Goal: Information Seeking & Learning: Learn about a topic

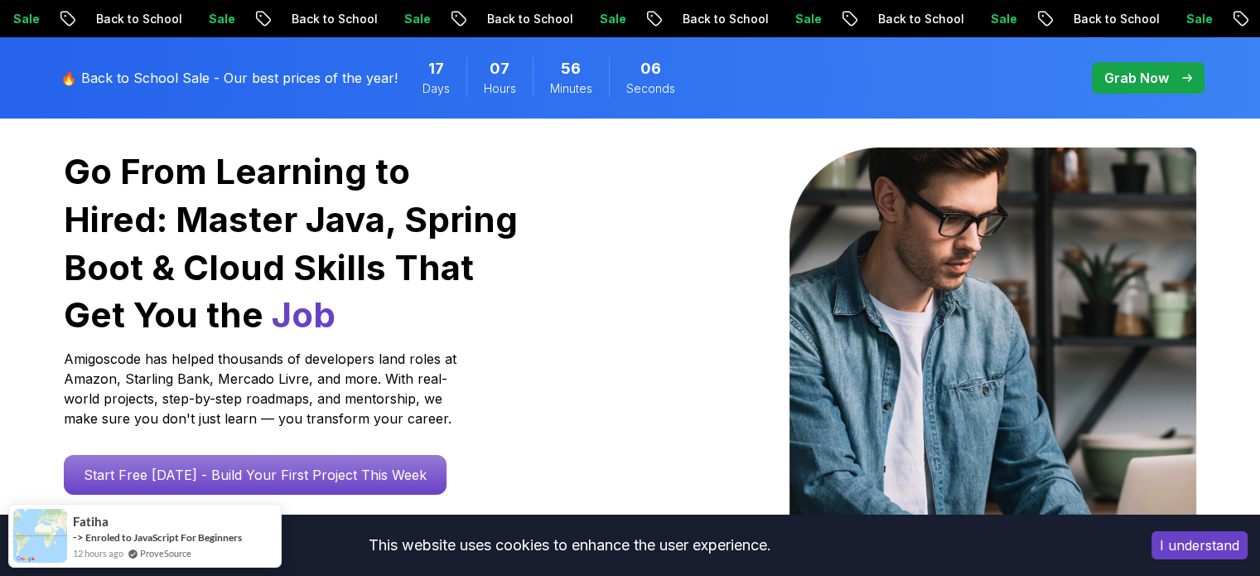
scroll to position [414, 0]
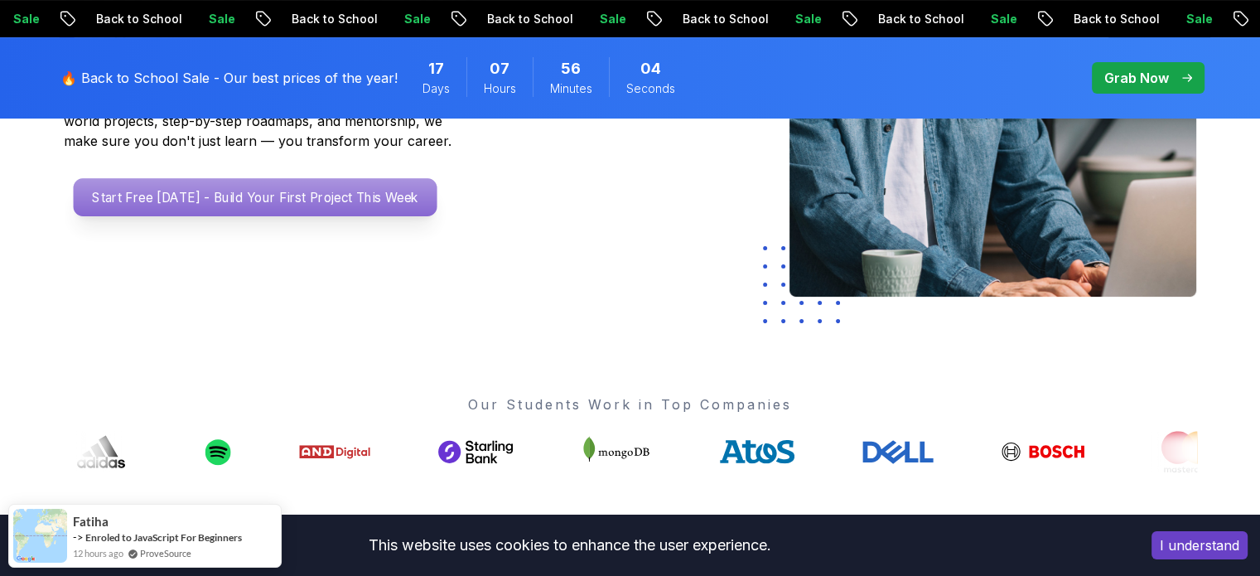
click at [277, 196] on p "Start Free [DATE] - Build Your First Project This Week" at bounding box center [255, 197] width 364 height 38
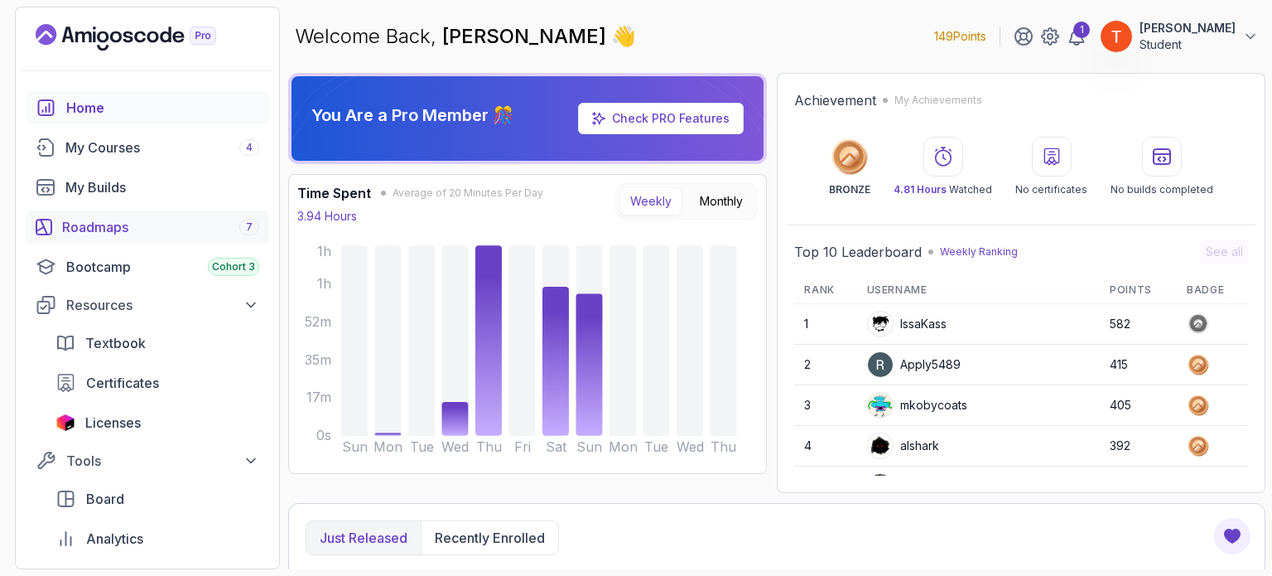
click at [138, 219] on div "Roadmaps 7" at bounding box center [160, 227] width 197 height 20
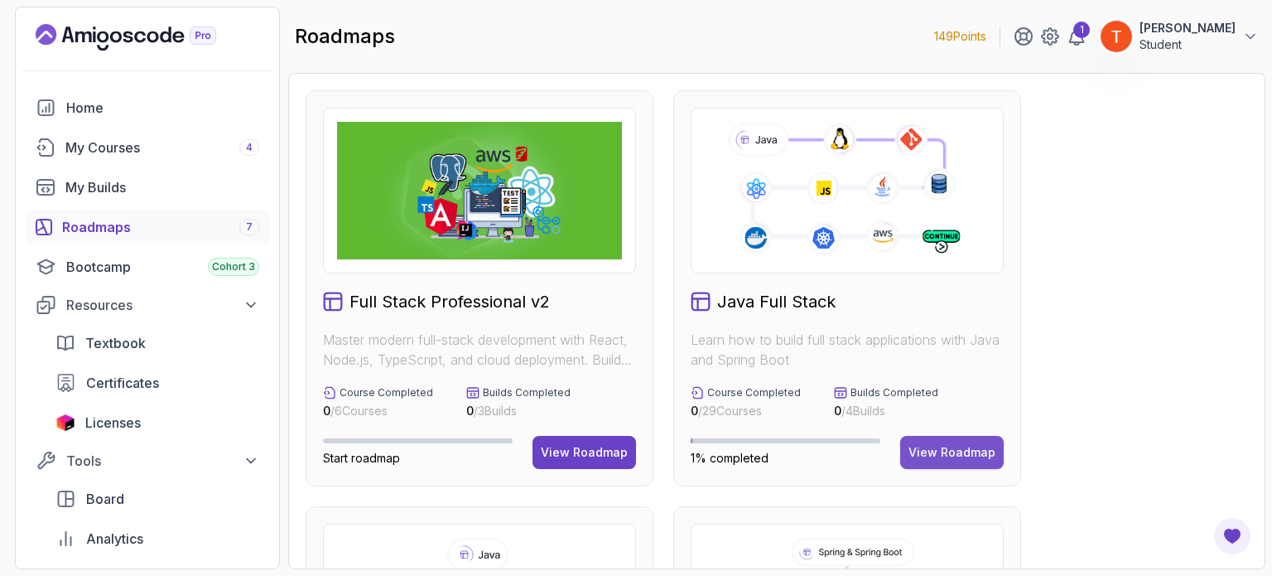
click at [942, 458] on div "View Roadmap" at bounding box center [951, 452] width 87 height 17
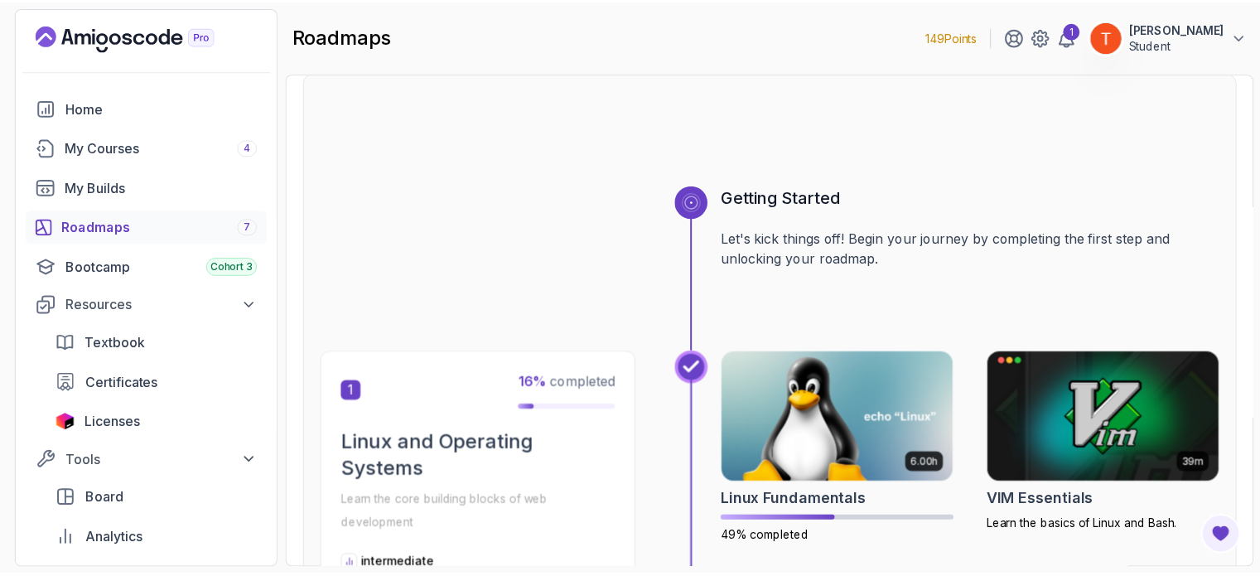
scroll to position [166, 0]
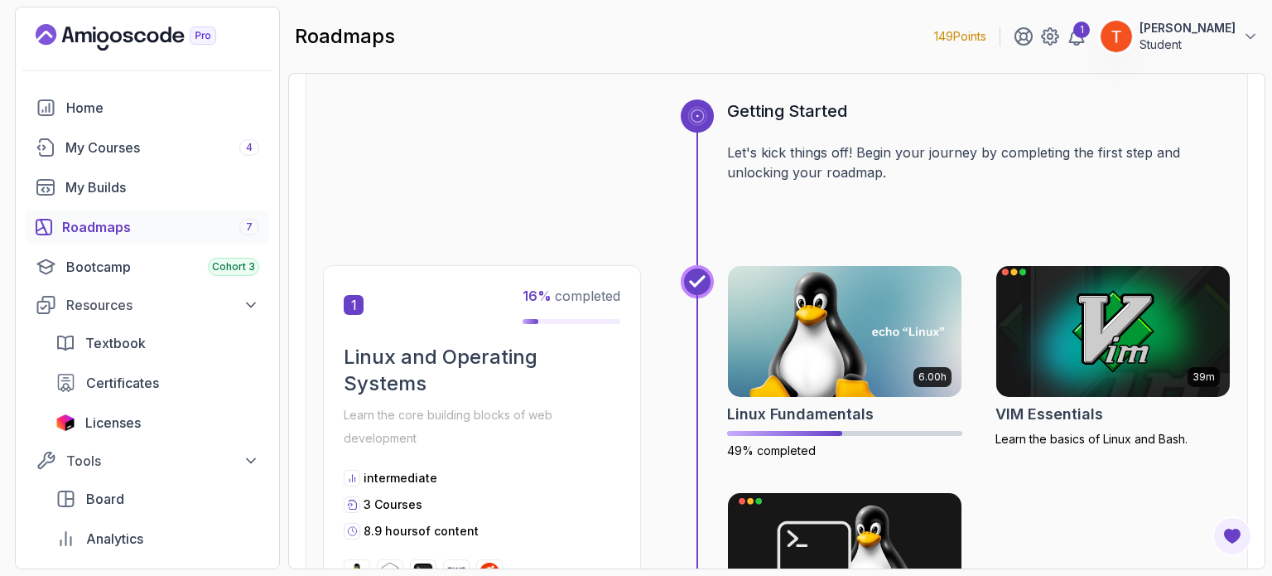
click at [1085, 344] on img at bounding box center [1112, 331] width 245 height 137
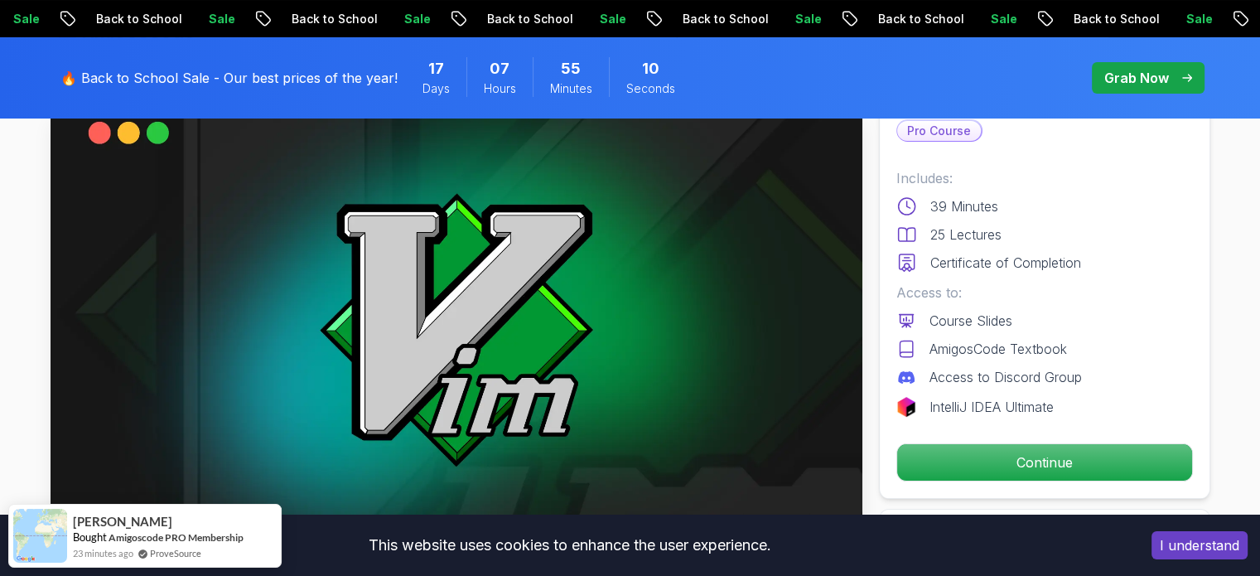
scroll to position [414, 0]
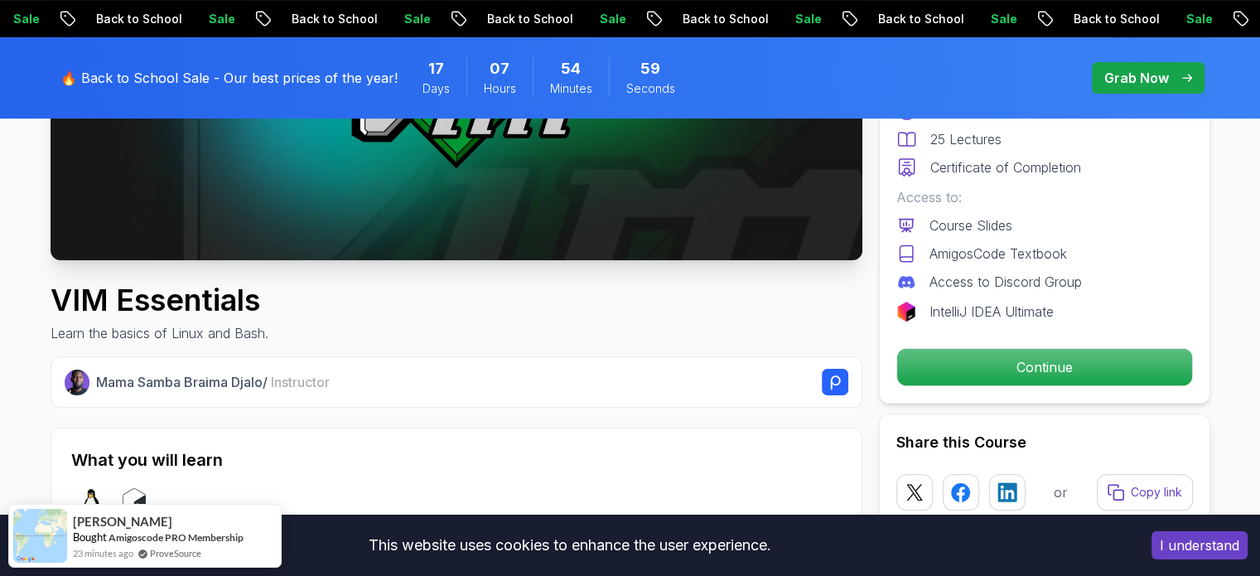
click at [1127, 78] on p "Grab Now" at bounding box center [1136, 78] width 65 height 20
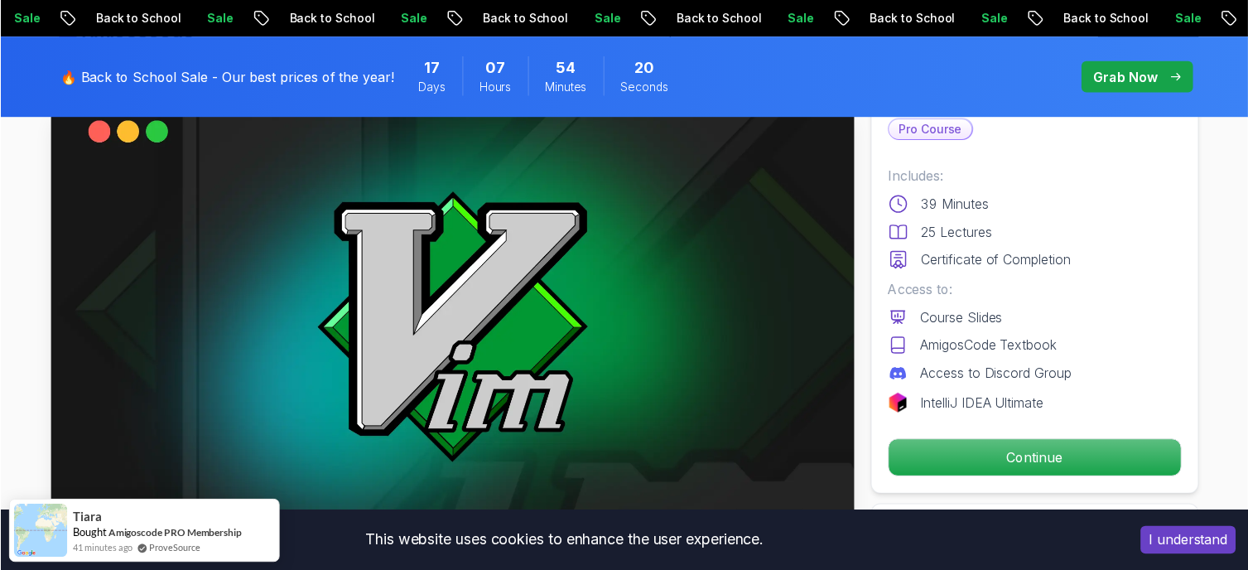
scroll to position [248, 0]
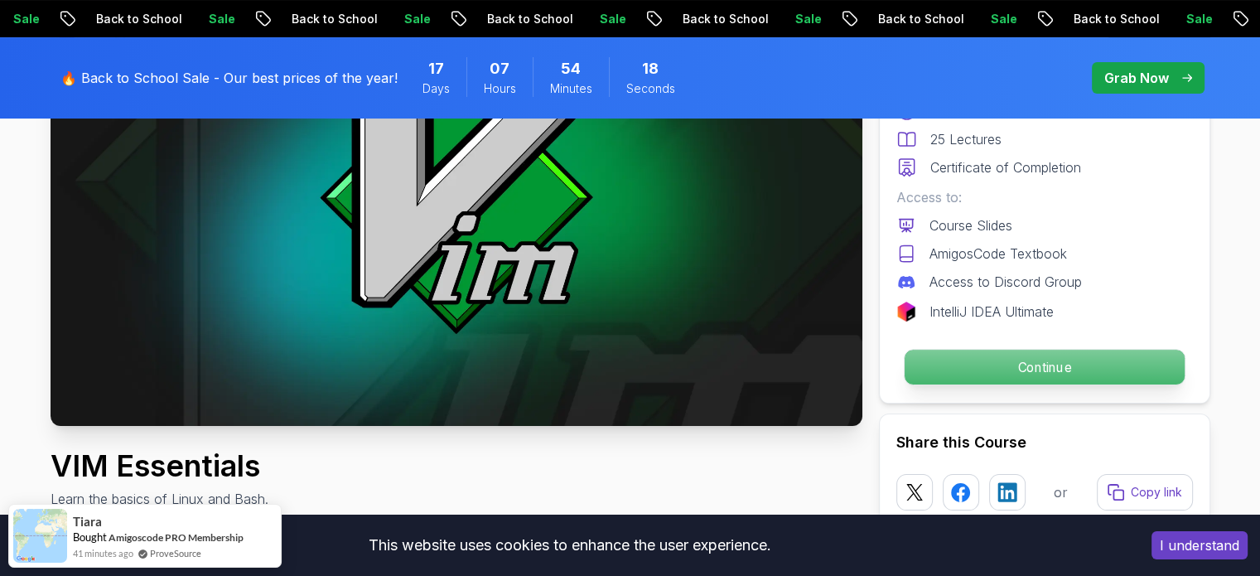
click at [1067, 365] on p "Continue" at bounding box center [1043, 366] width 280 height 35
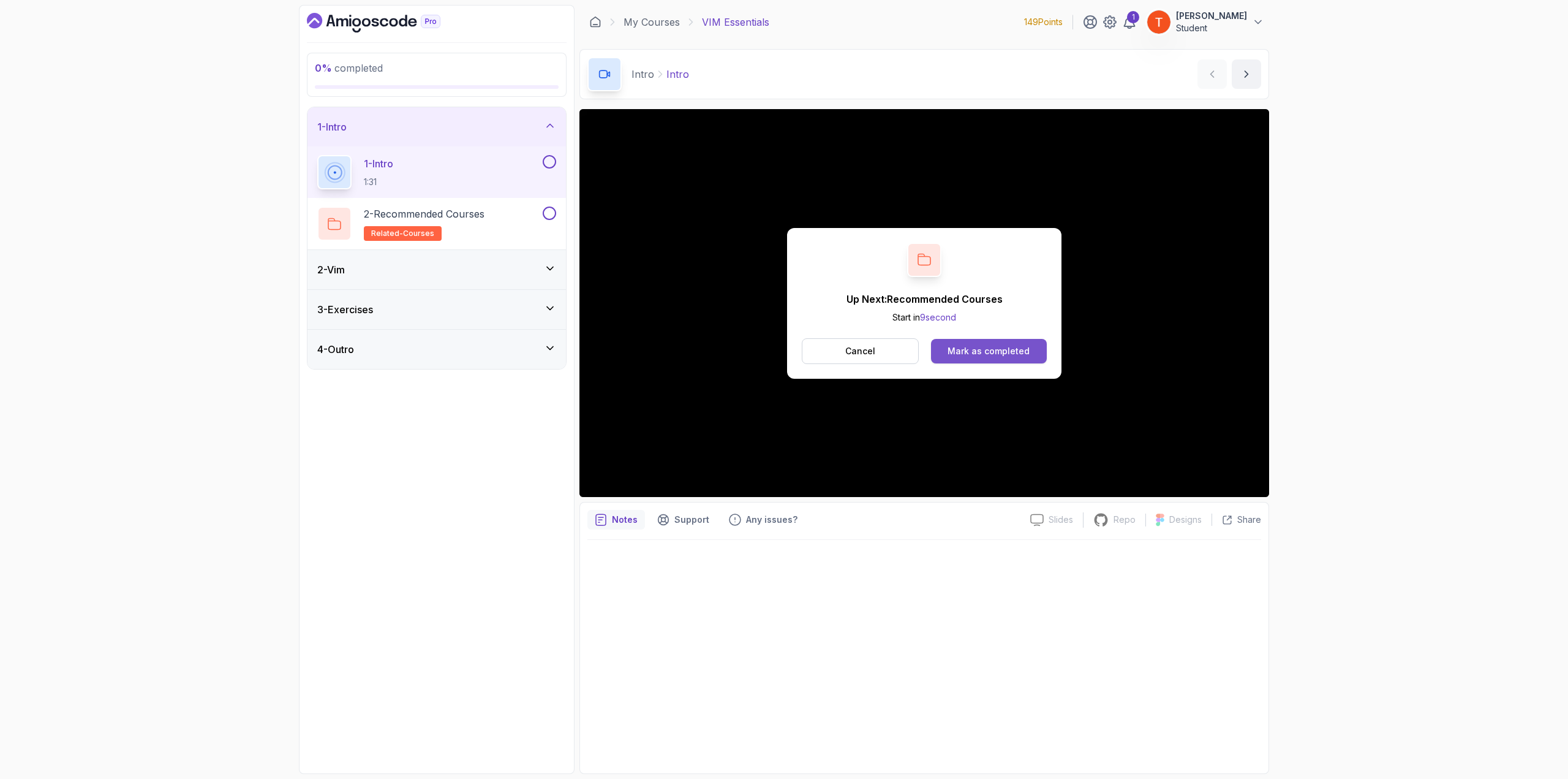
click at [931, 357] on button "Mark as completed" at bounding box center [989, 351] width 116 height 24
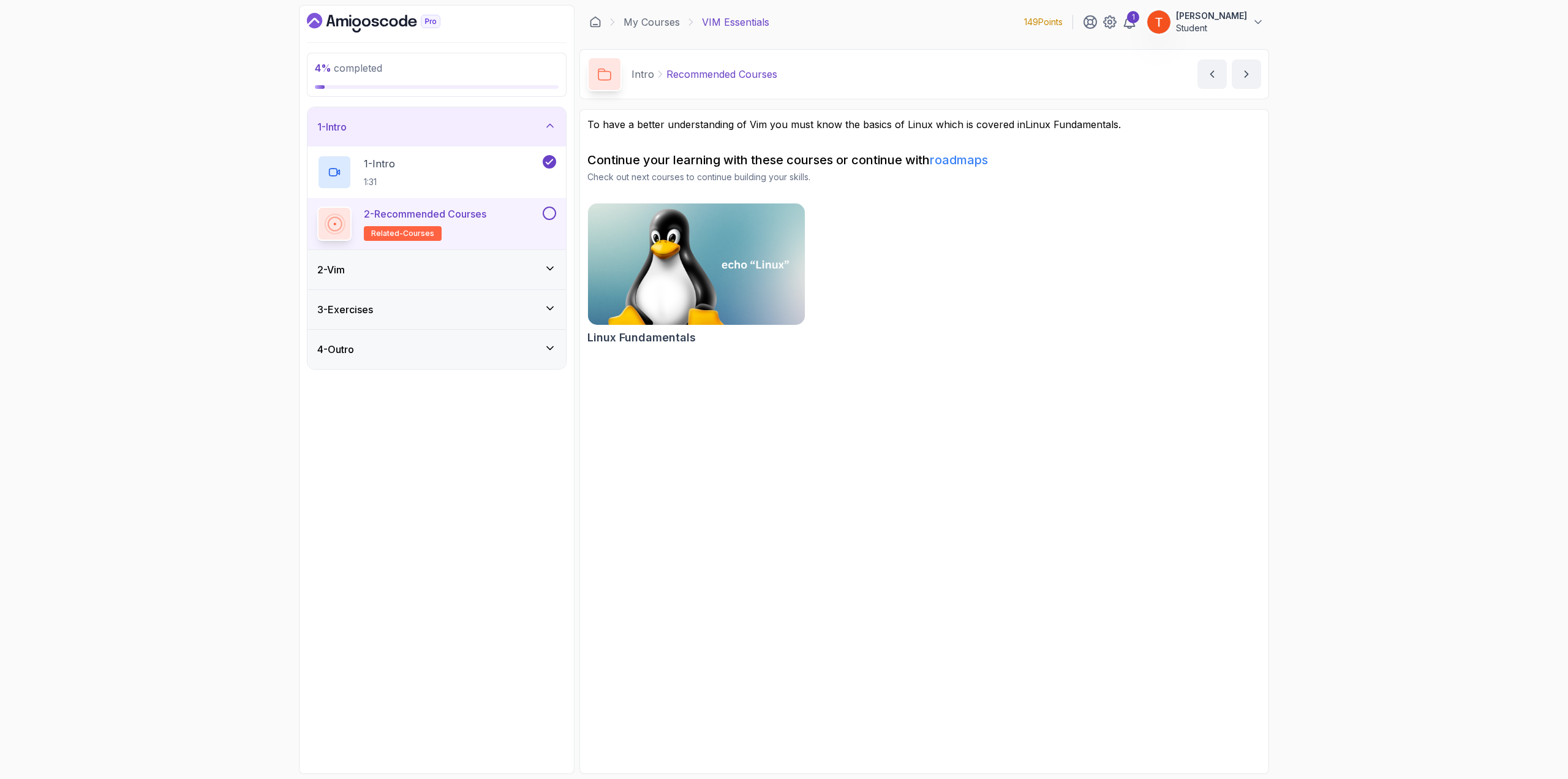
click at [441, 269] on div "2 - Vim" at bounding box center [436, 269] width 239 height 15
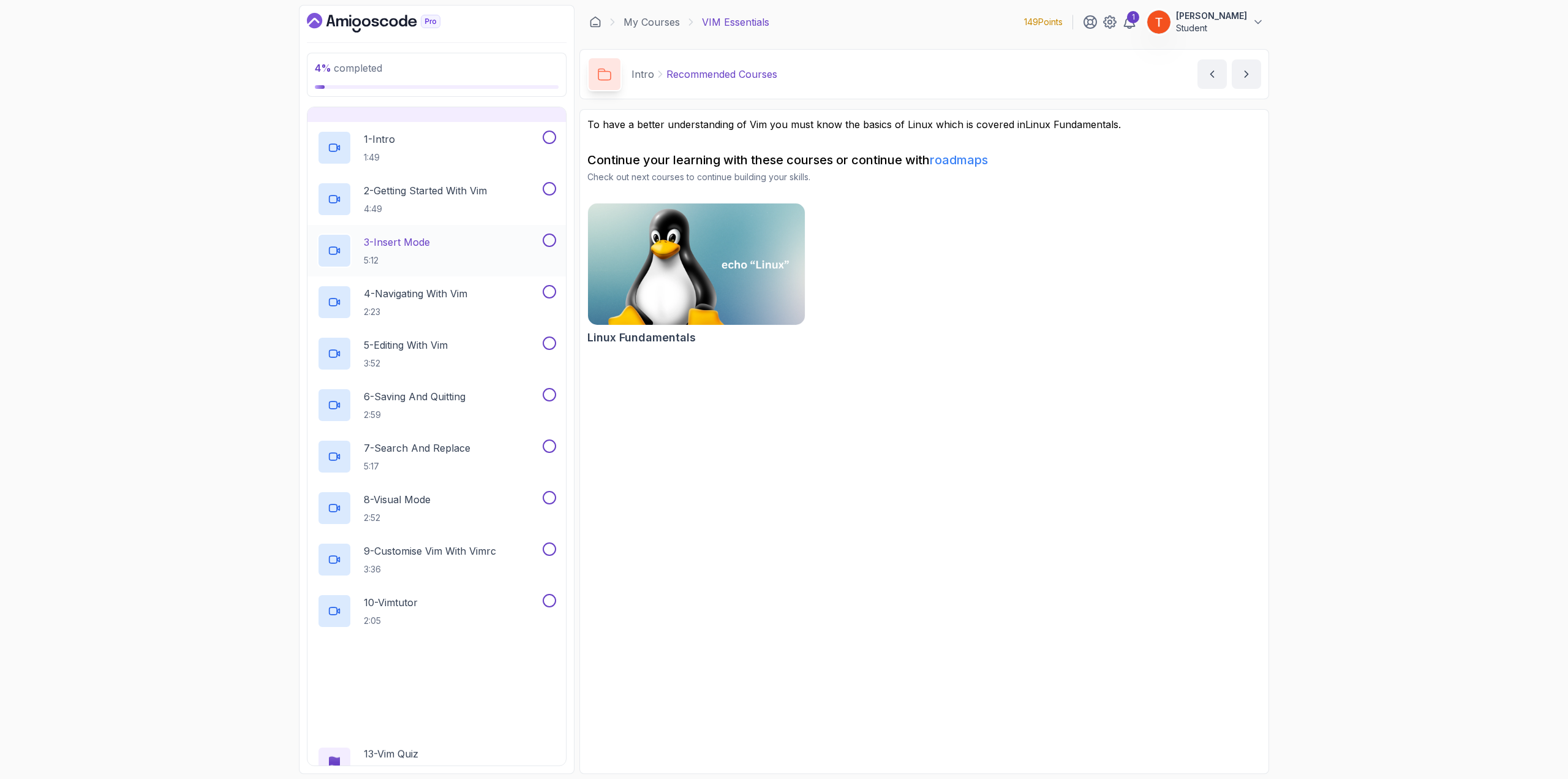
scroll to position [167, 0]
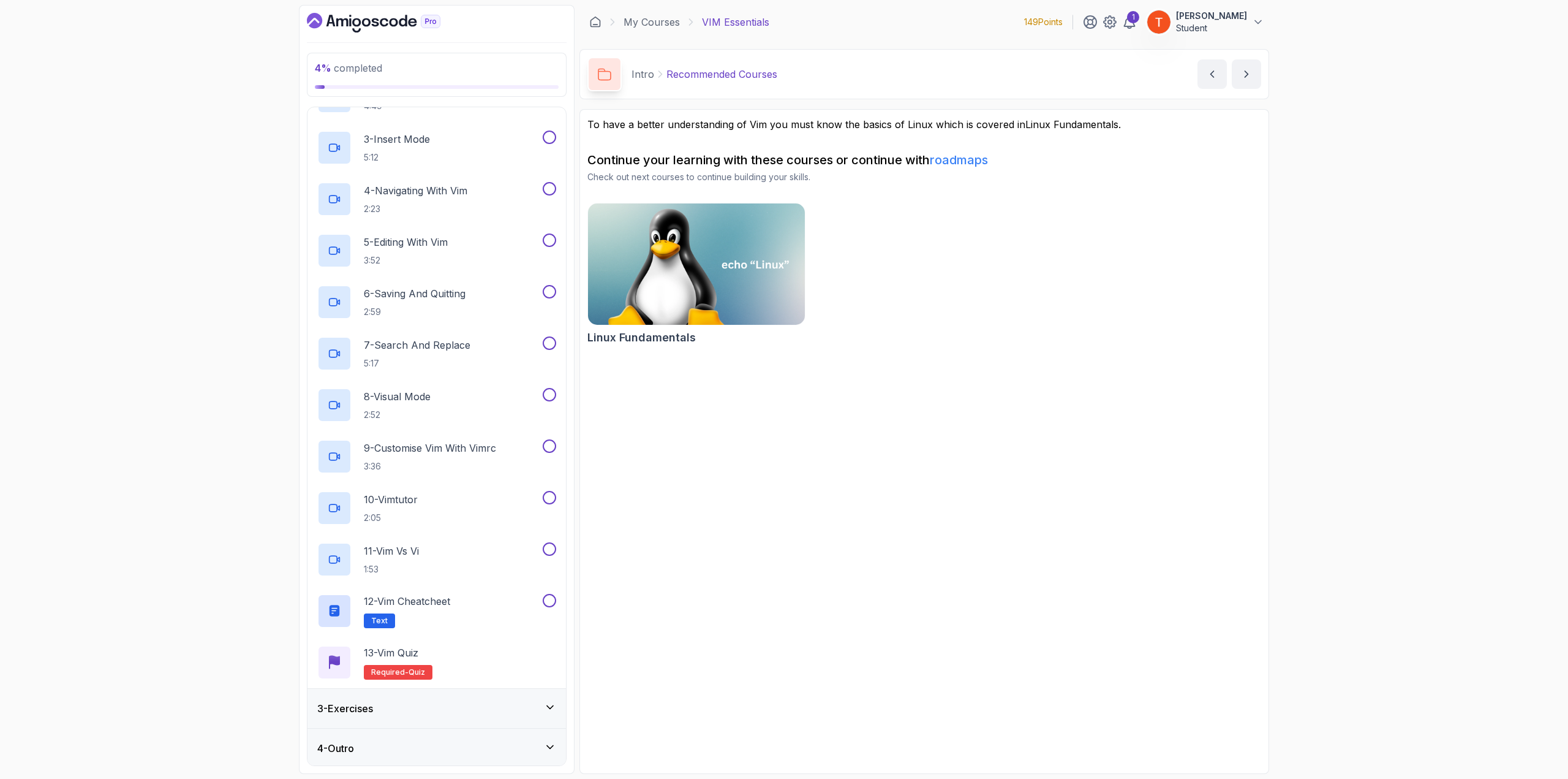
click at [457, 425] on div "3 - Exercises" at bounding box center [436, 708] width 239 height 15
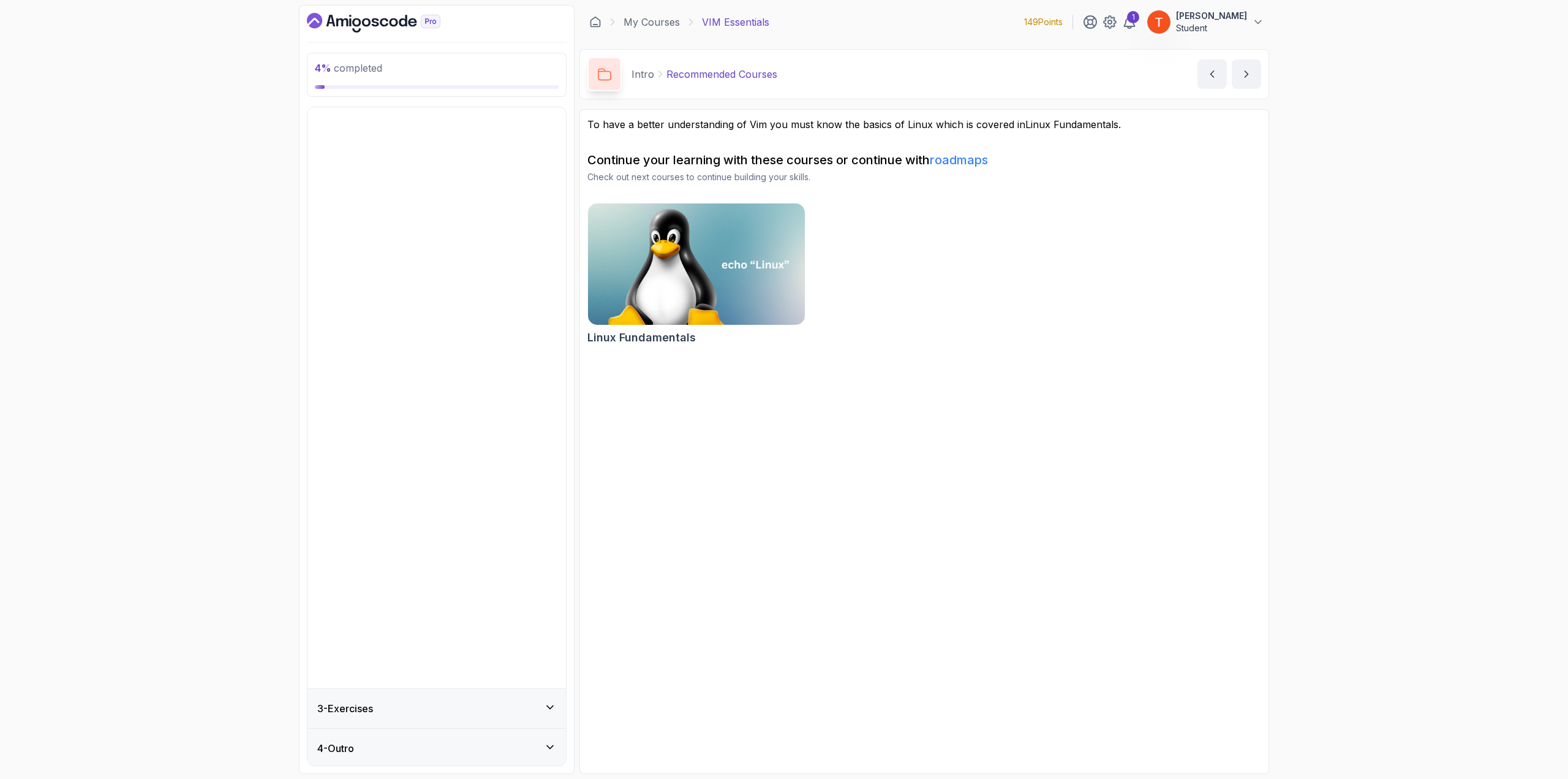
scroll to position [0, 0]
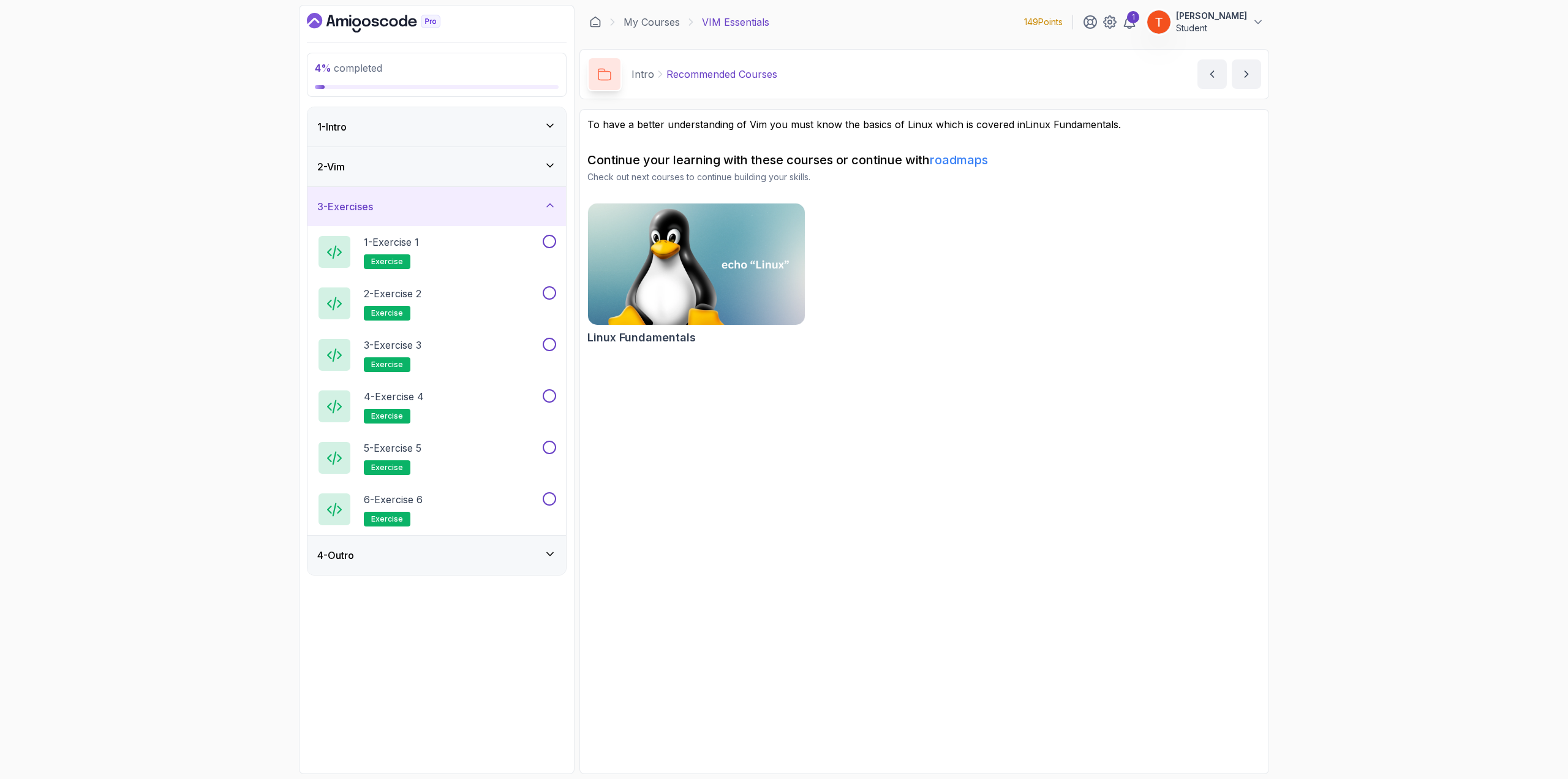
click at [430, 425] on div "4 - Outro" at bounding box center [436, 555] width 239 height 15
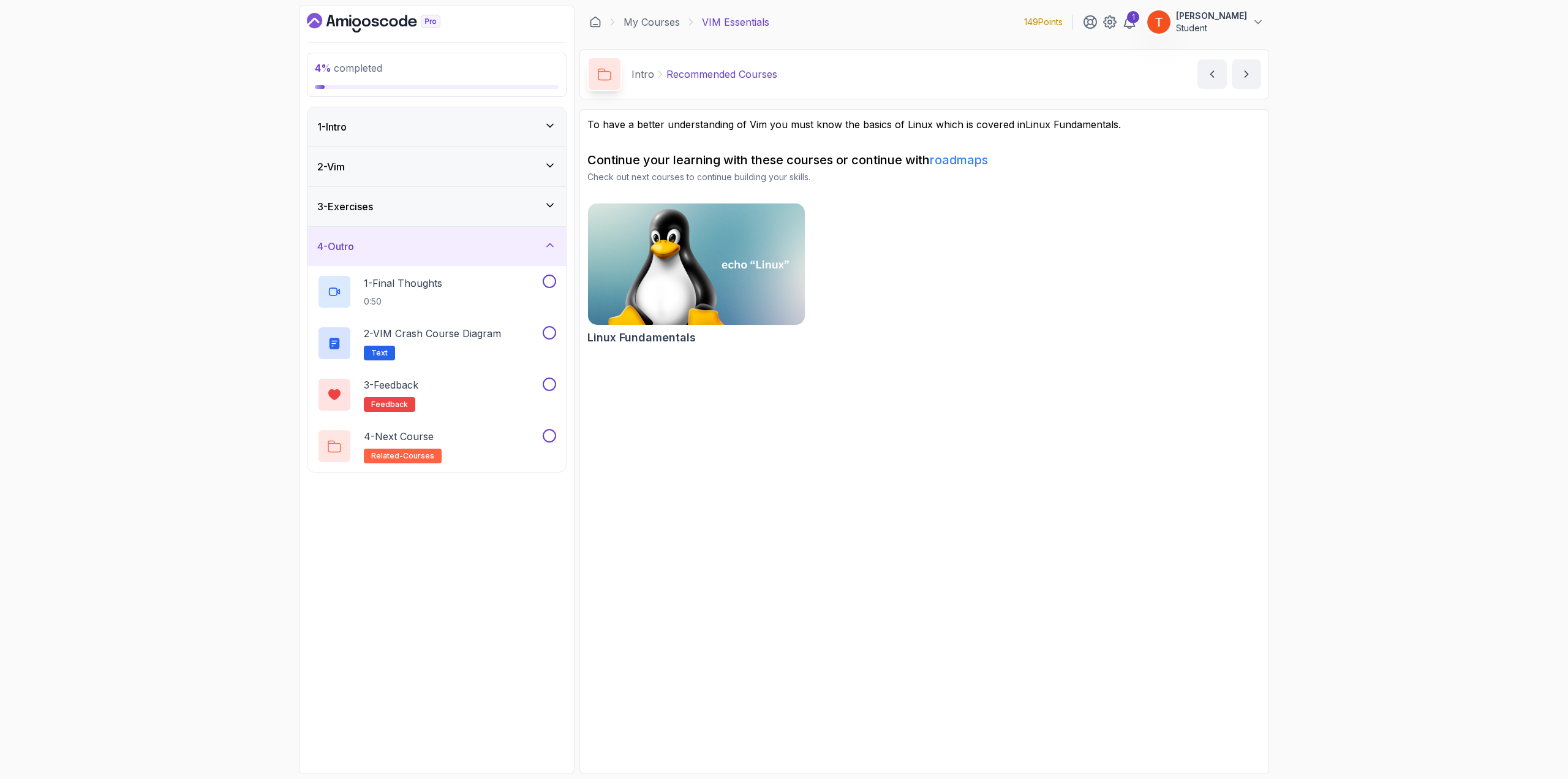
click at [452, 244] on div "4 - Outro" at bounding box center [436, 246] width 239 height 15
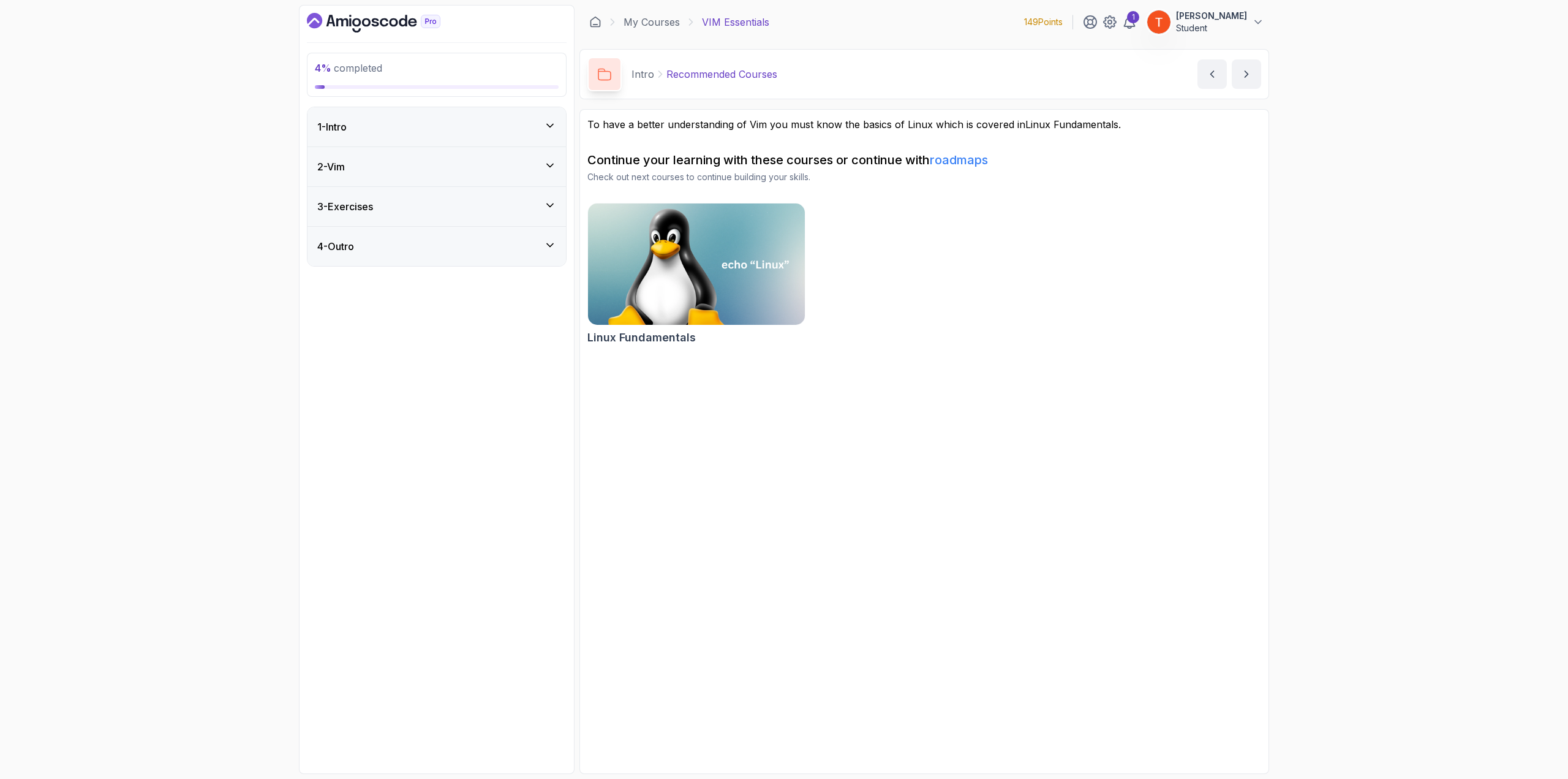
click at [476, 158] on div "2 - Vim" at bounding box center [436, 166] width 258 height 39
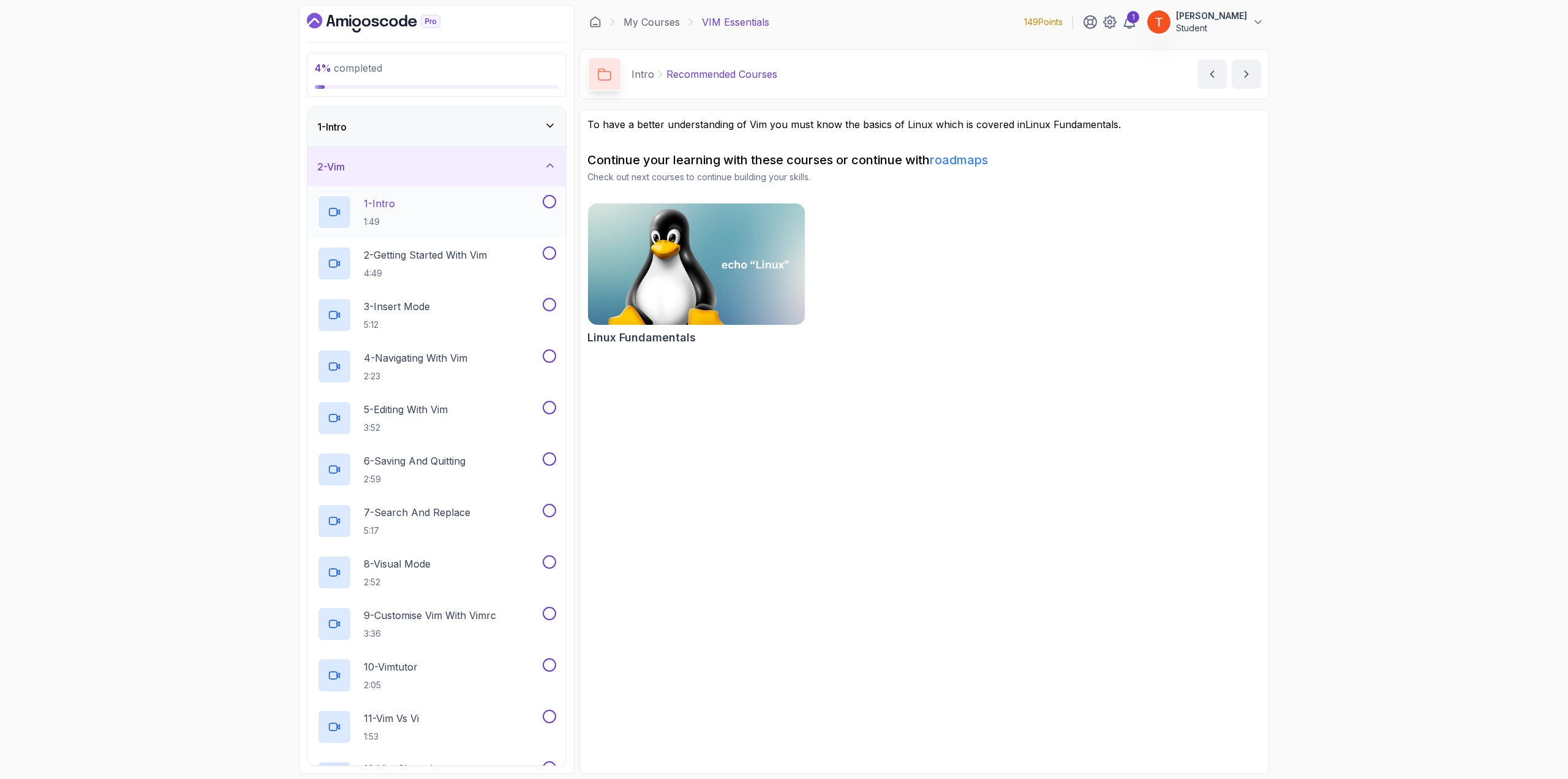
click at [388, 198] on p "1 - Intro" at bounding box center [379, 203] width 31 height 15
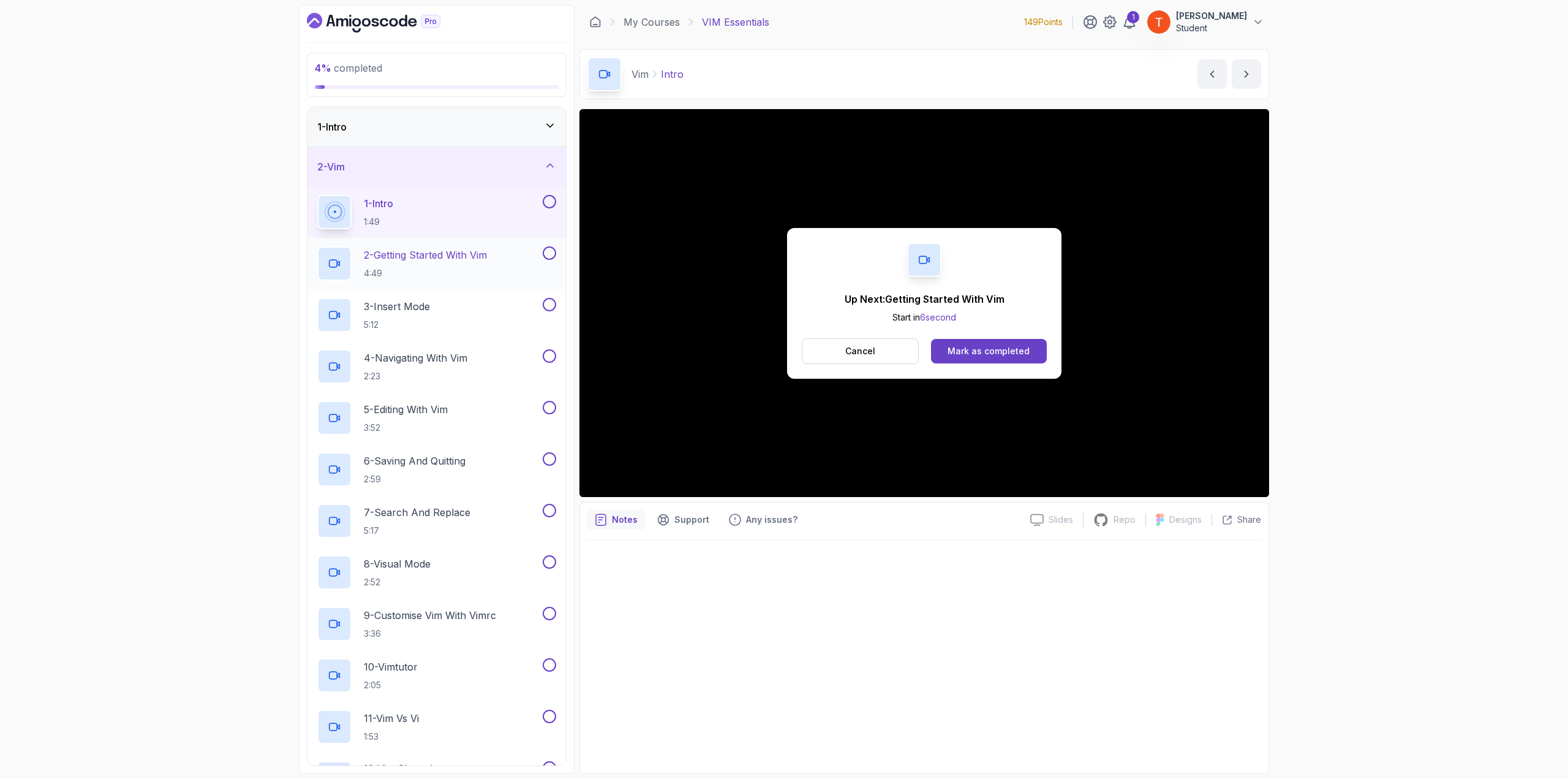
click at [409, 254] on p "2 - Getting Started With Vim" at bounding box center [425, 255] width 123 height 15
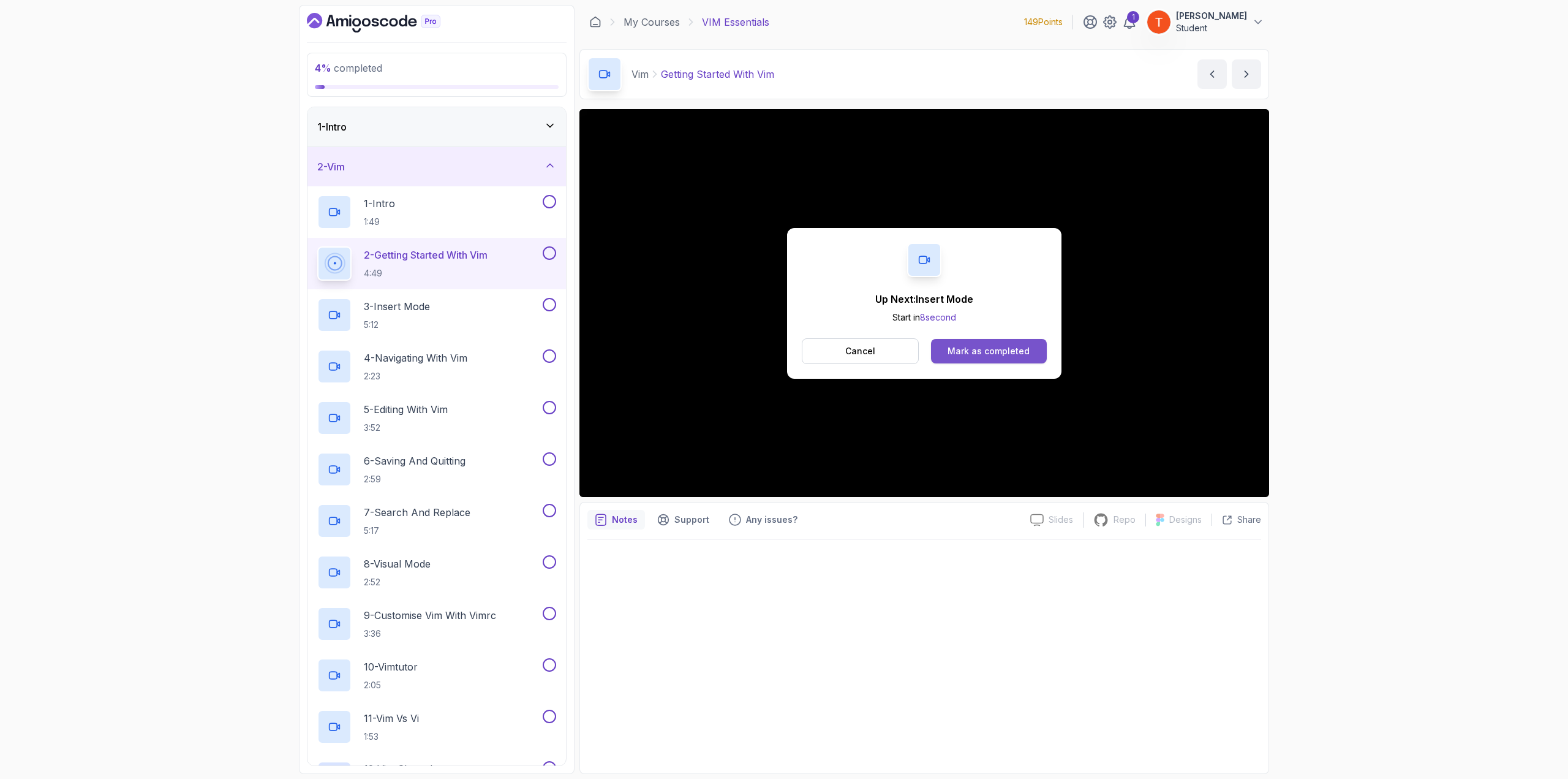
click at [931, 348] on div "Mark as completed" at bounding box center [988, 351] width 82 height 13
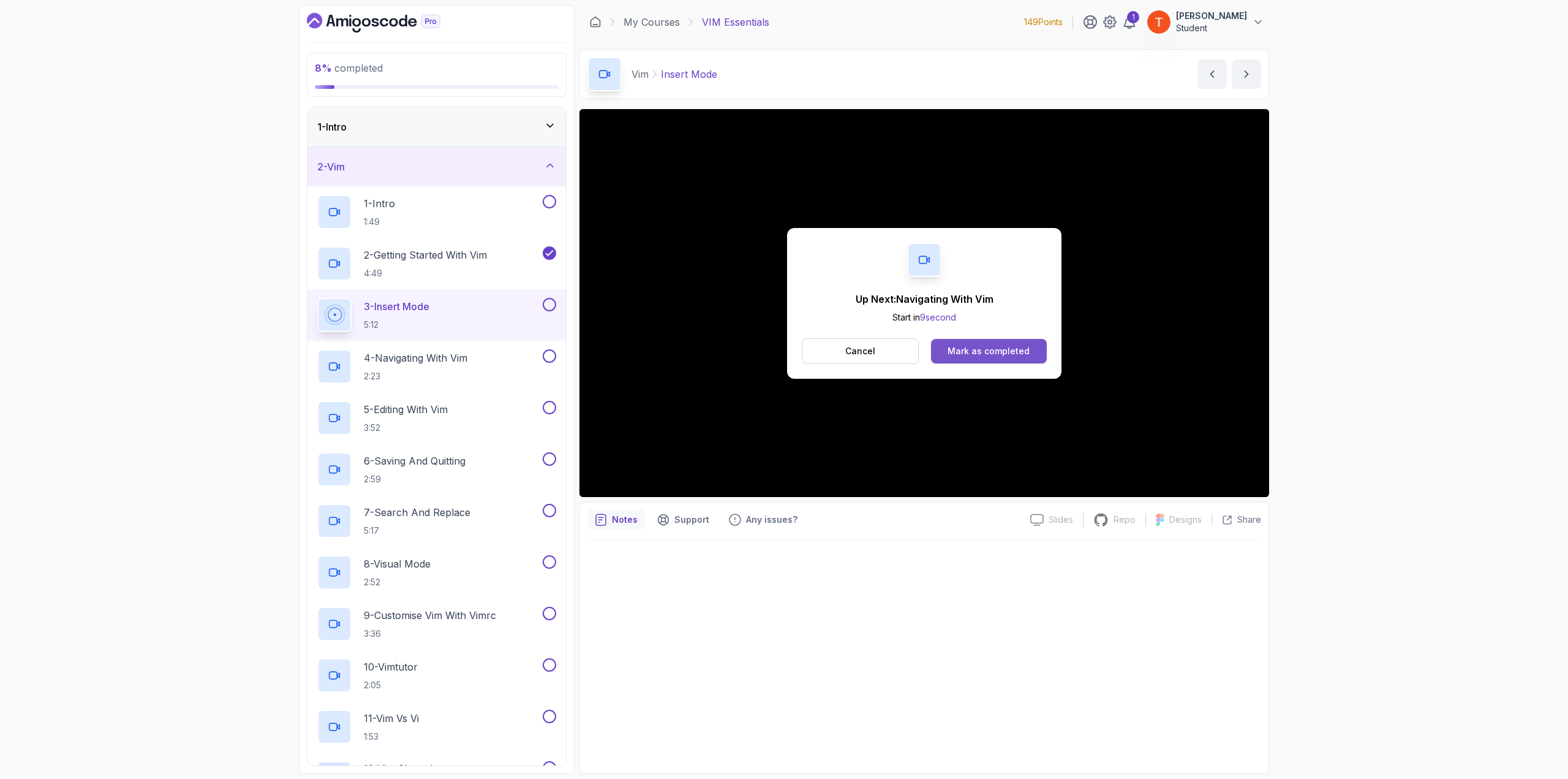
click at [931, 352] on div "Mark as completed" at bounding box center [988, 351] width 82 height 13
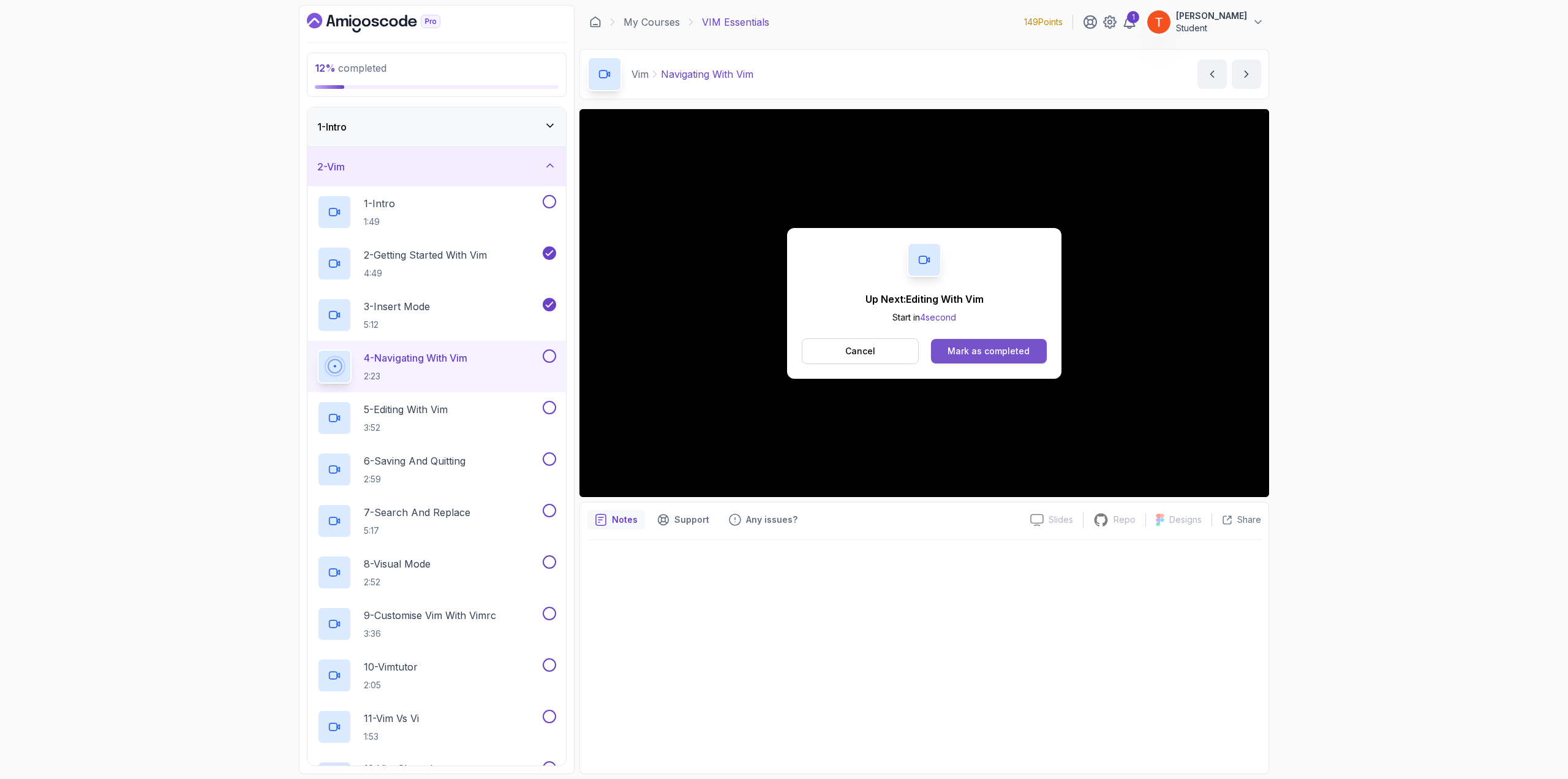
click at [931, 350] on div "Mark as completed" at bounding box center [988, 351] width 82 height 13
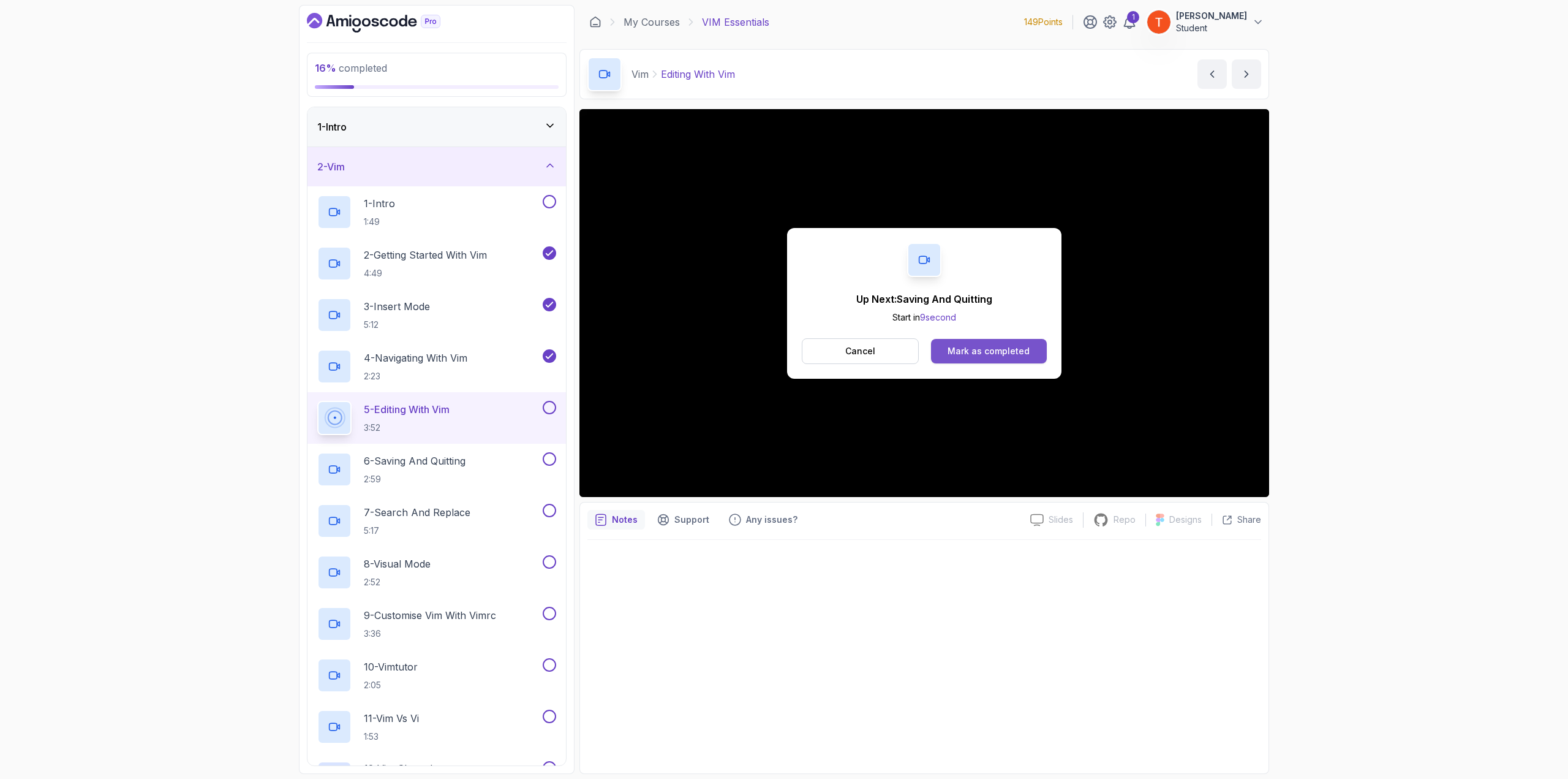
click at [931, 346] on div "Mark as completed" at bounding box center [988, 351] width 82 height 13
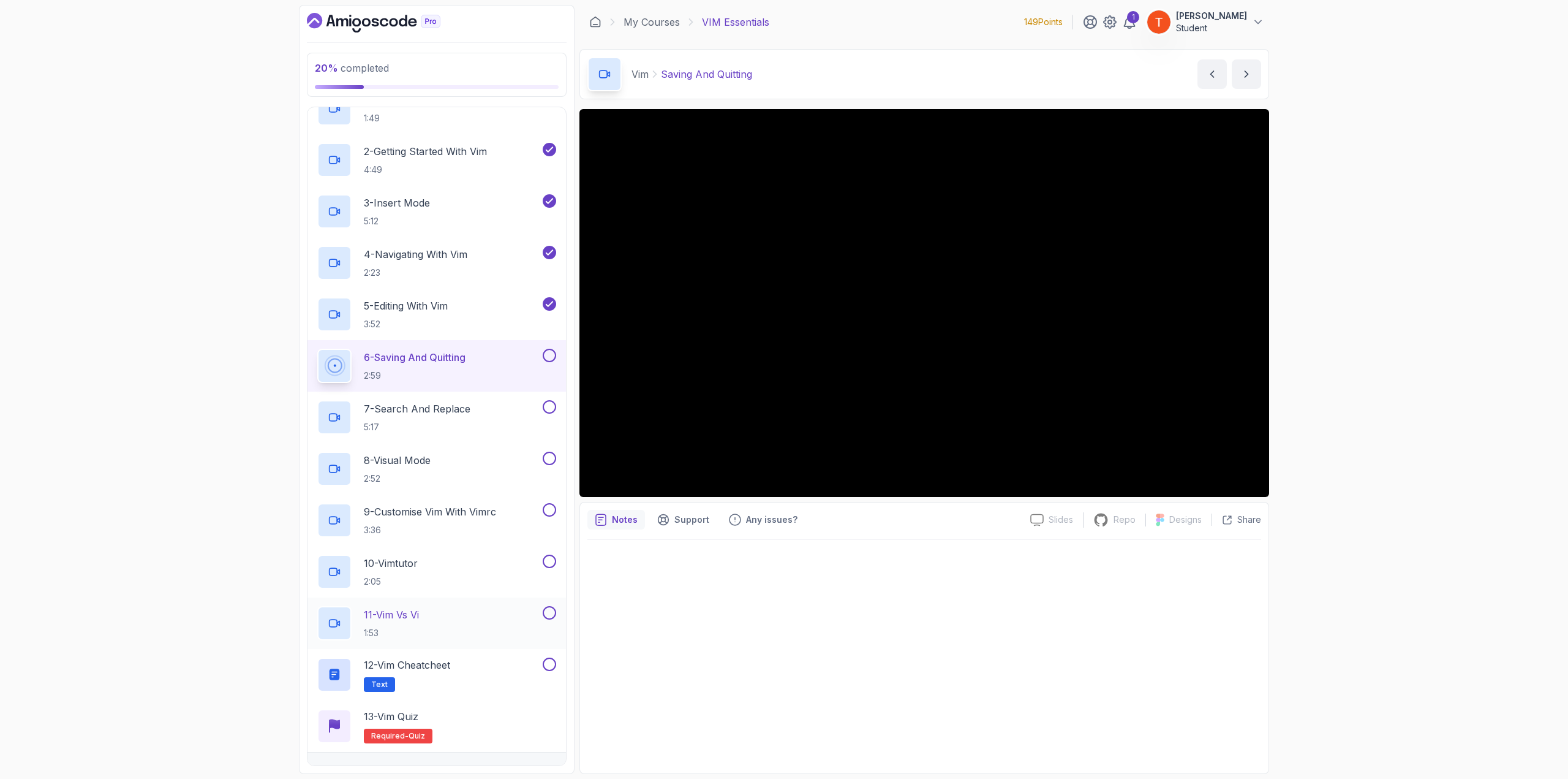
scroll to position [167, 0]
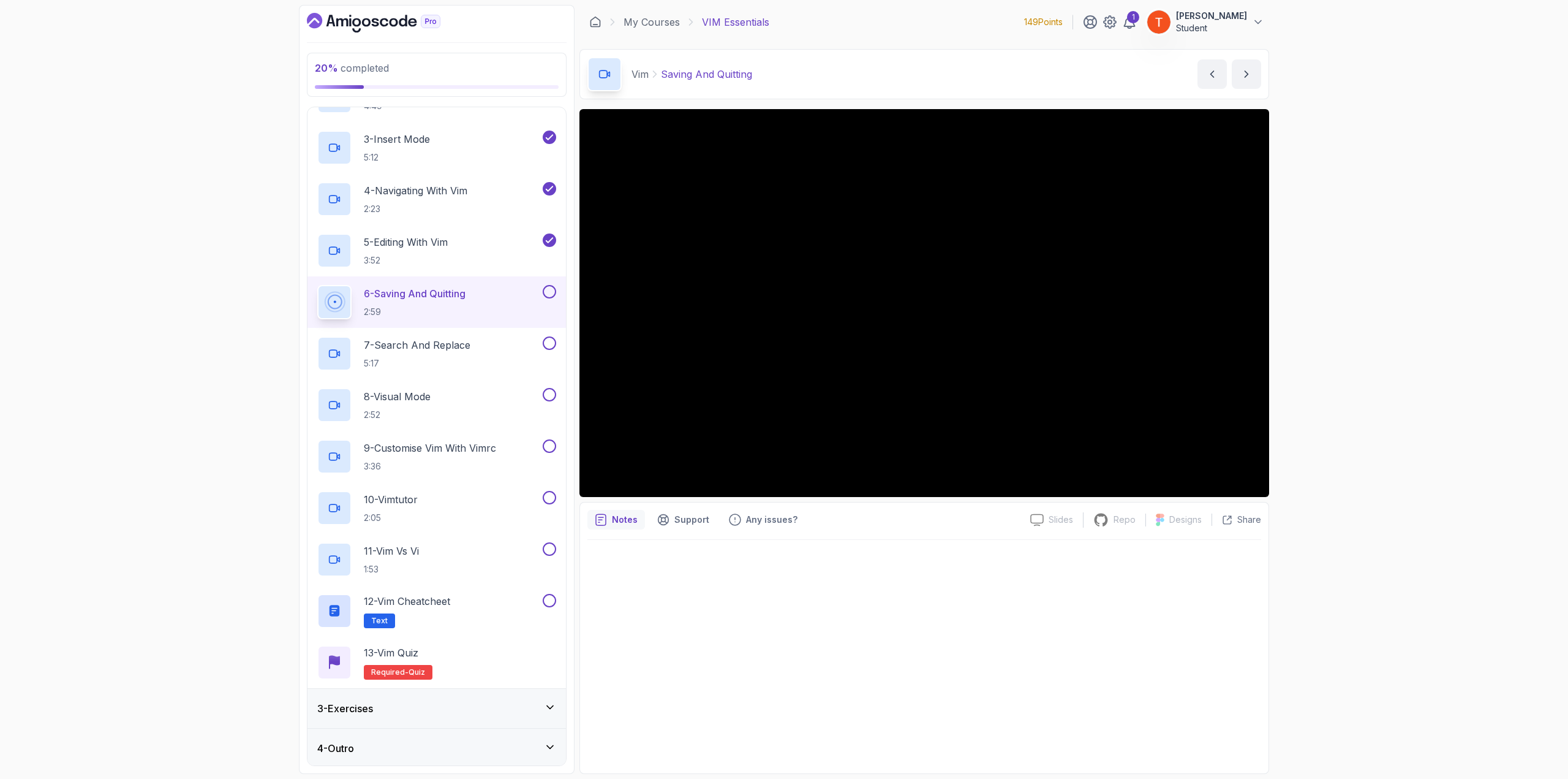
click at [398, 425] on div "3 - Exercises" at bounding box center [436, 708] width 239 height 15
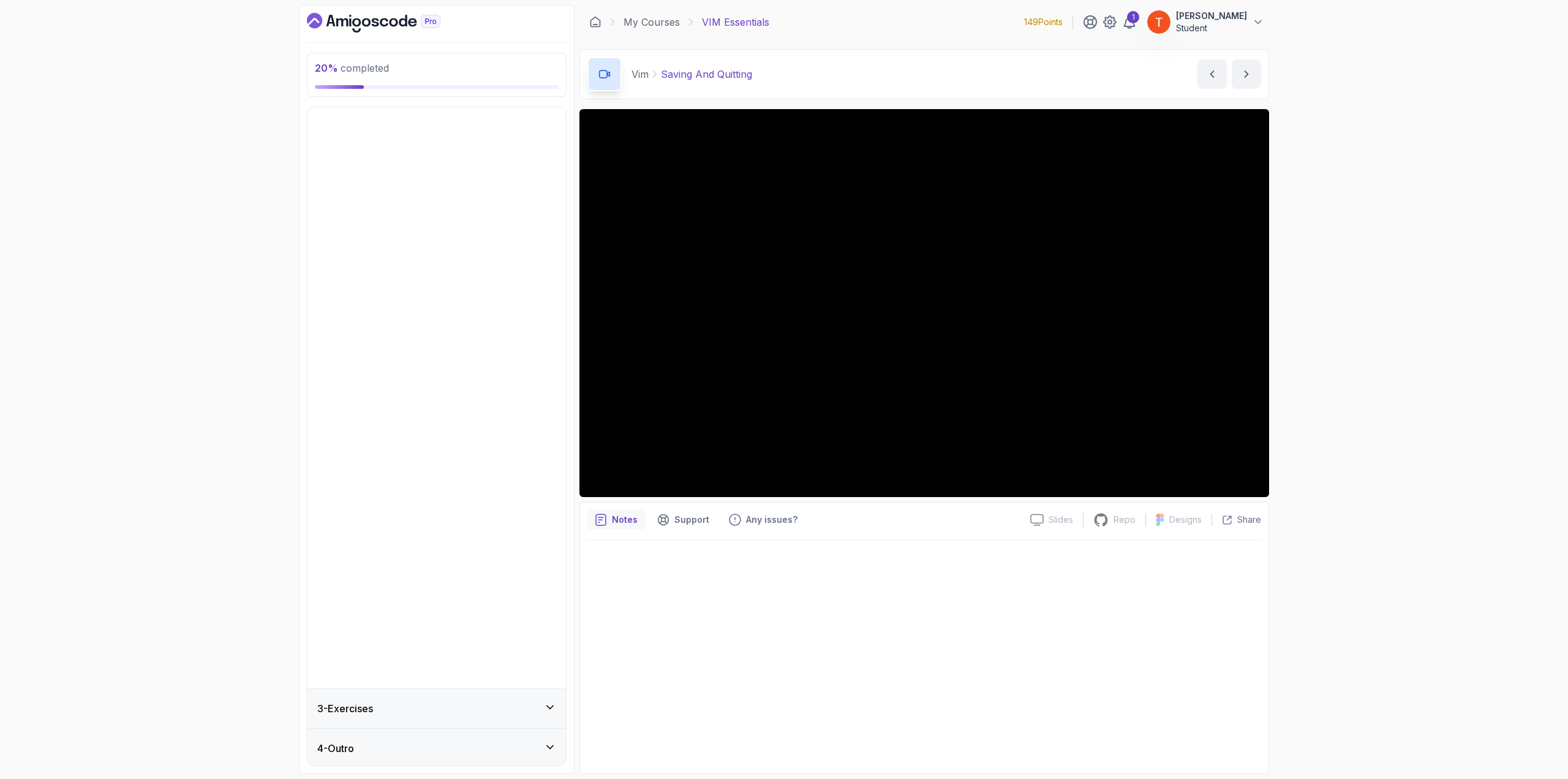
scroll to position [0, 0]
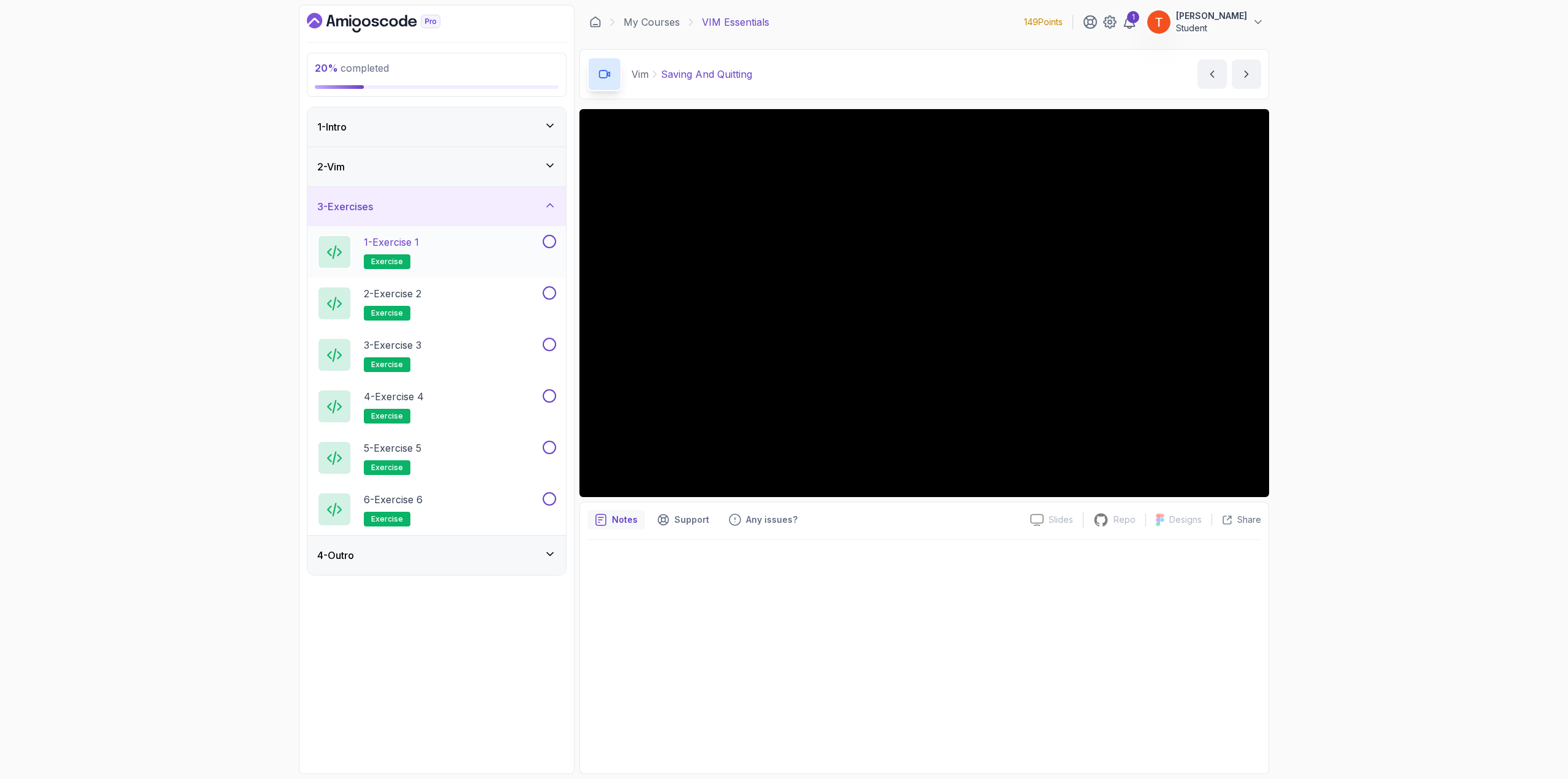
click at [393, 248] on h2 "1 - Exercise 1 exercise" at bounding box center [391, 252] width 55 height 34
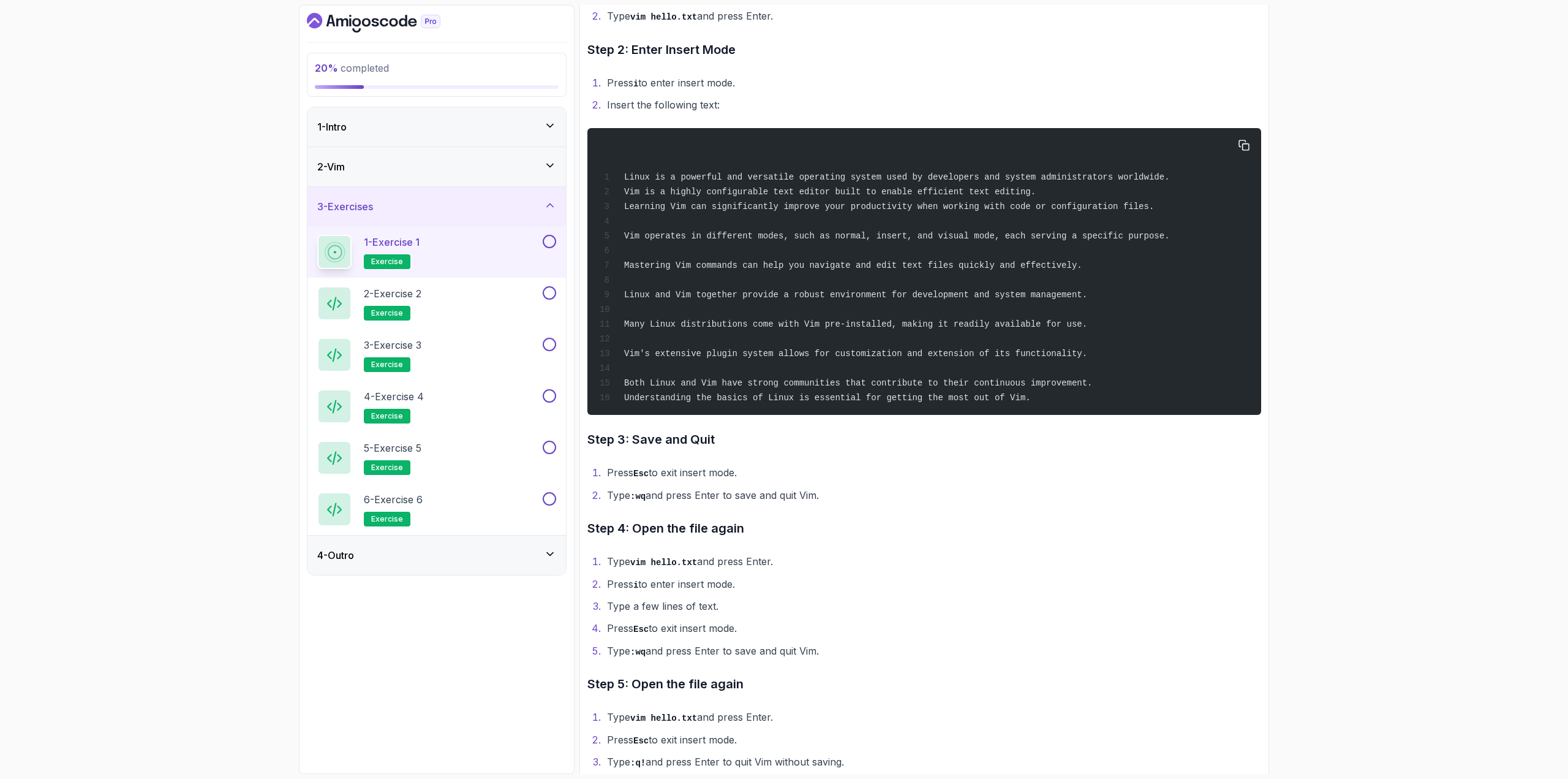
scroll to position [308, 0]
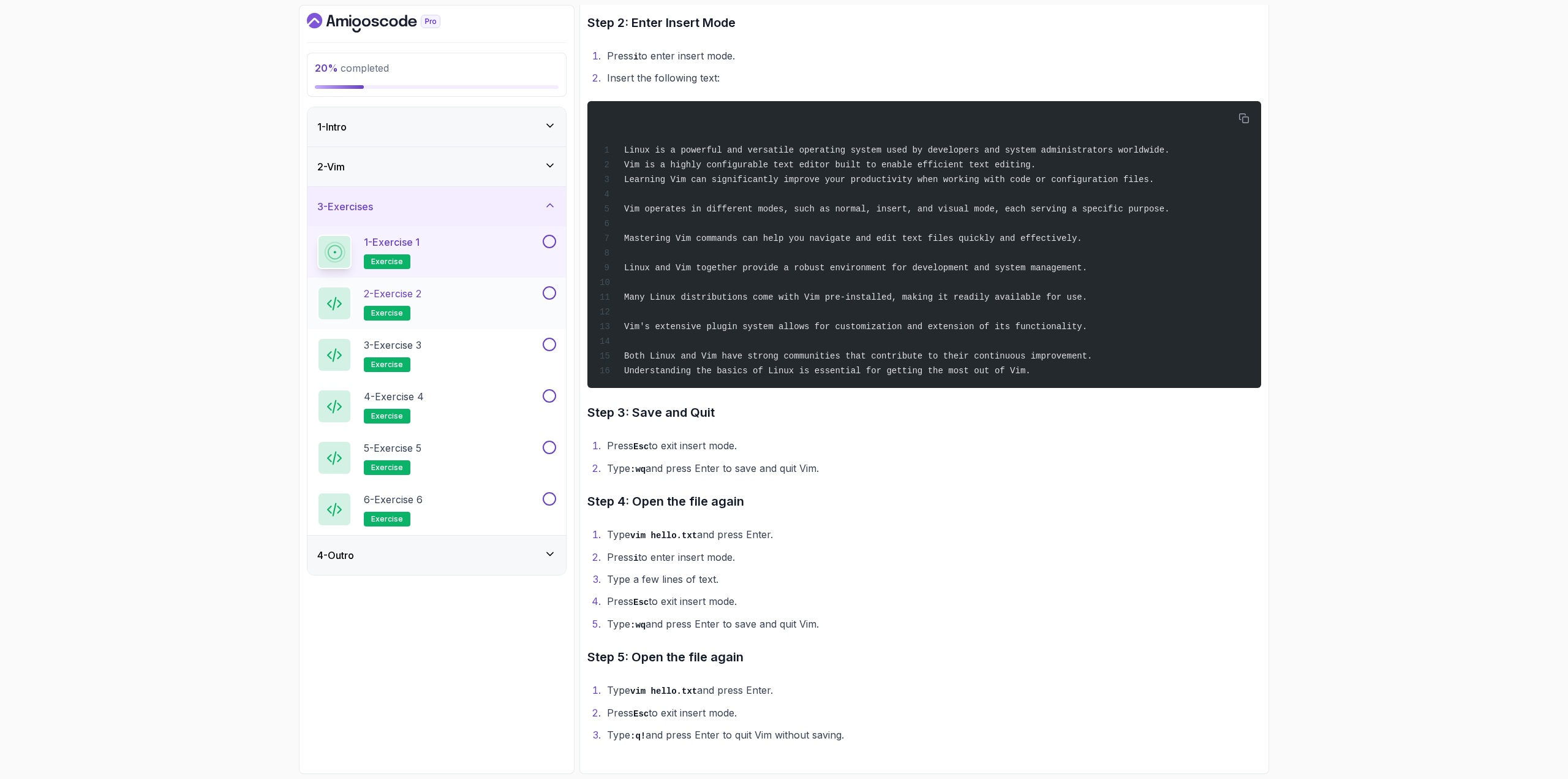
click at [422, 297] on p "2 - Exercise 2" at bounding box center [393, 294] width 58 height 15
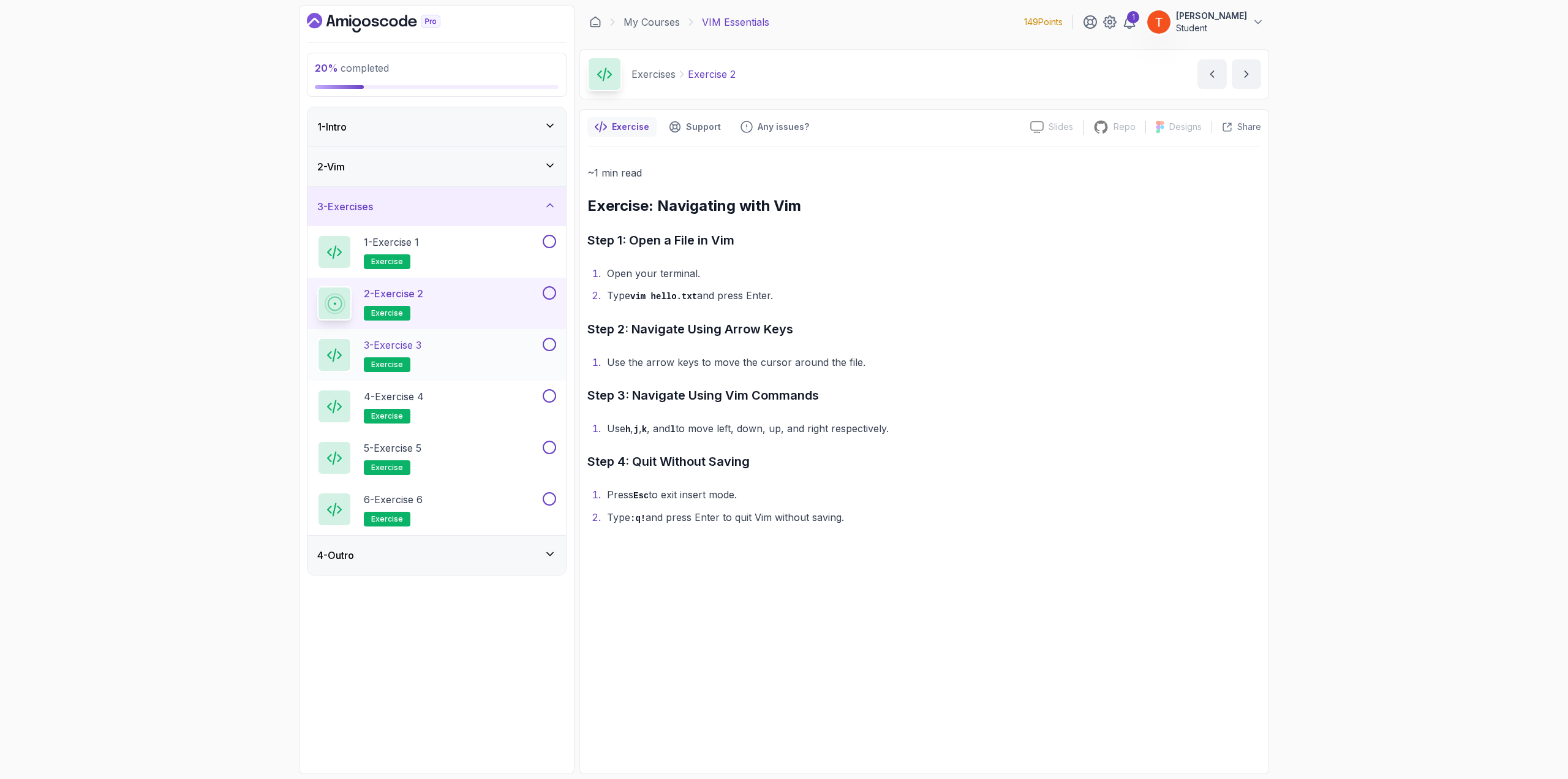
click at [422, 350] on p "3 - Exercise 3" at bounding box center [393, 345] width 58 height 15
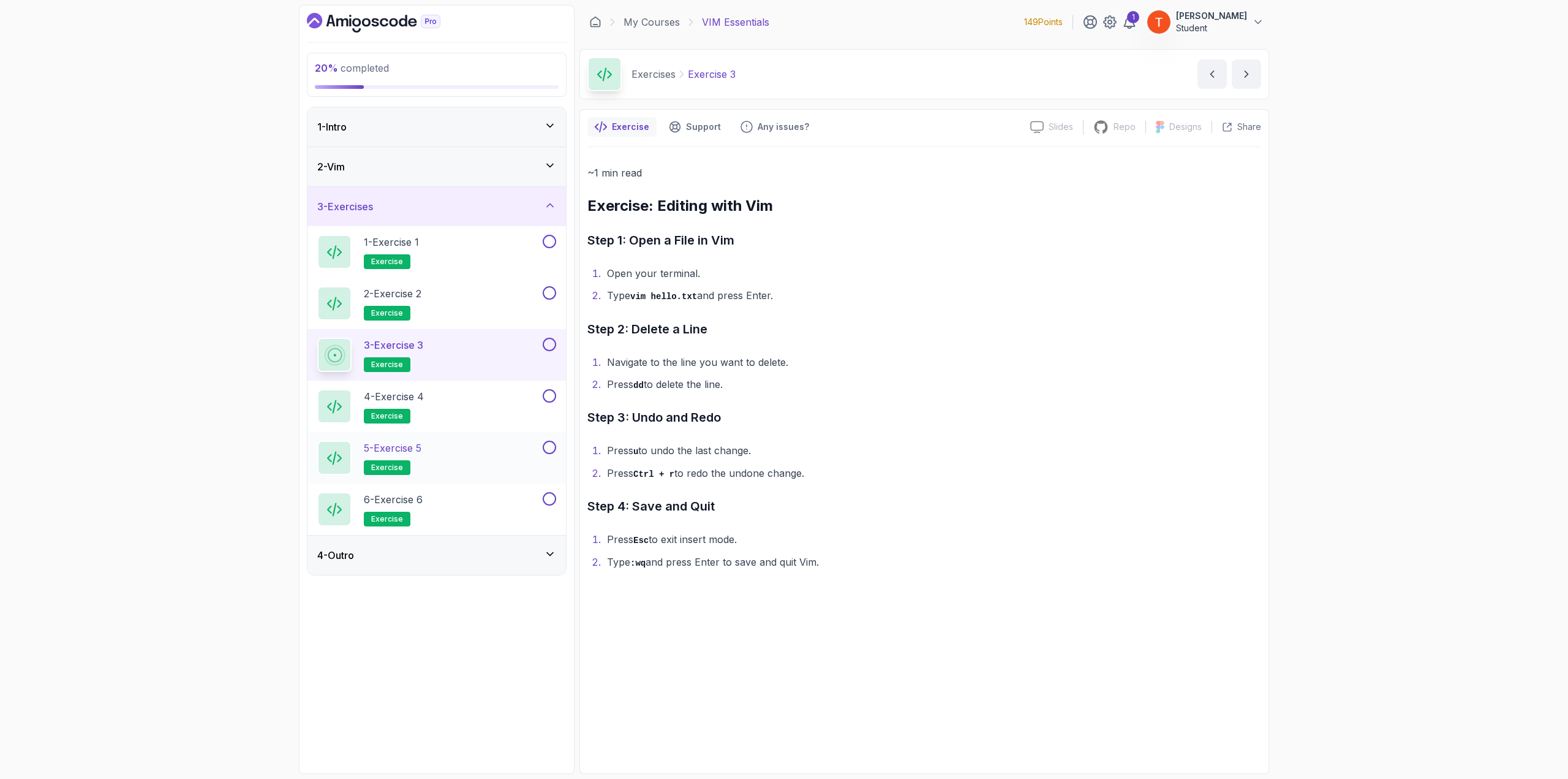
click at [435, 425] on div "5 - Exercise 5 exercise" at bounding box center [428, 457] width 223 height 34
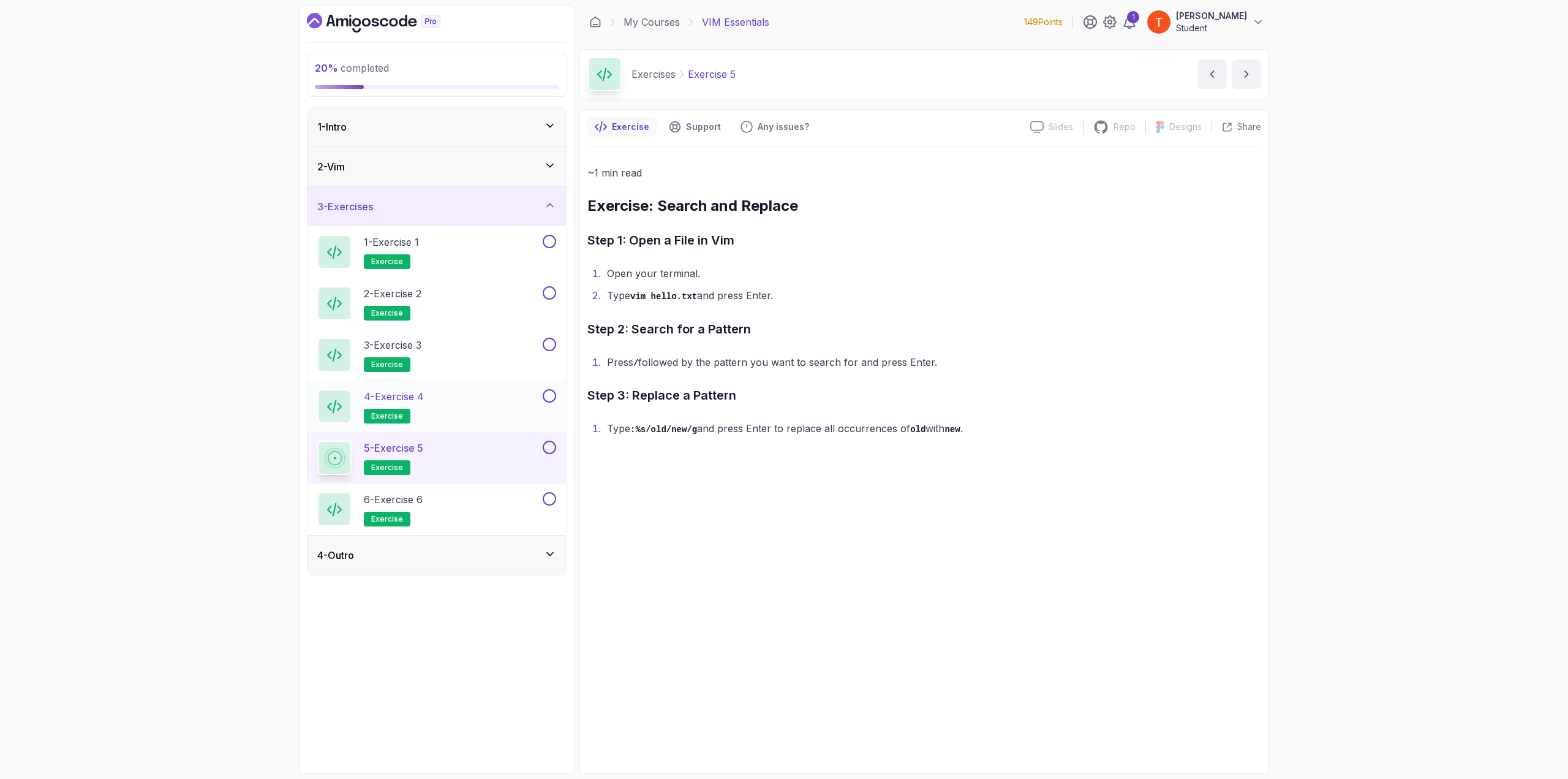
click at [445, 394] on div "4 - Exercise 4 exercise" at bounding box center [428, 406] width 223 height 34
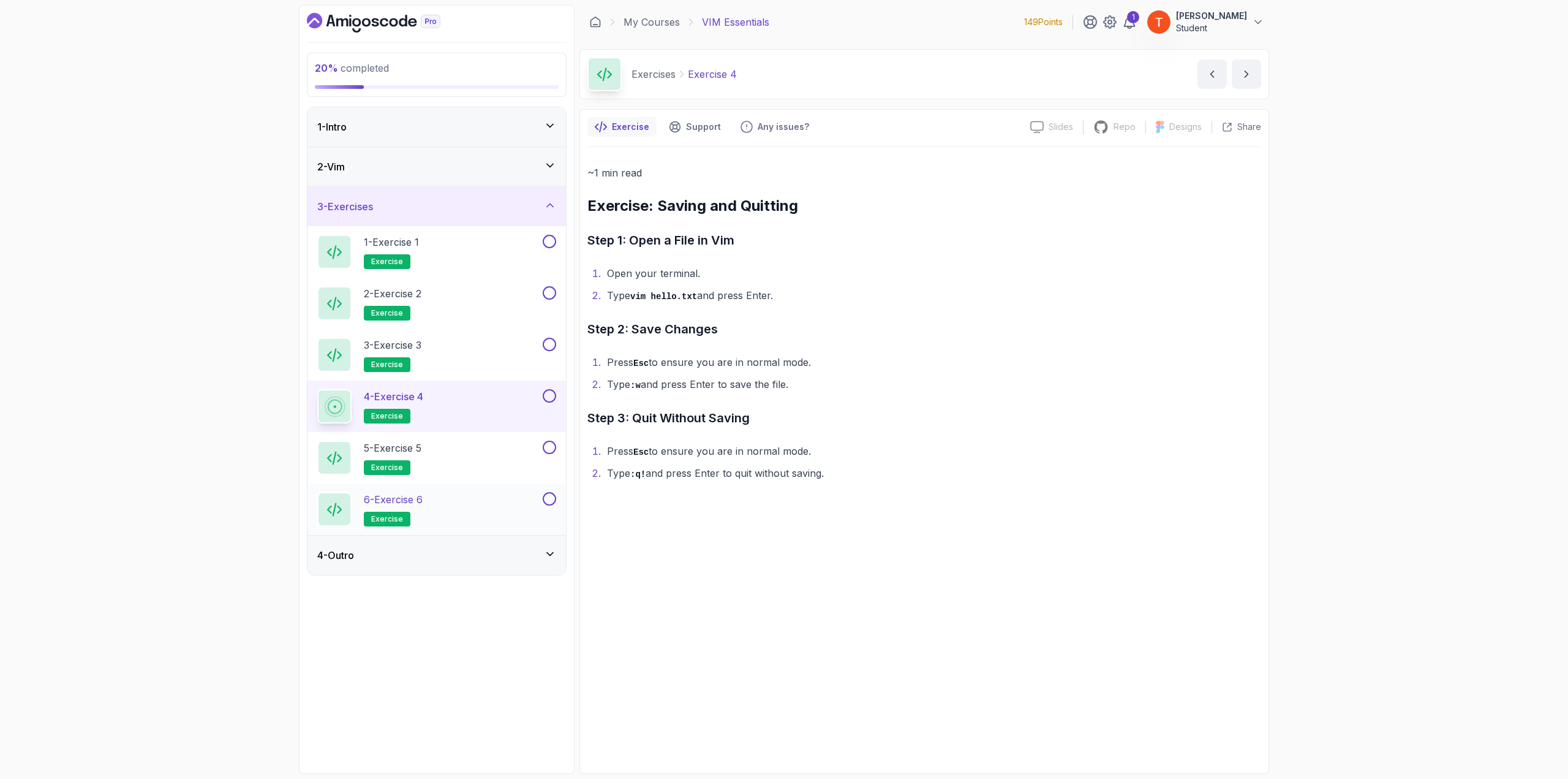
click at [422, 425] on h2 "6 - Exercise 6 exercise" at bounding box center [393, 509] width 58 height 34
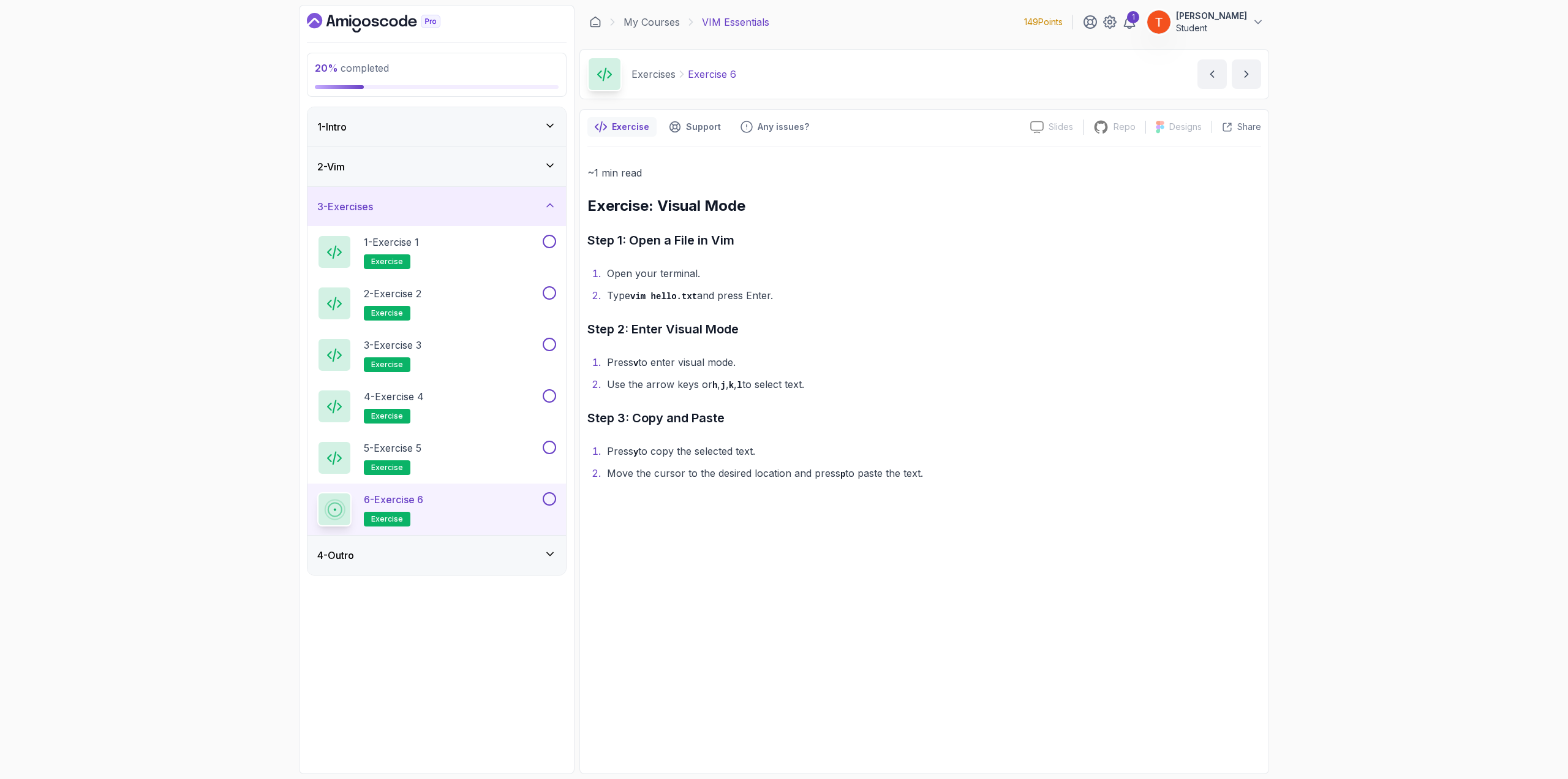
click at [470, 165] on div "2 - Vim" at bounding box center [436, 166] width 239 height 15
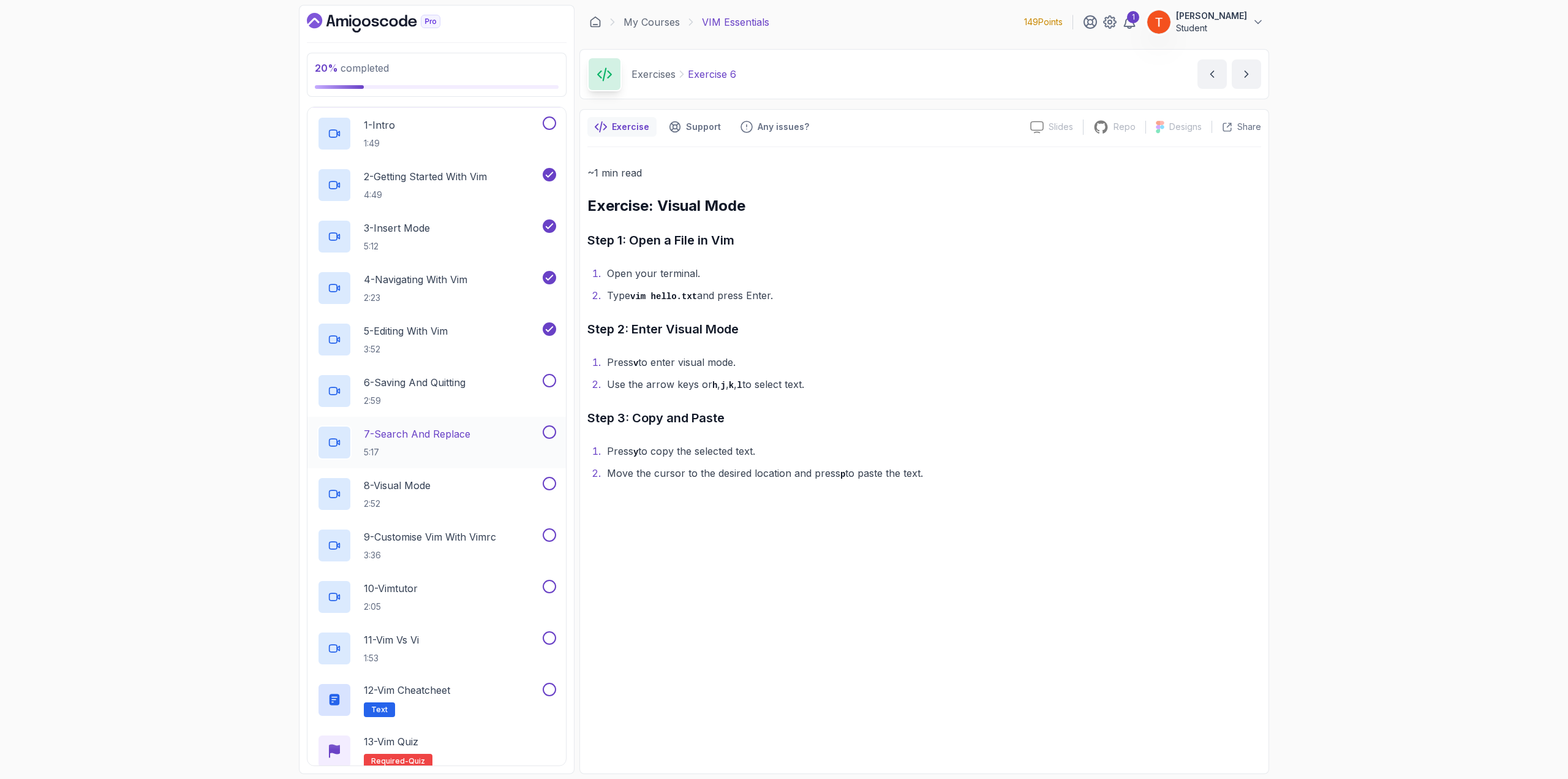
scroll to position [123, 0]
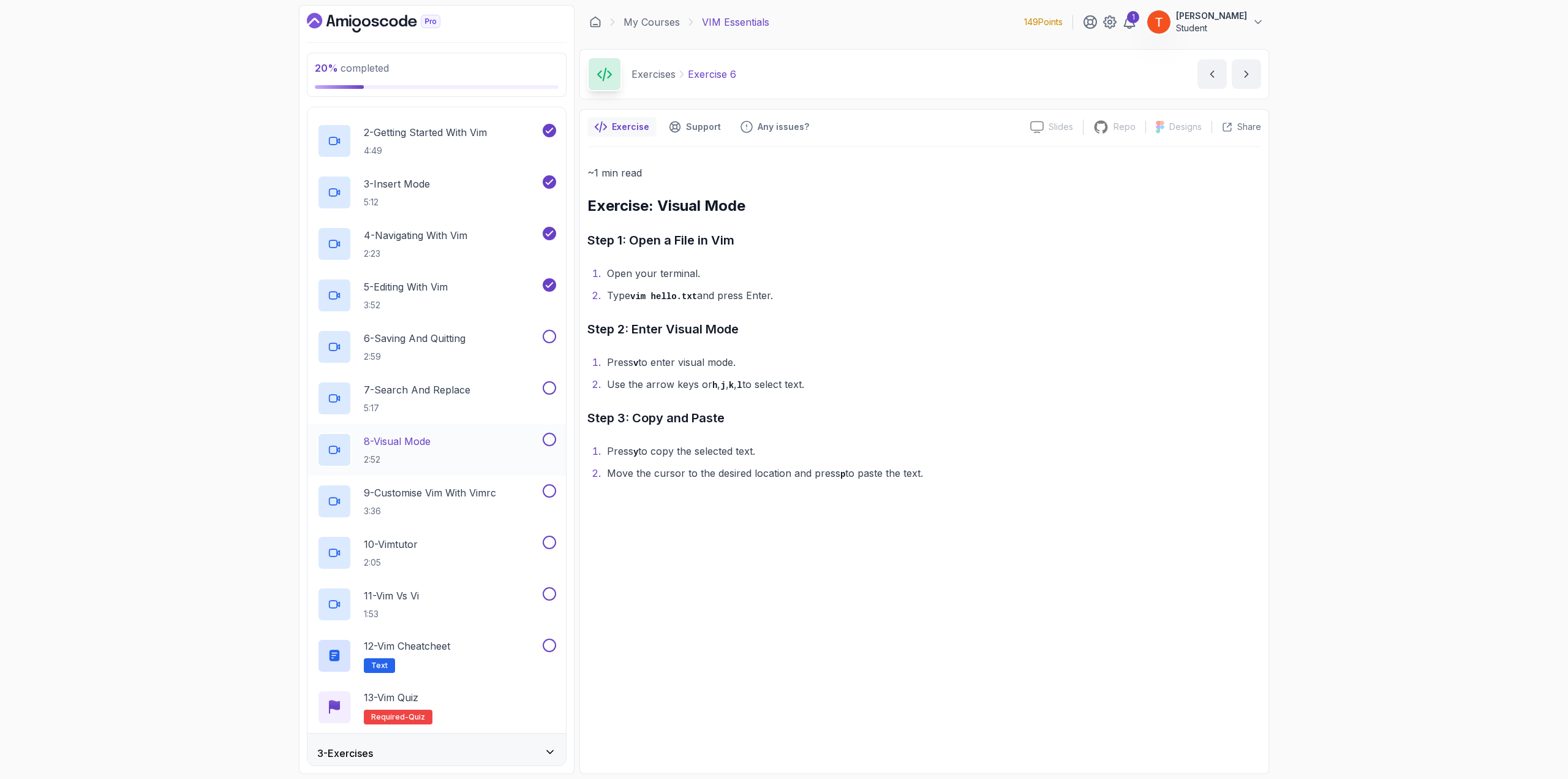
click at [436, 425] on div "8 - Visual Mode 2:52" at bounding box center [436, 450] width 258 height 52
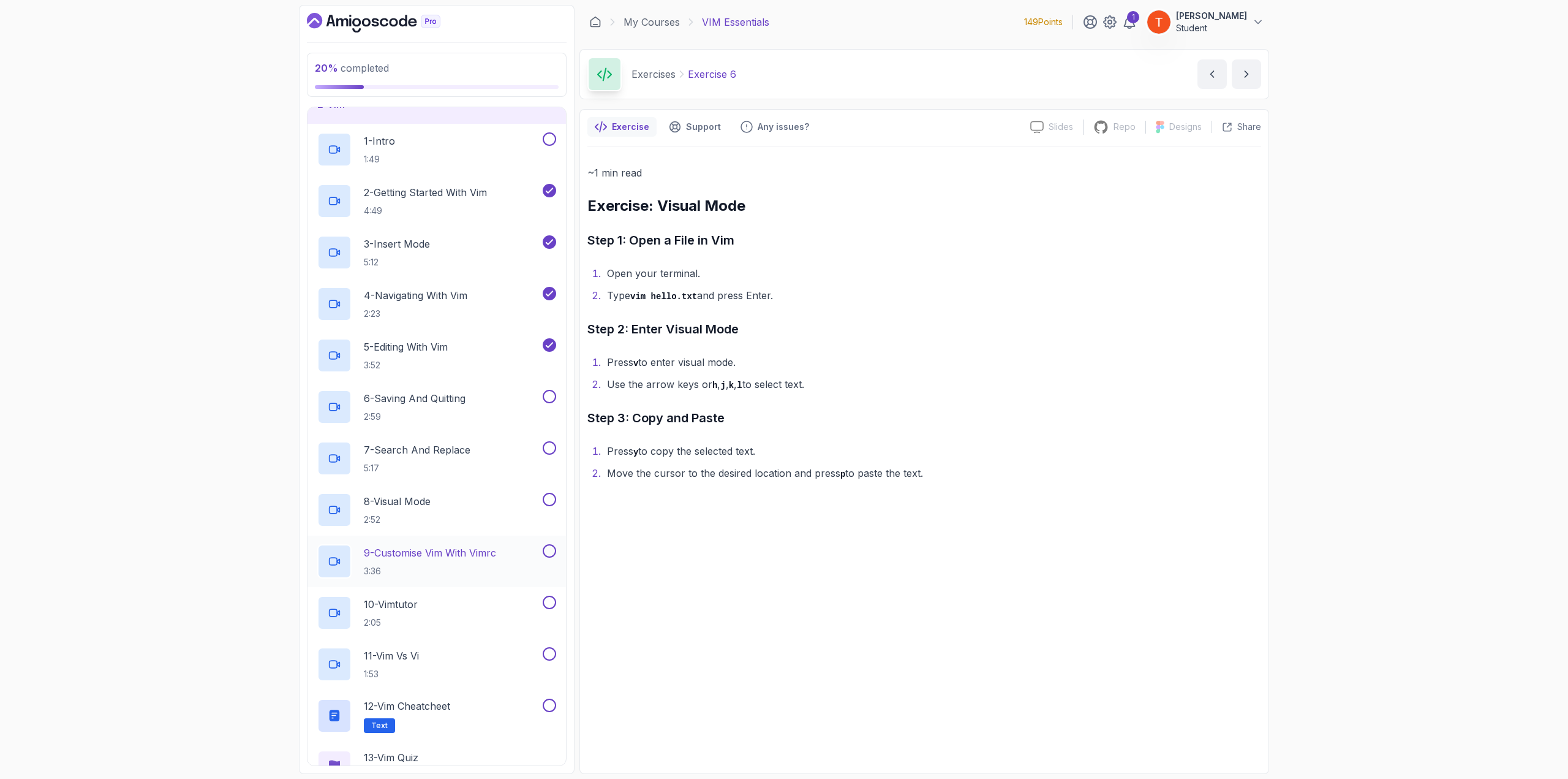
scroll to position [0, 0]
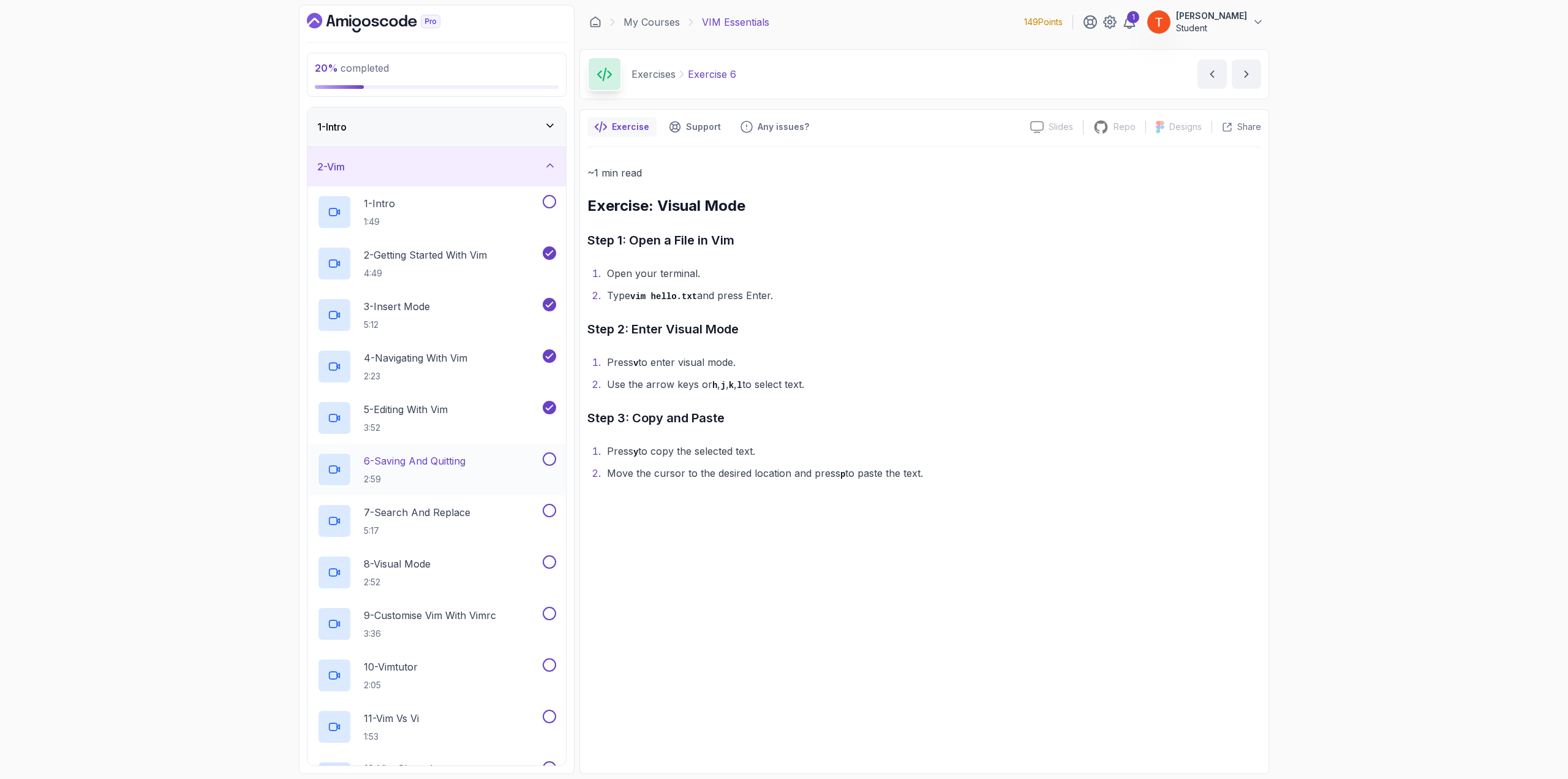
click at [425, 425] on p "6 - Saving And Quitting" at bounding box center [414, 461] width 101 height 15
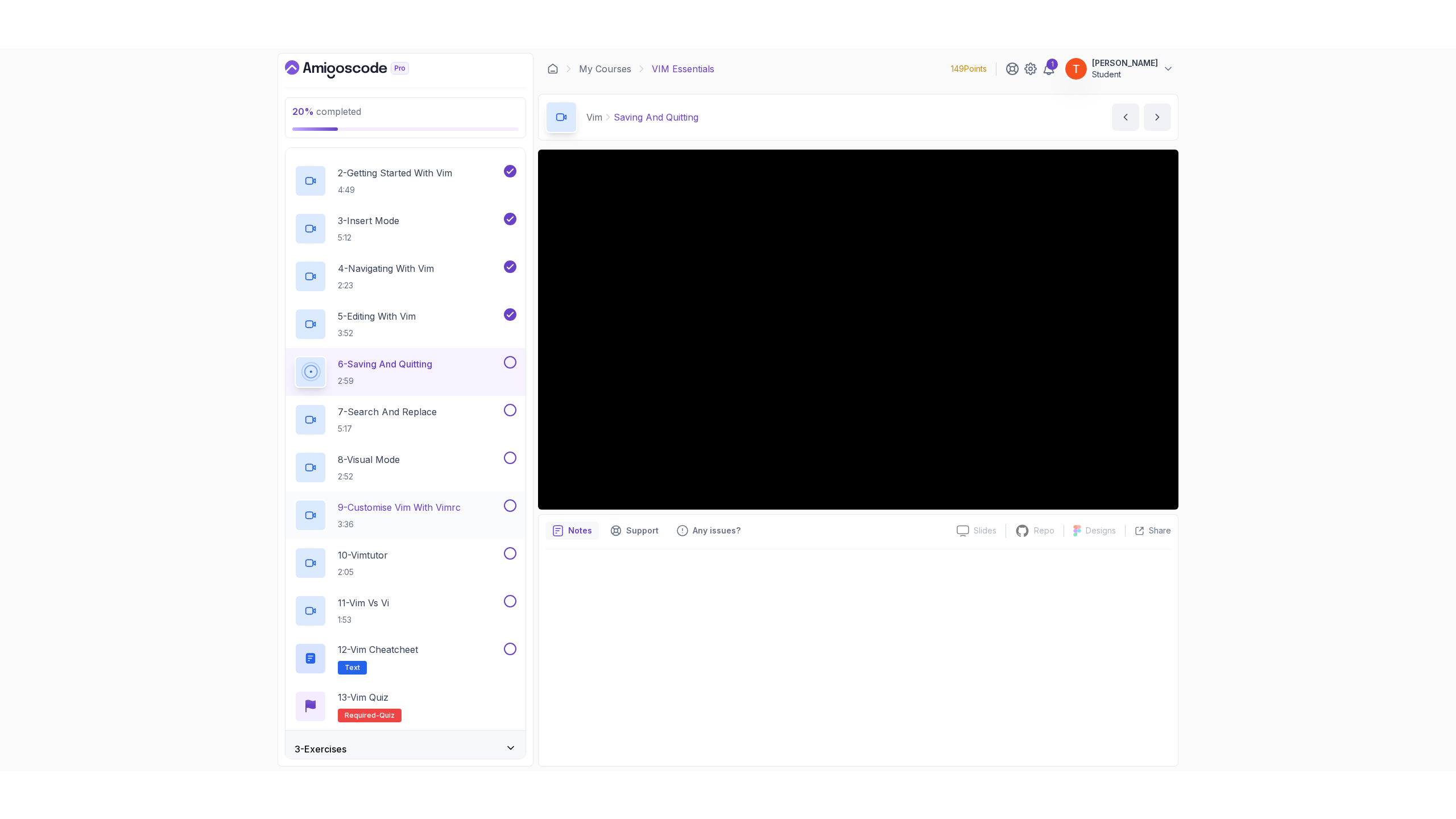
scroll to position [114, 0]
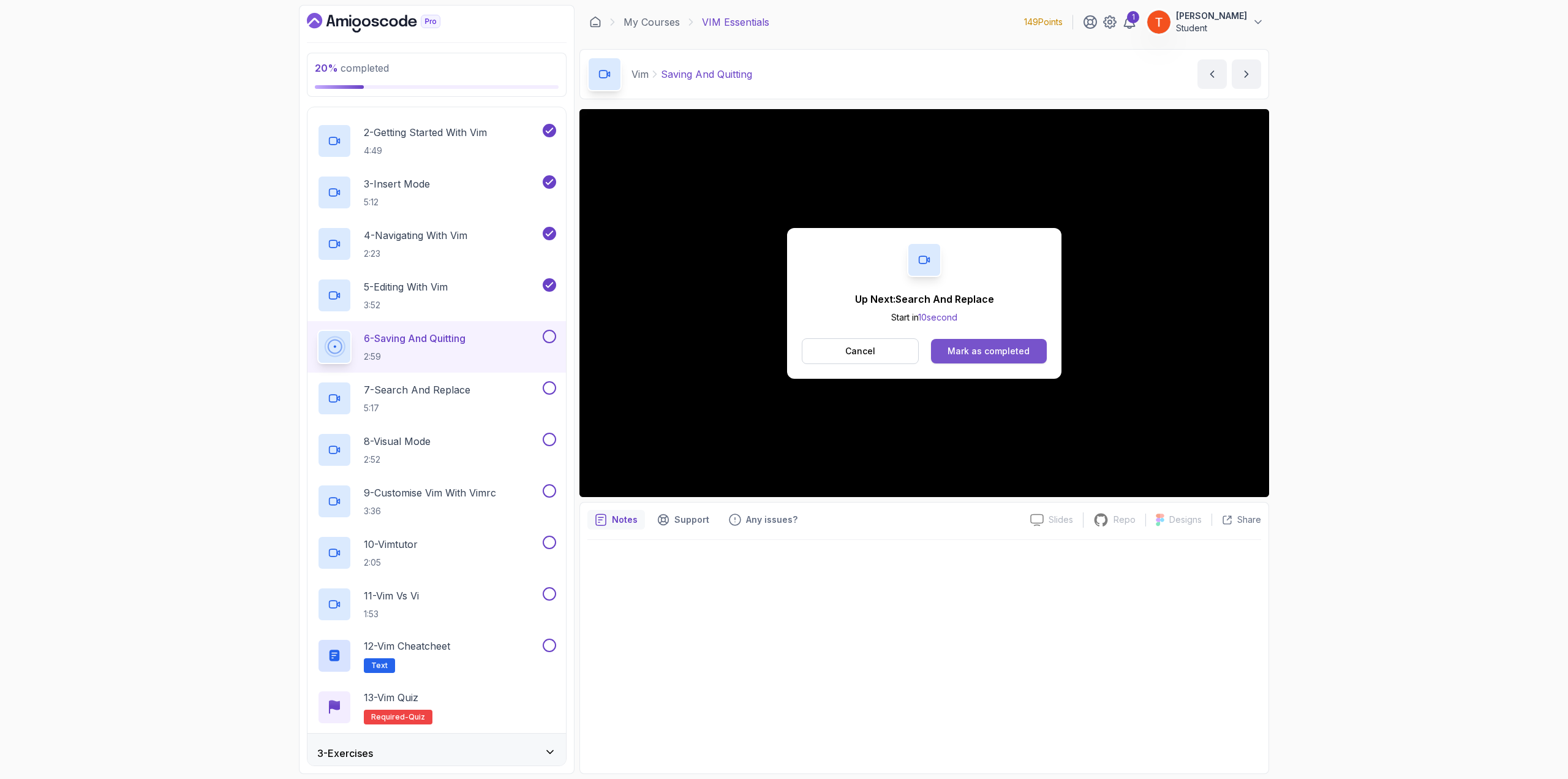
click at [931, 348] on div "Mark as completed" at bounding box center [988, 351] width 82 height 13
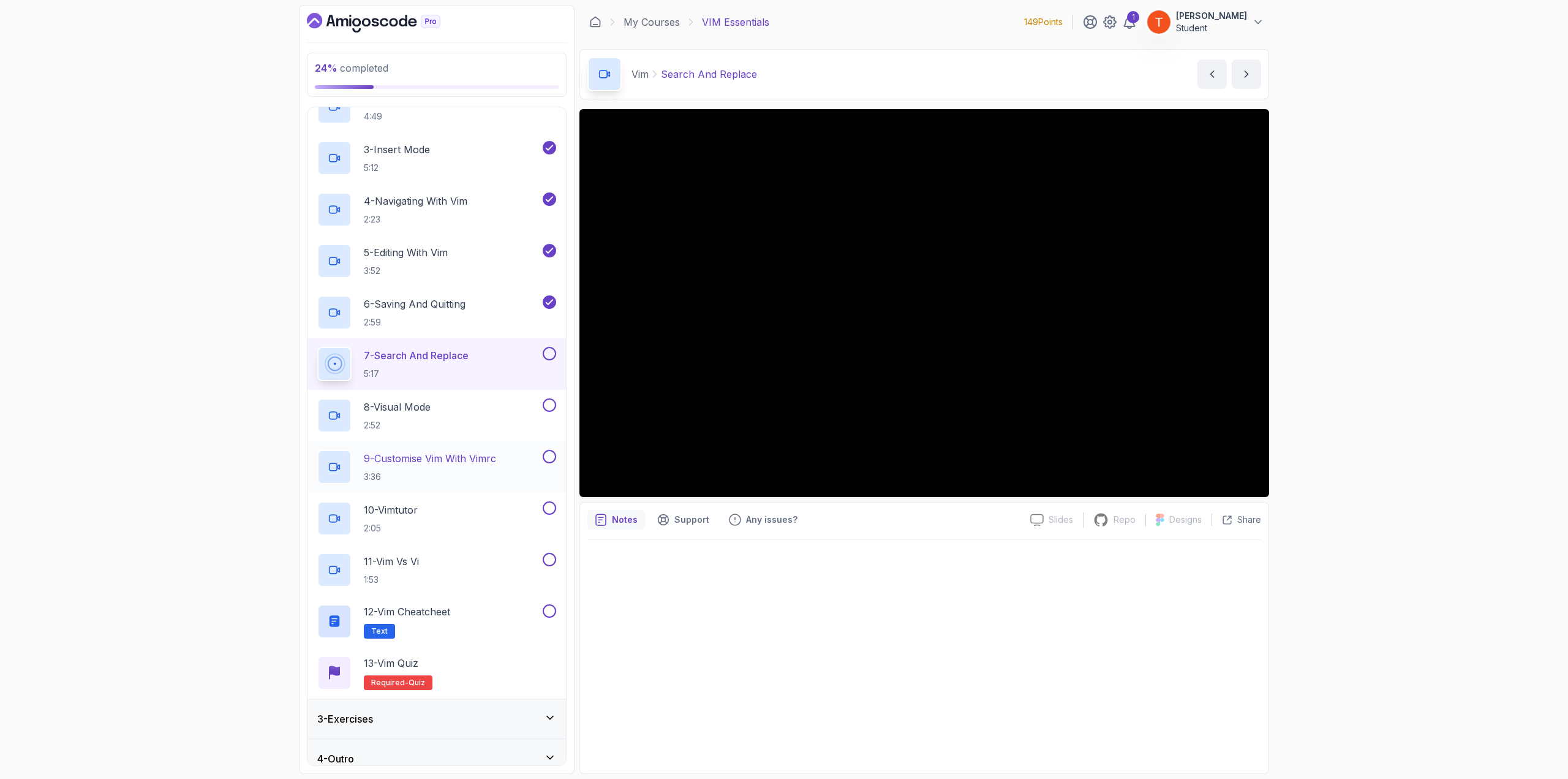
scroll to position [167, 0]
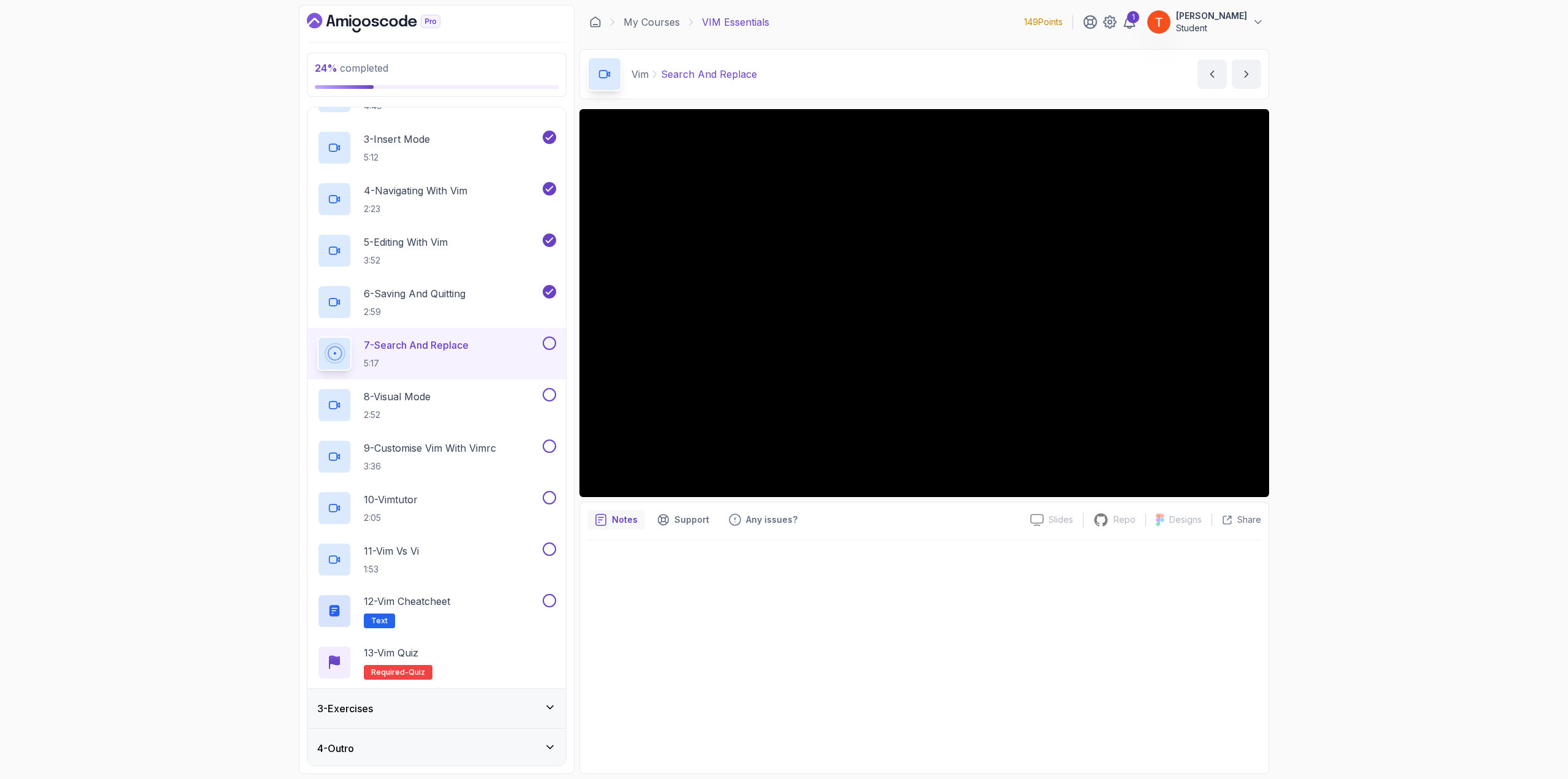
click at [423, 425] on div "4 - Outro" at bounding box center [436, 748] width 239 height 15
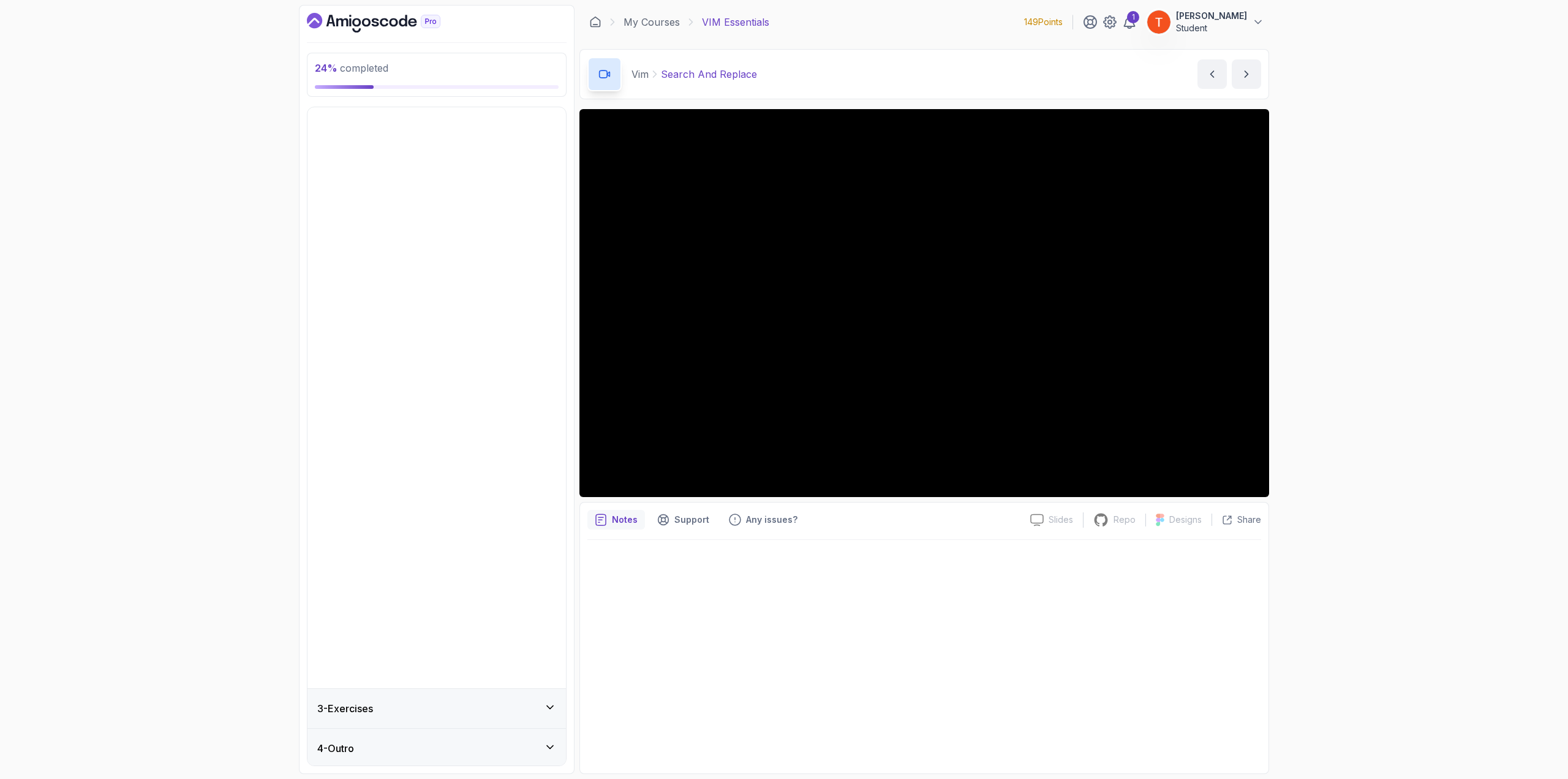
scroll to position [0, 0]
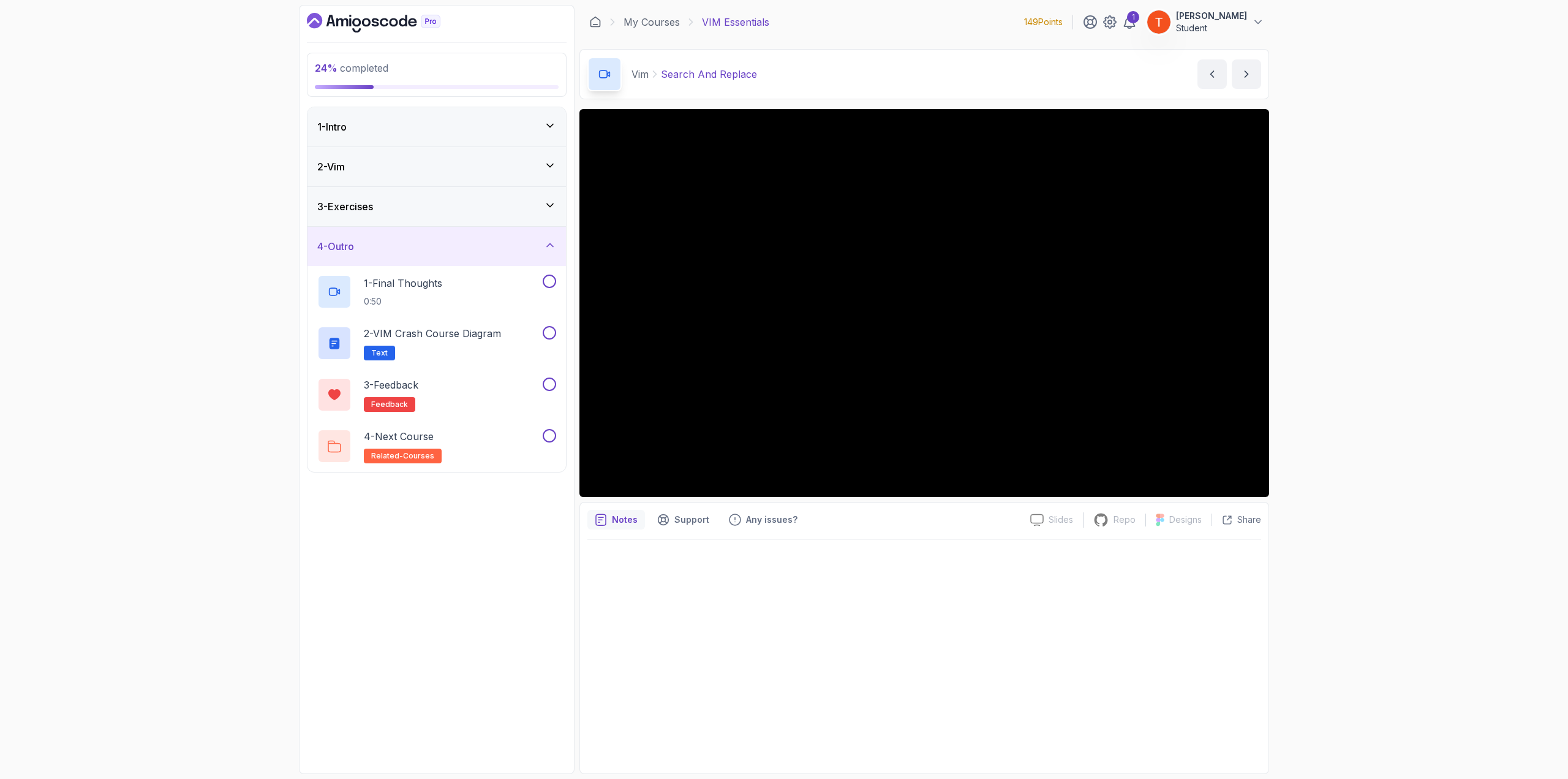
click at [440, 169] on div "2 - Vim" at bounding box center [436, 166] width 239 height 15
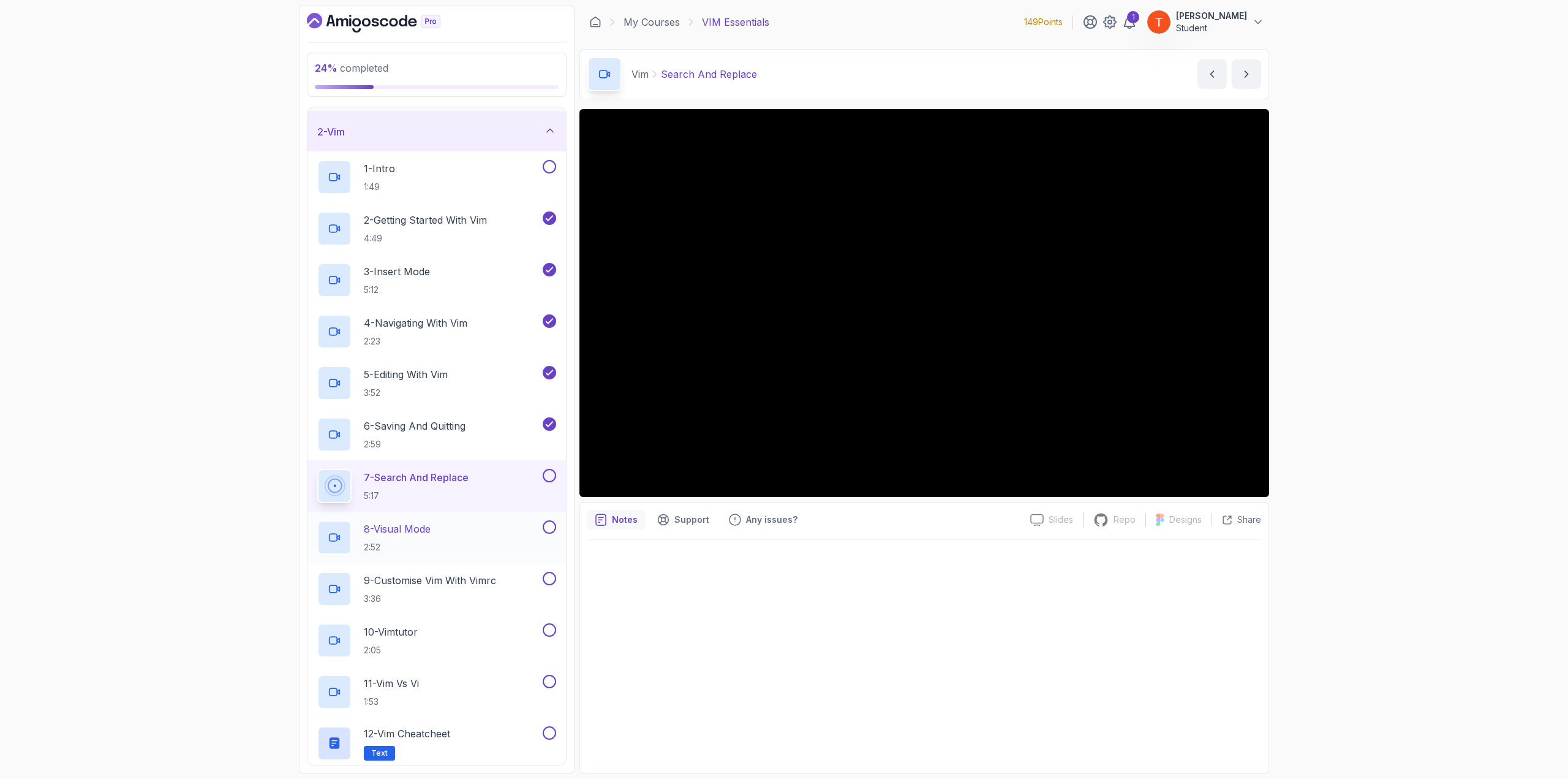
scroll to position [61, 0]
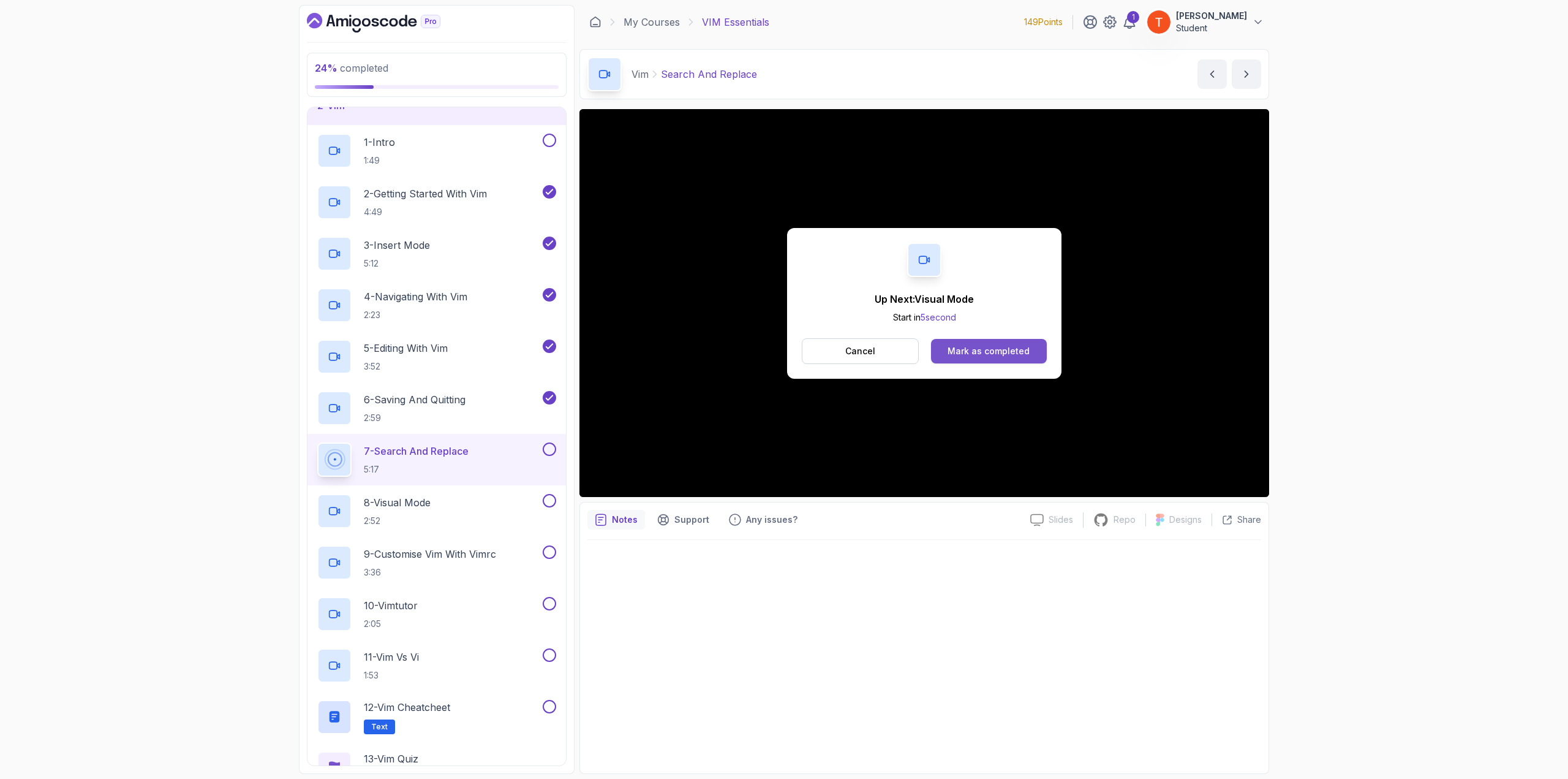
click at [931, 351] on div "Mark as completed" at bounding box center [988, 351] width 82 height 13
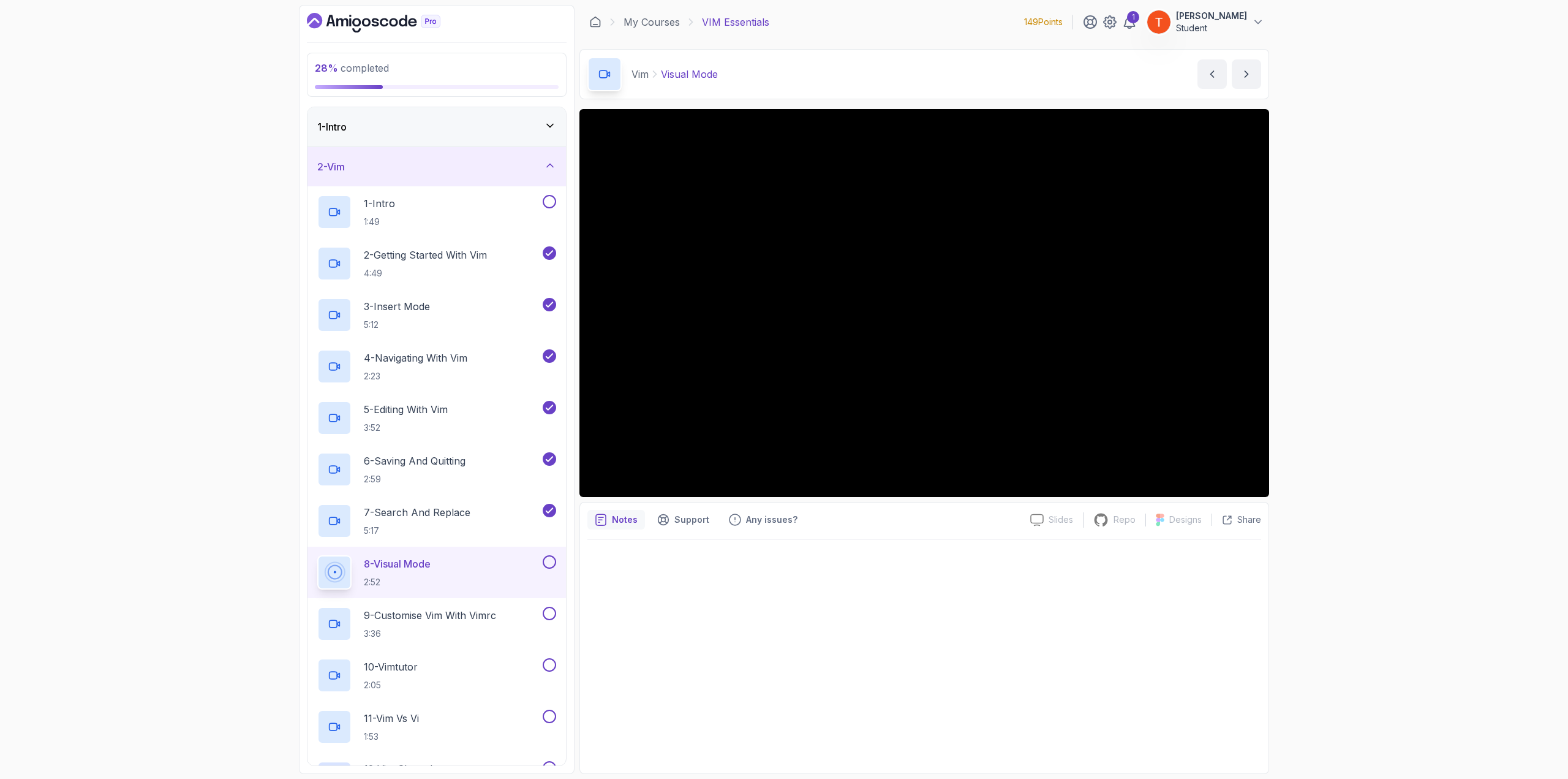
click at [406, 19] on icon "Dashboard" at bounding box center [403, 21] width 9 height 12
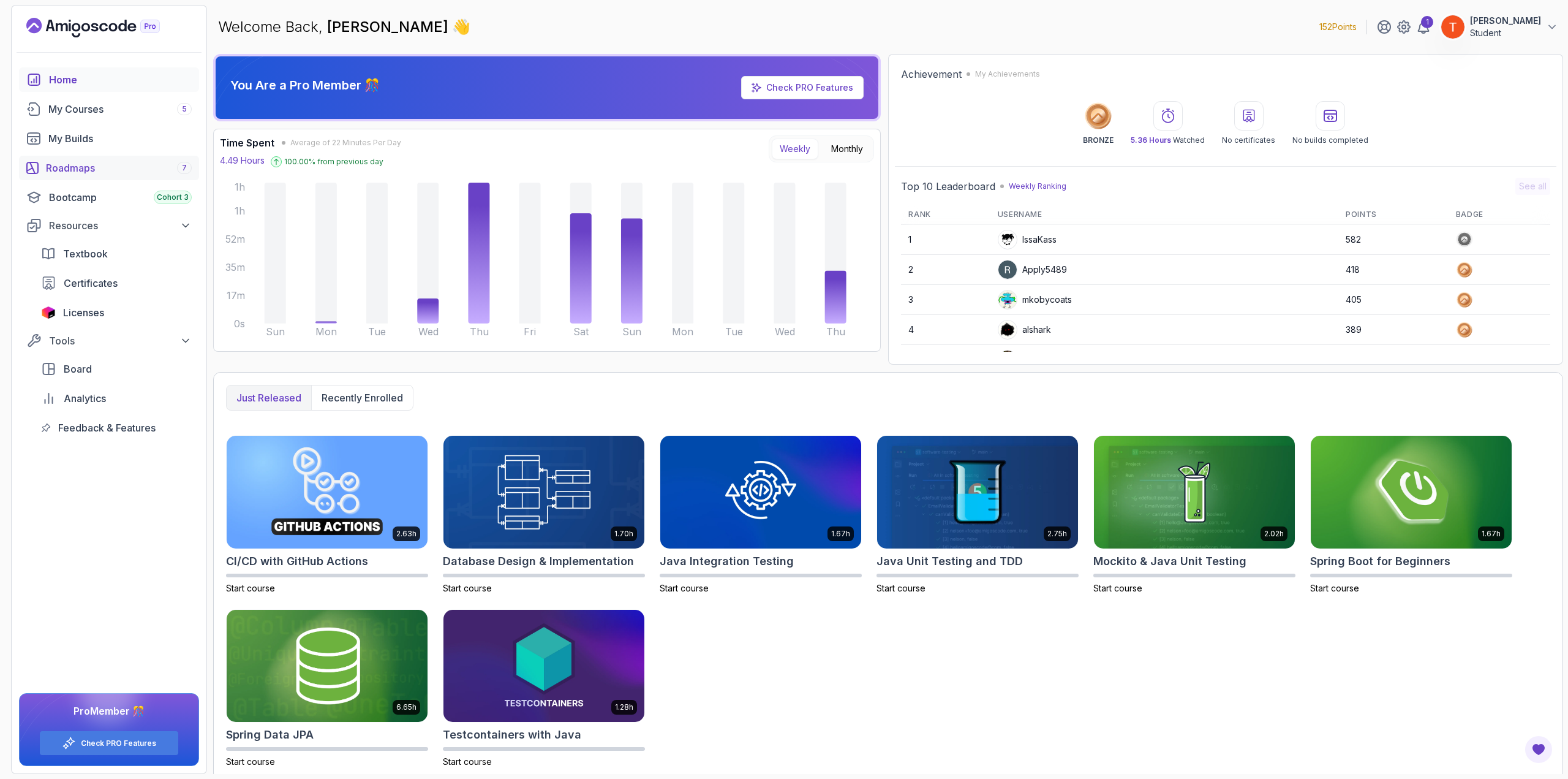
click at [53, 163] on div "Roadmaps 7" at bounding box center [118, 168] width 146 height 15
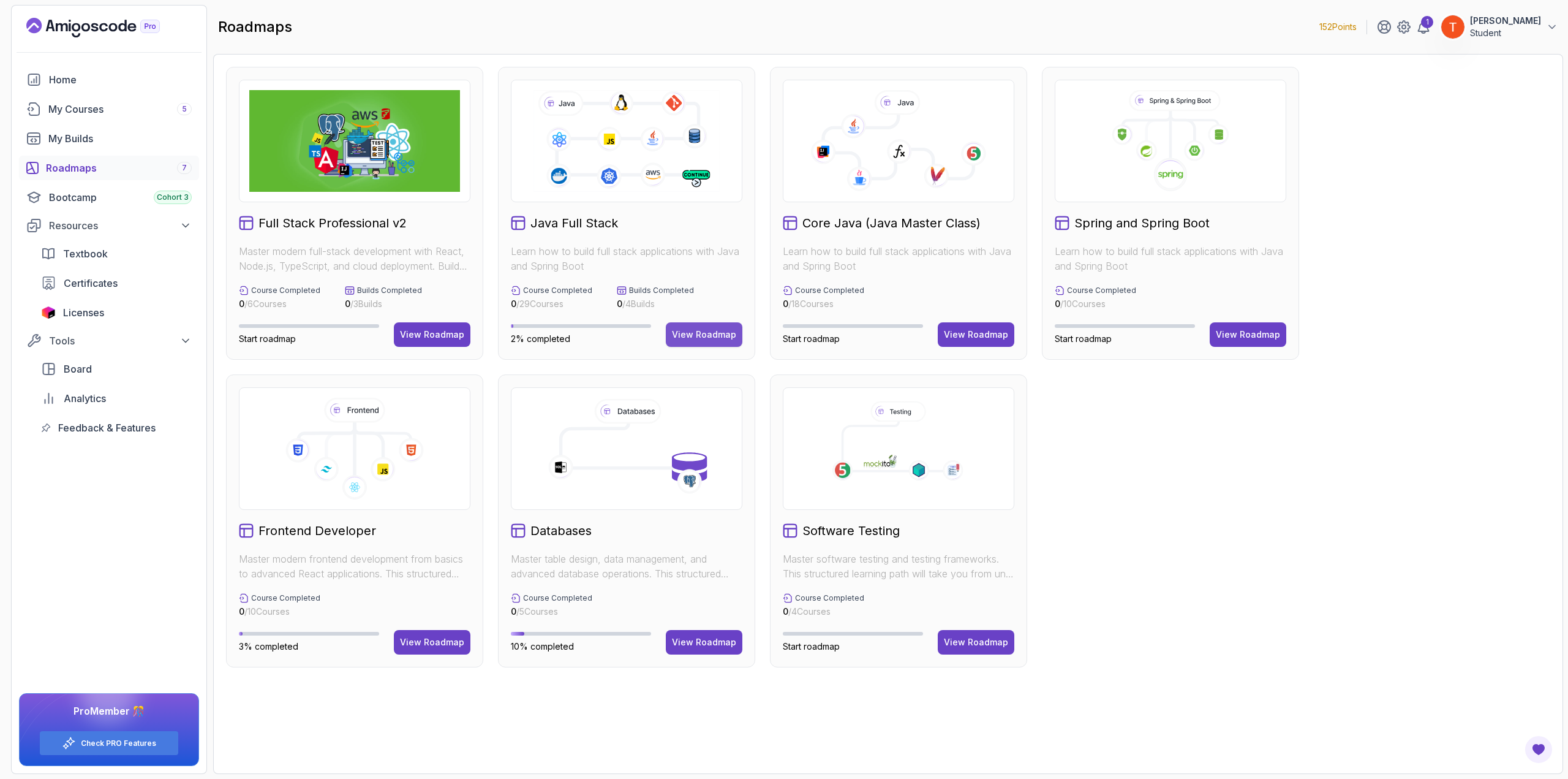
click at [687, 334] on div "View Roadmap" at bounding box center [703, 334] width 64 height 13
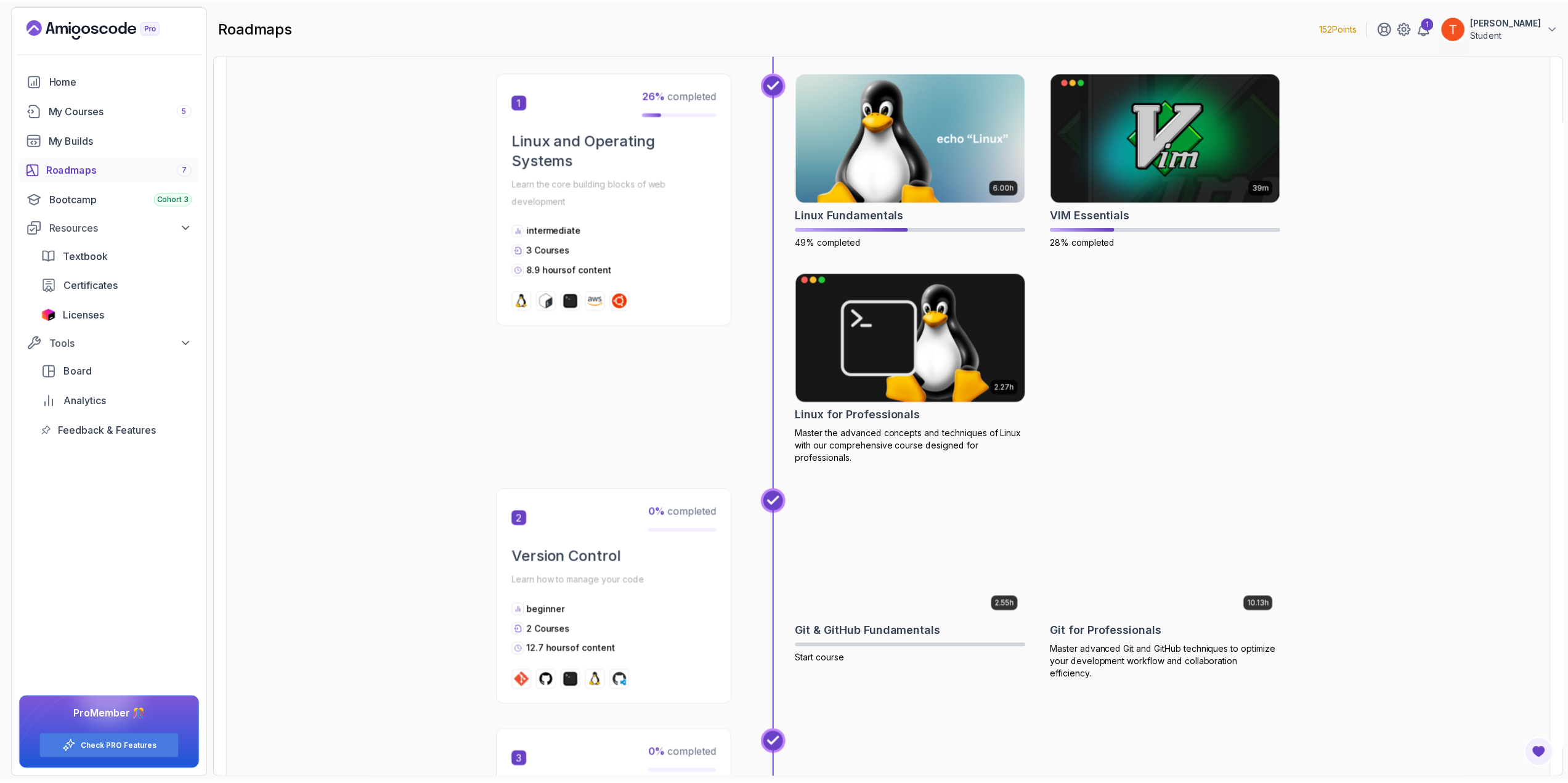
scroll to position [246, 0]
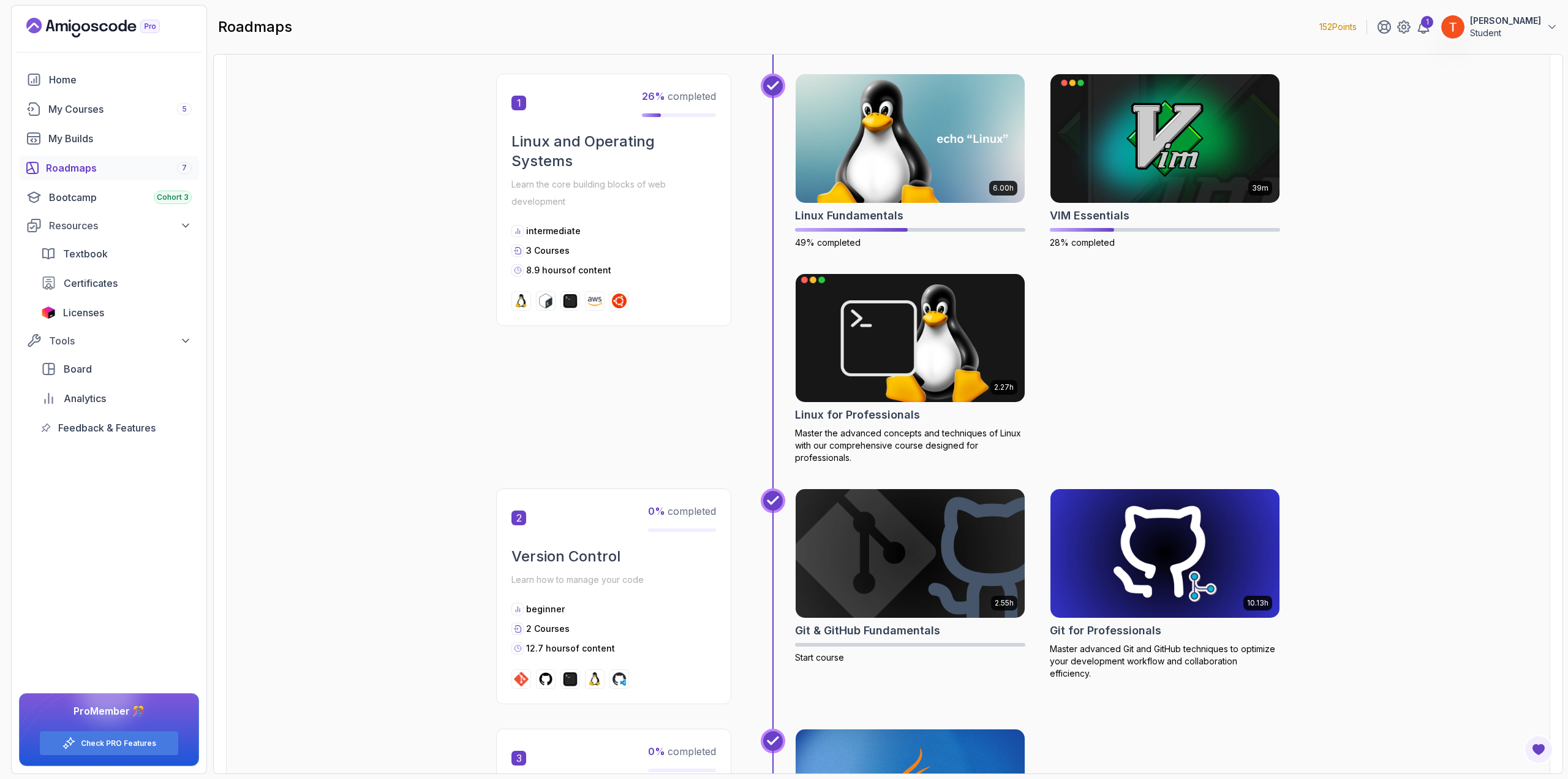
click at [883, 354] on img at bounding box center [910, 337] width 240 height 135
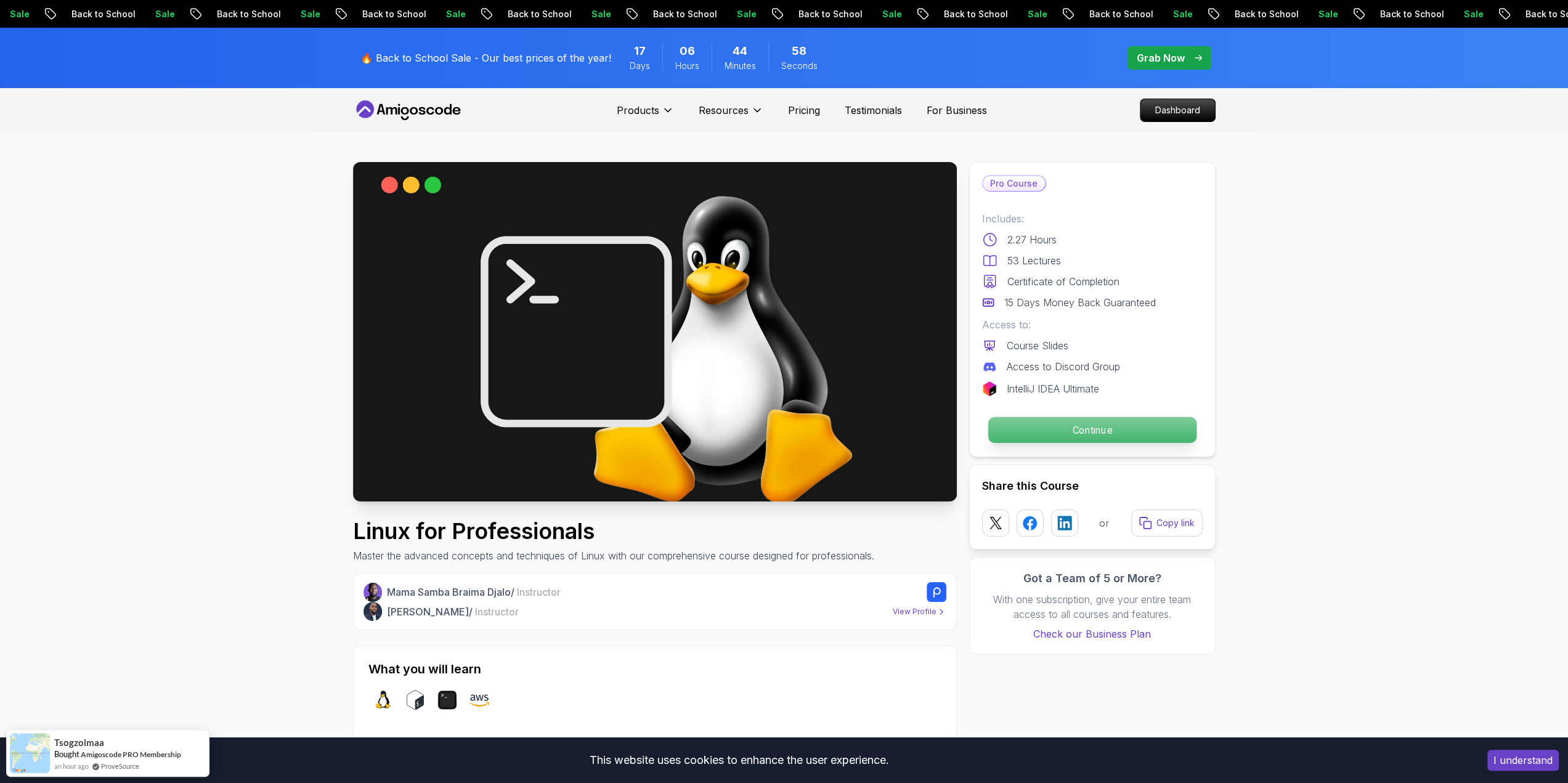
click at [936, 418] on p "Continue" at bounding box center [1091, 430] width 208 height 26
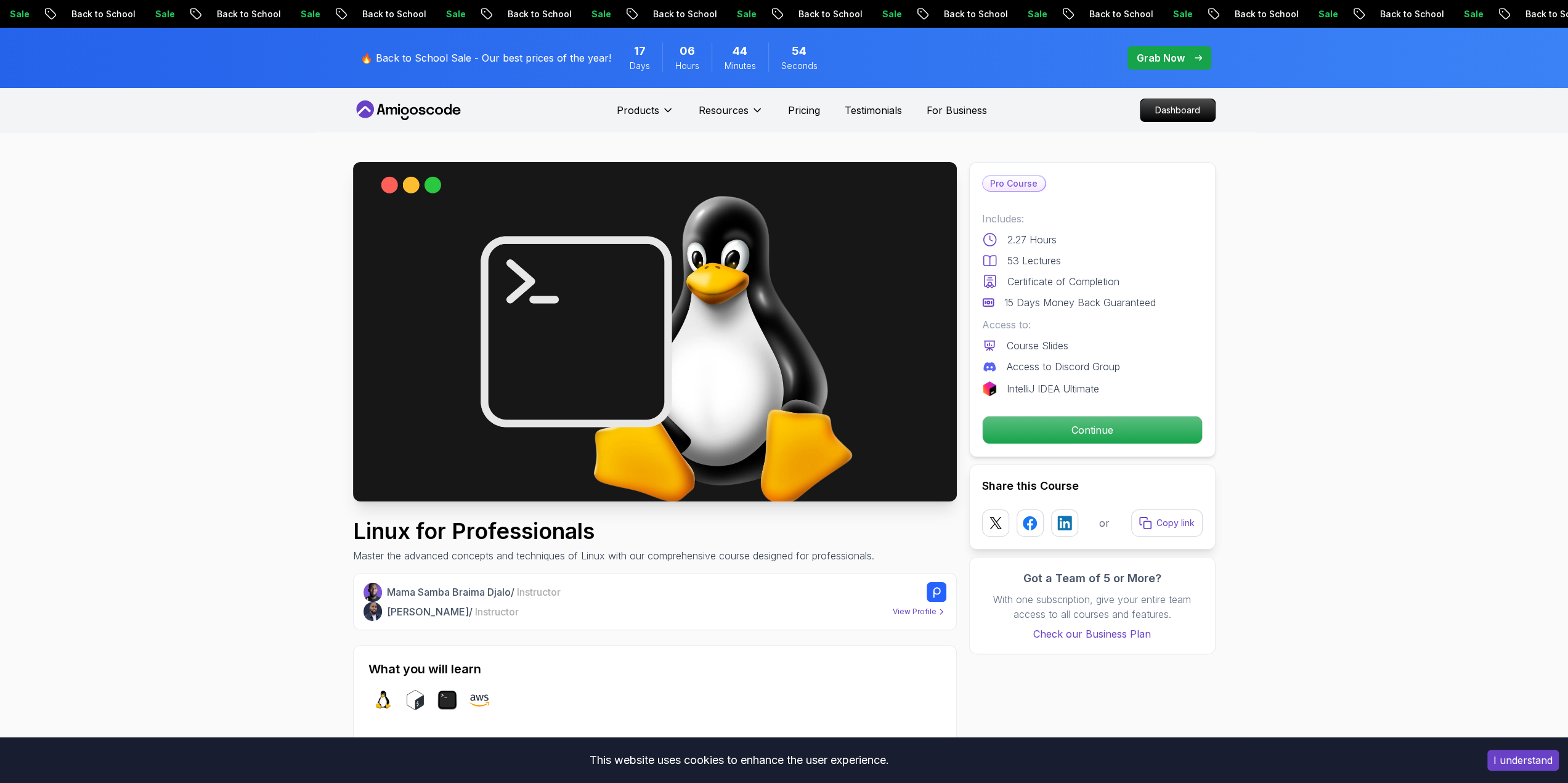
scroll to position [62, 0]
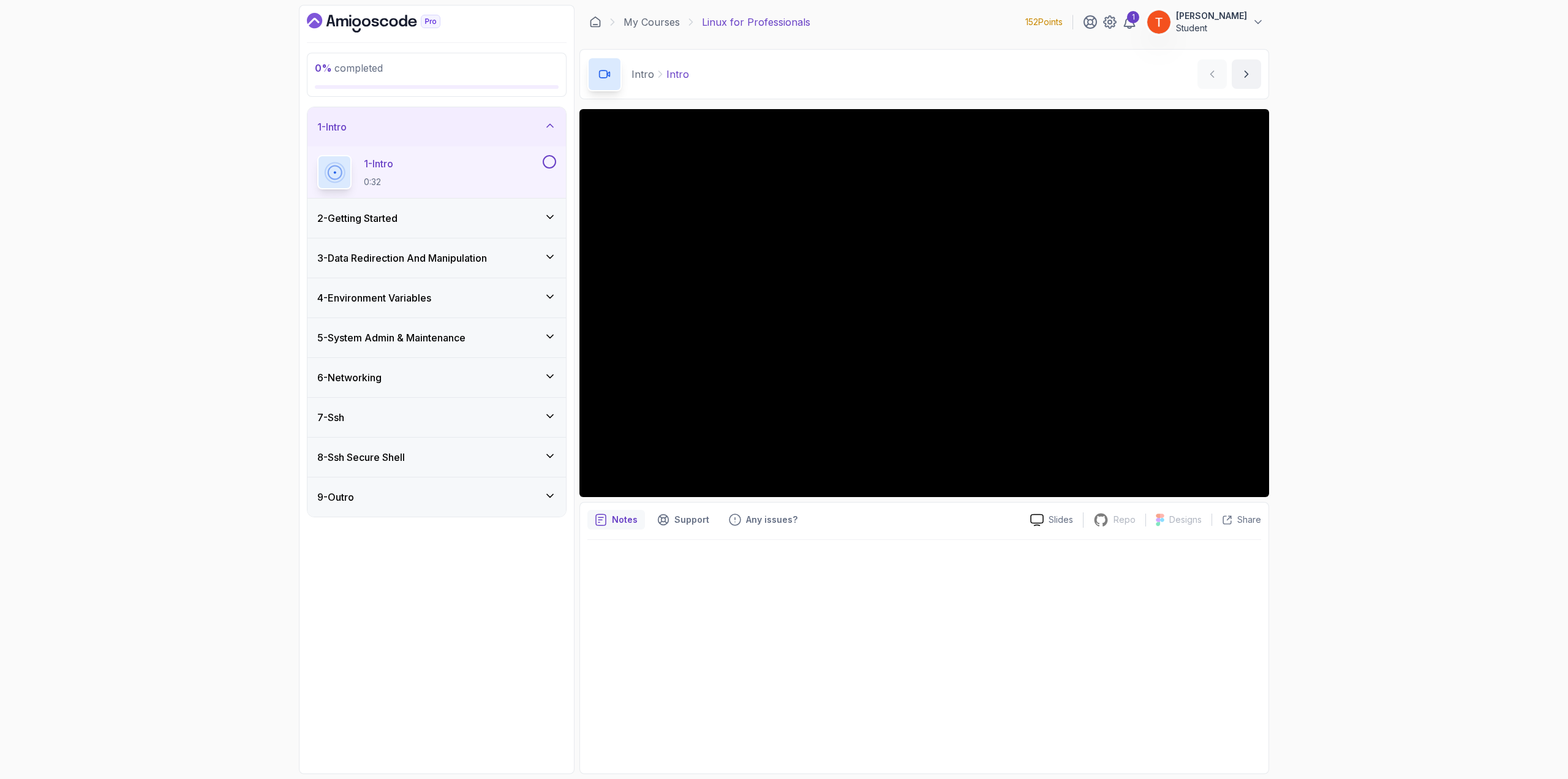
click at [424, 220] on div "2 - Getting Started" at bounding box center [436, 218] width 239 height 15
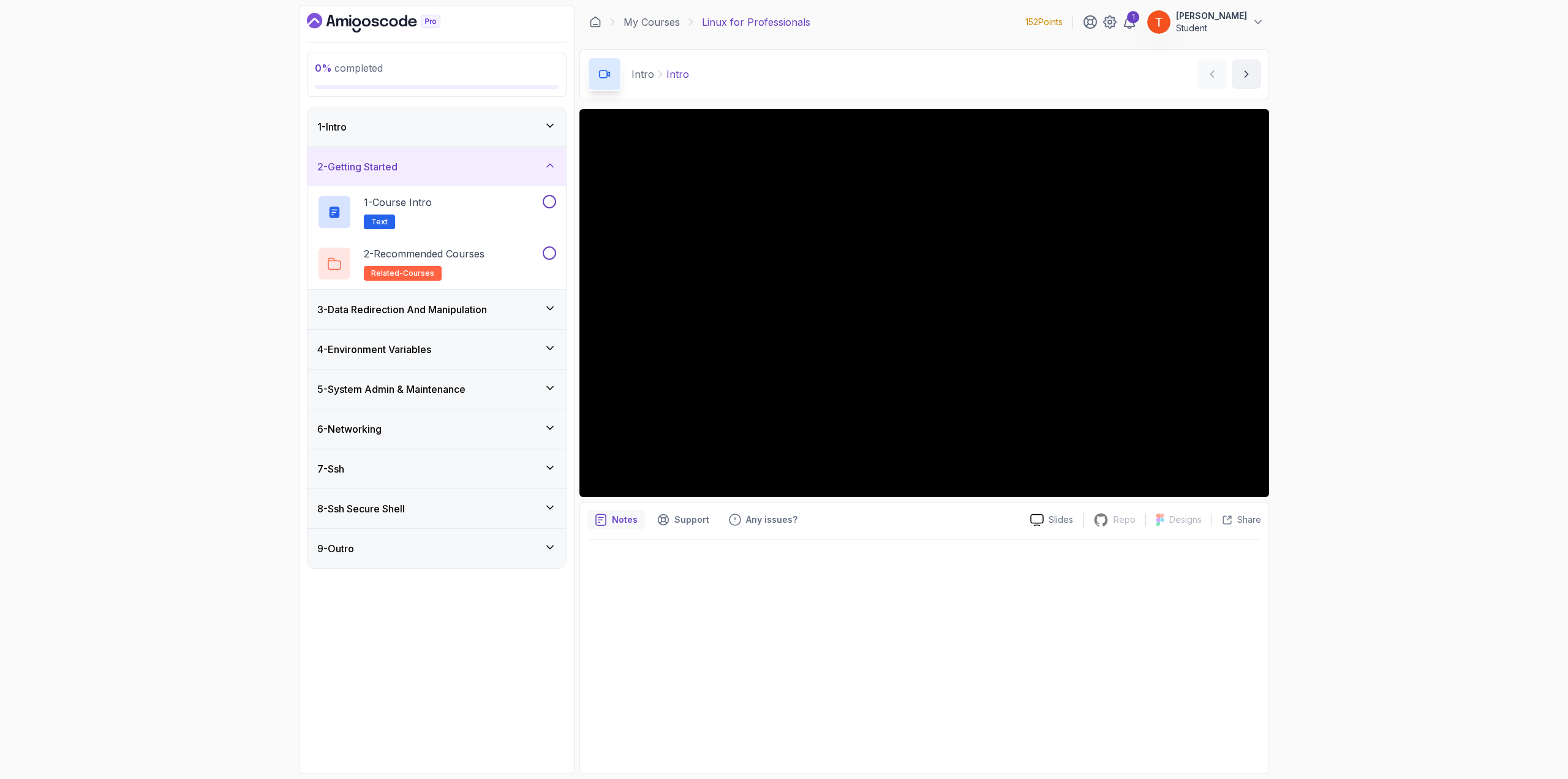
click at [464, 308] on h3 "3 - Data Redirection And Manipulation" at bounding box center [402, 309] width 169 height 15
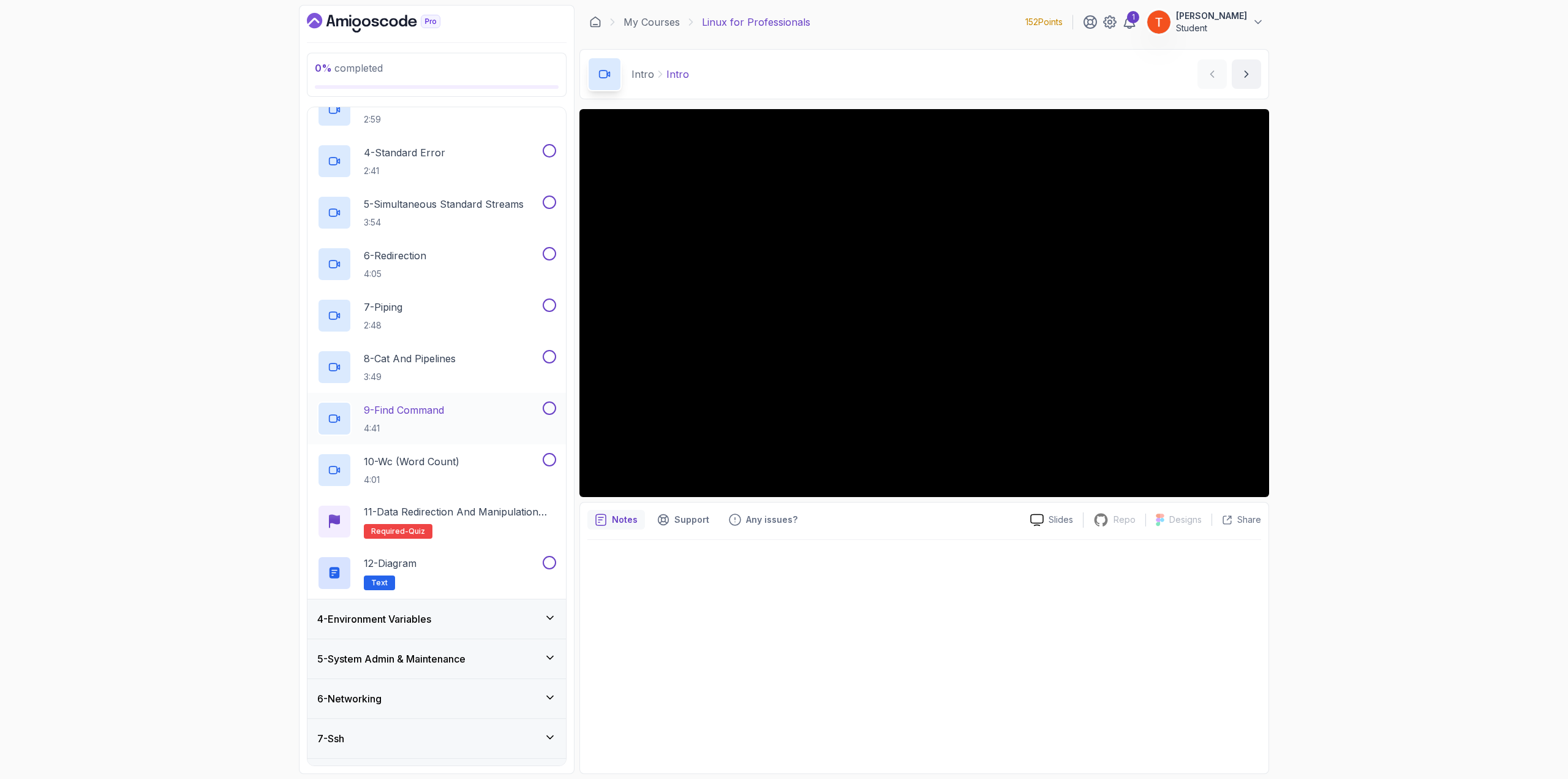
scroll to position [314, 0]
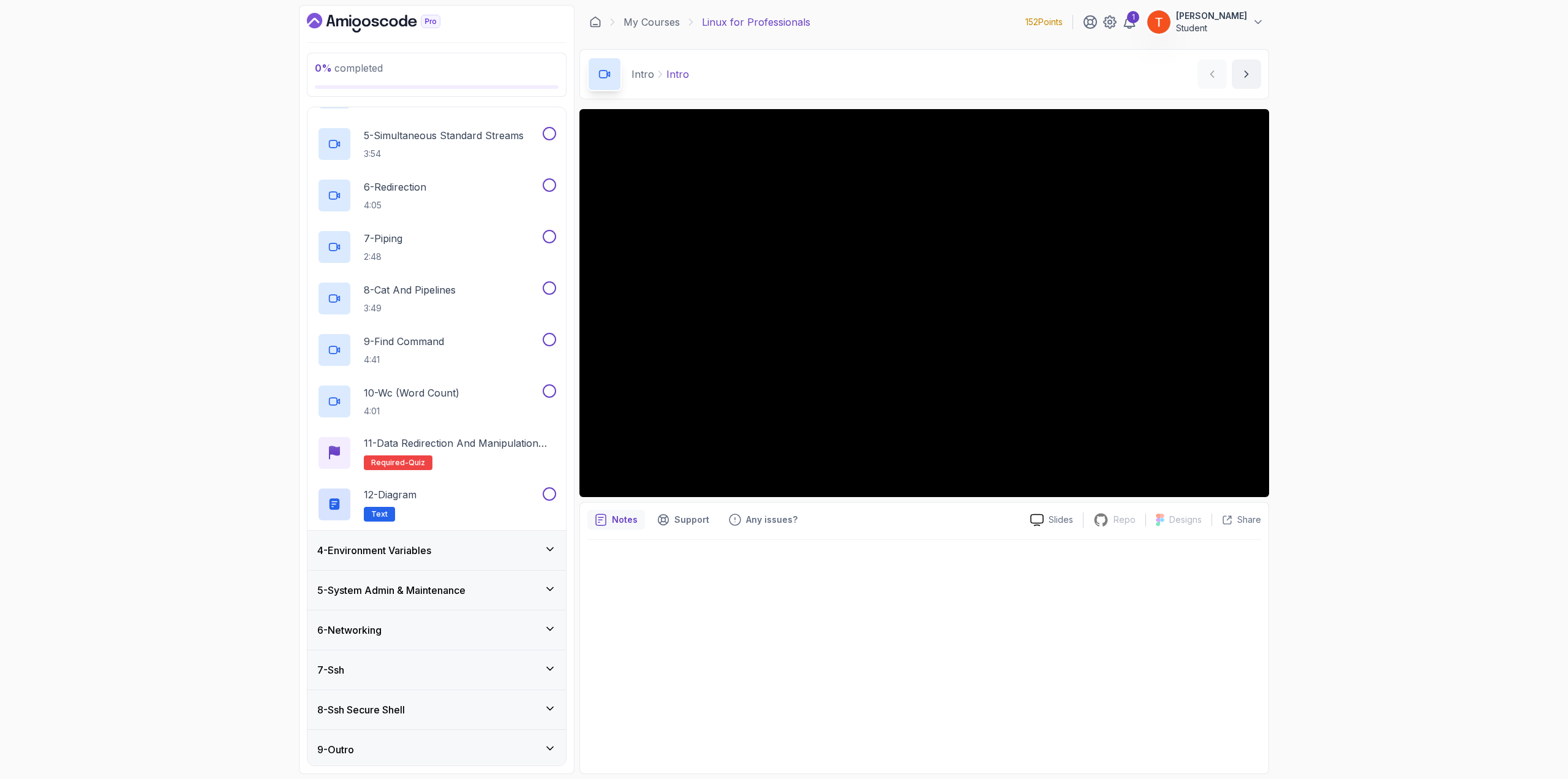
click at [422, 425] on h3 "4 - Environment Variables" at bounding box center [374, 550] width 114 height 15
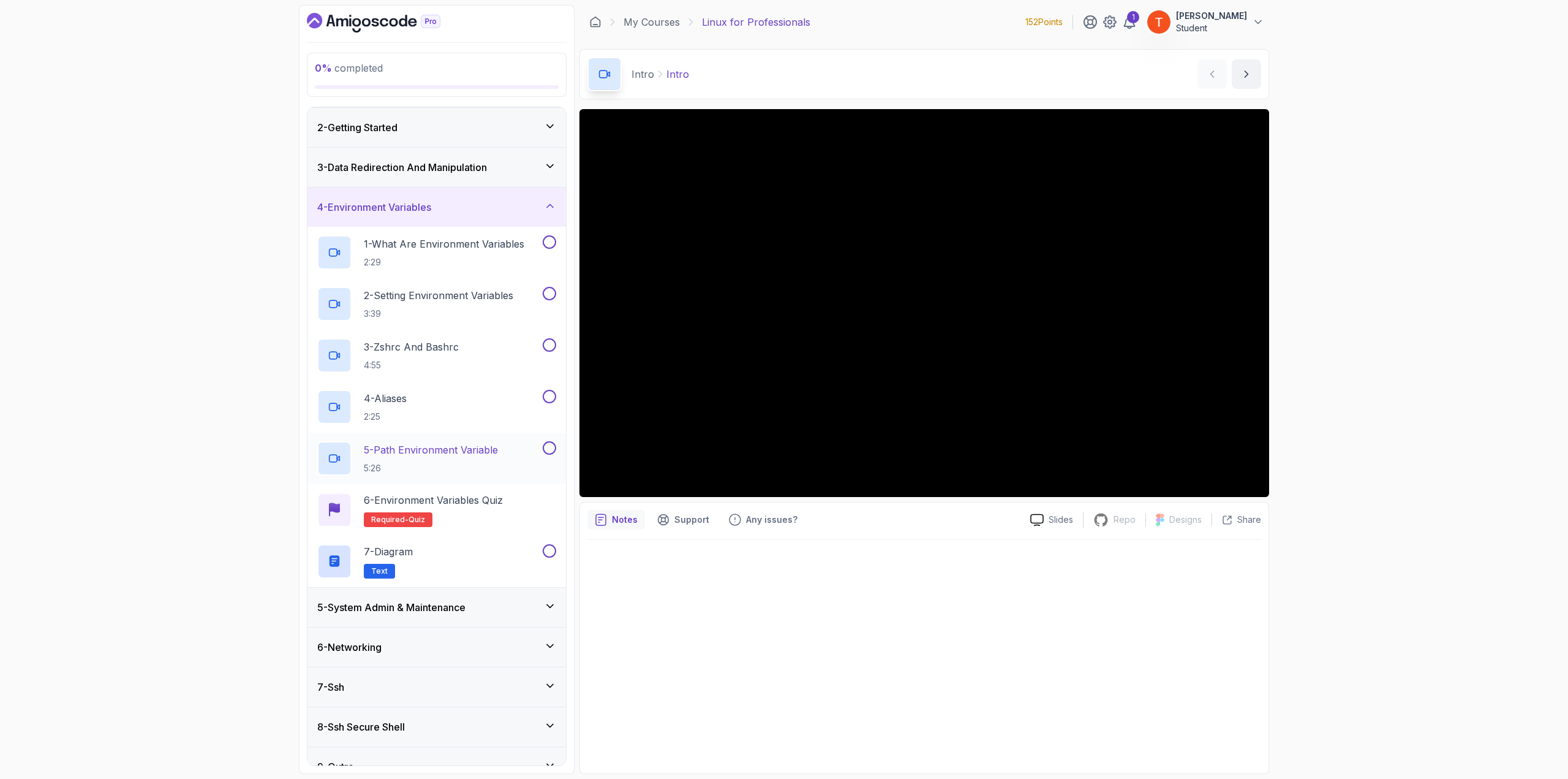
scroll to position [56, 0]
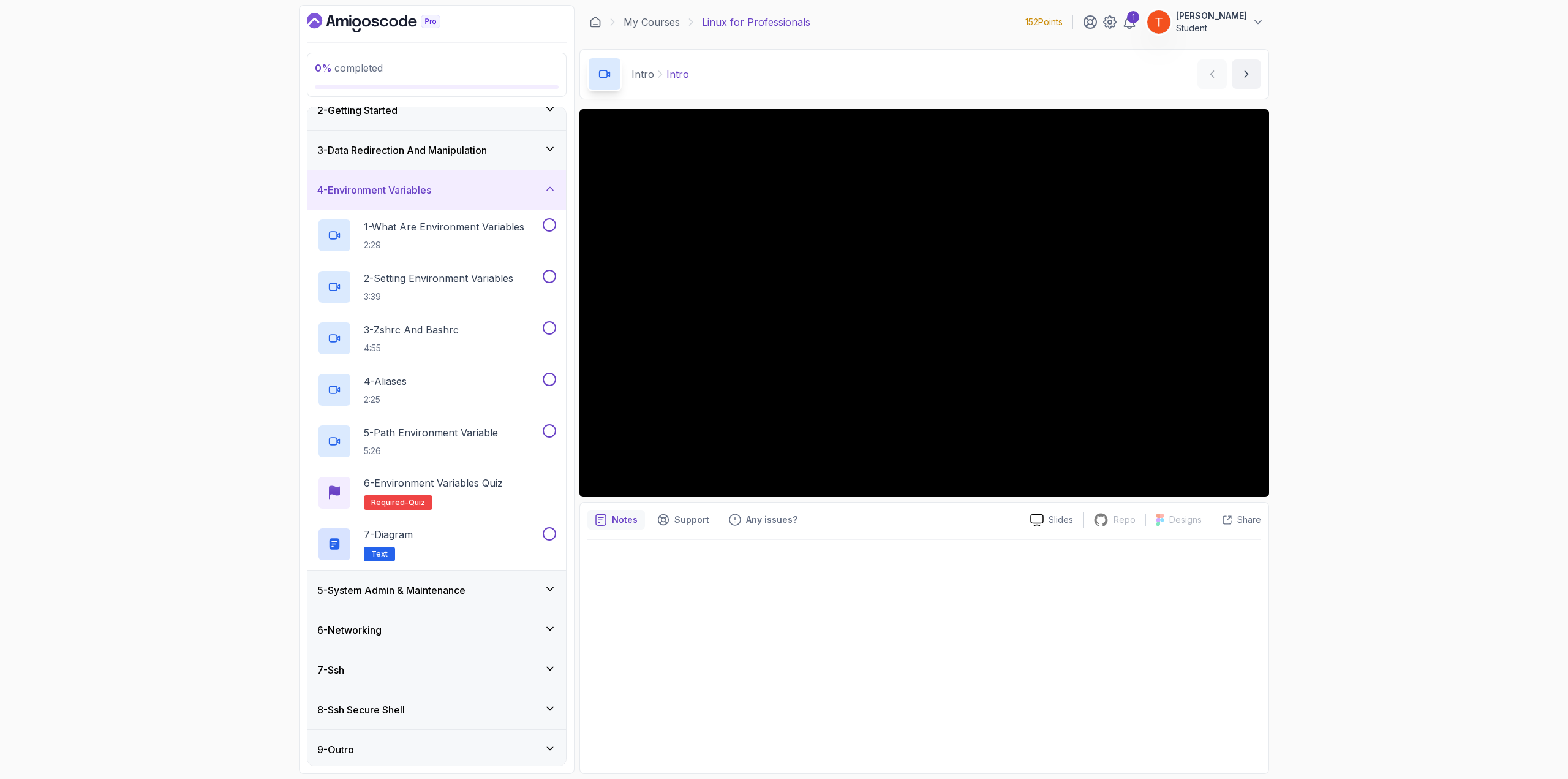
click at [408, 425] on h3 "5 - System Admin & Maintenance" at bounding box center [391, 590] width 148 height 15
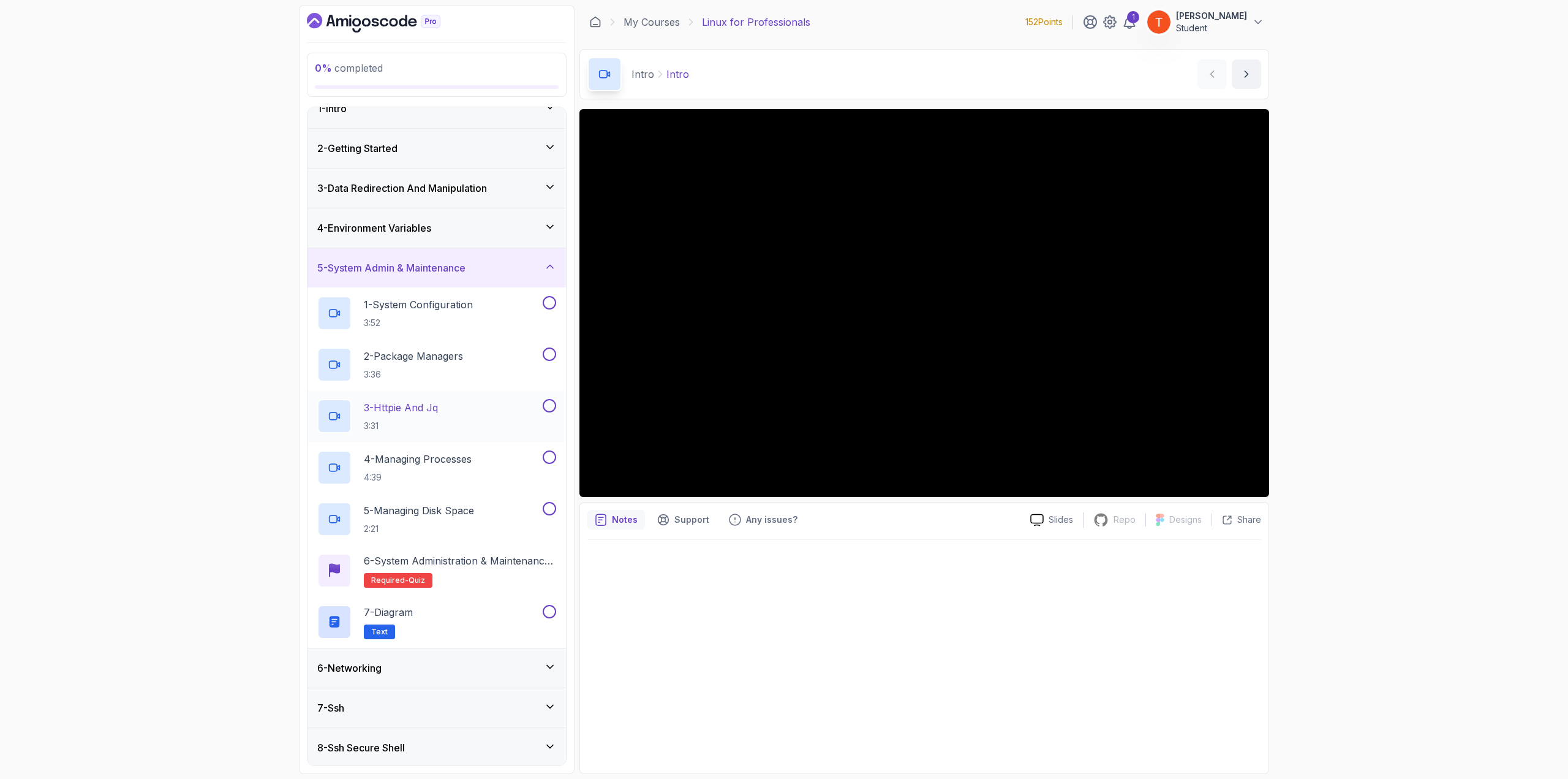
scroll to position [0, 0]
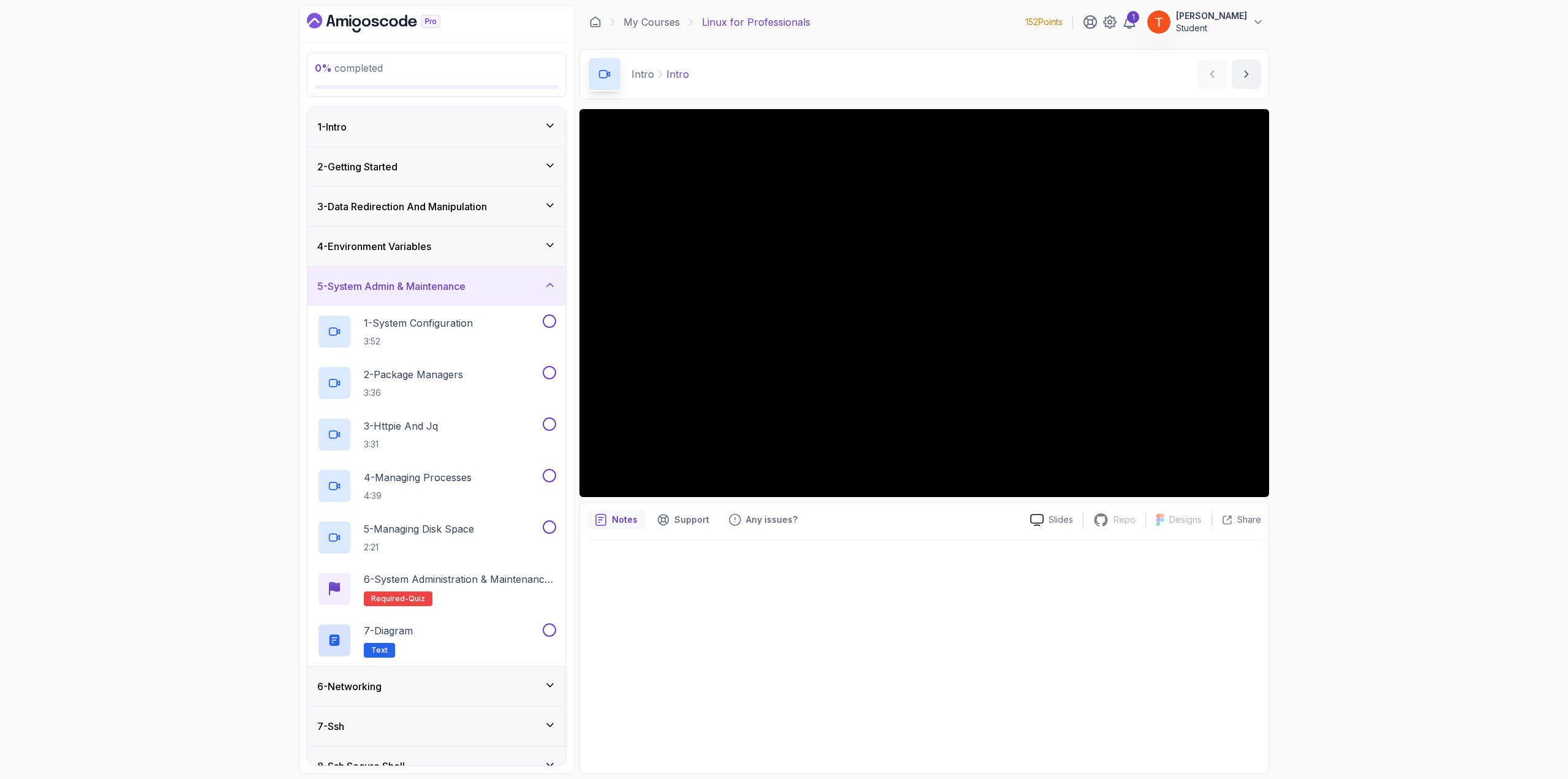
click at [405, 281] on h3 "5 - System Admin & Maintenance" at bounding box center [391, 286] width 148 height 15
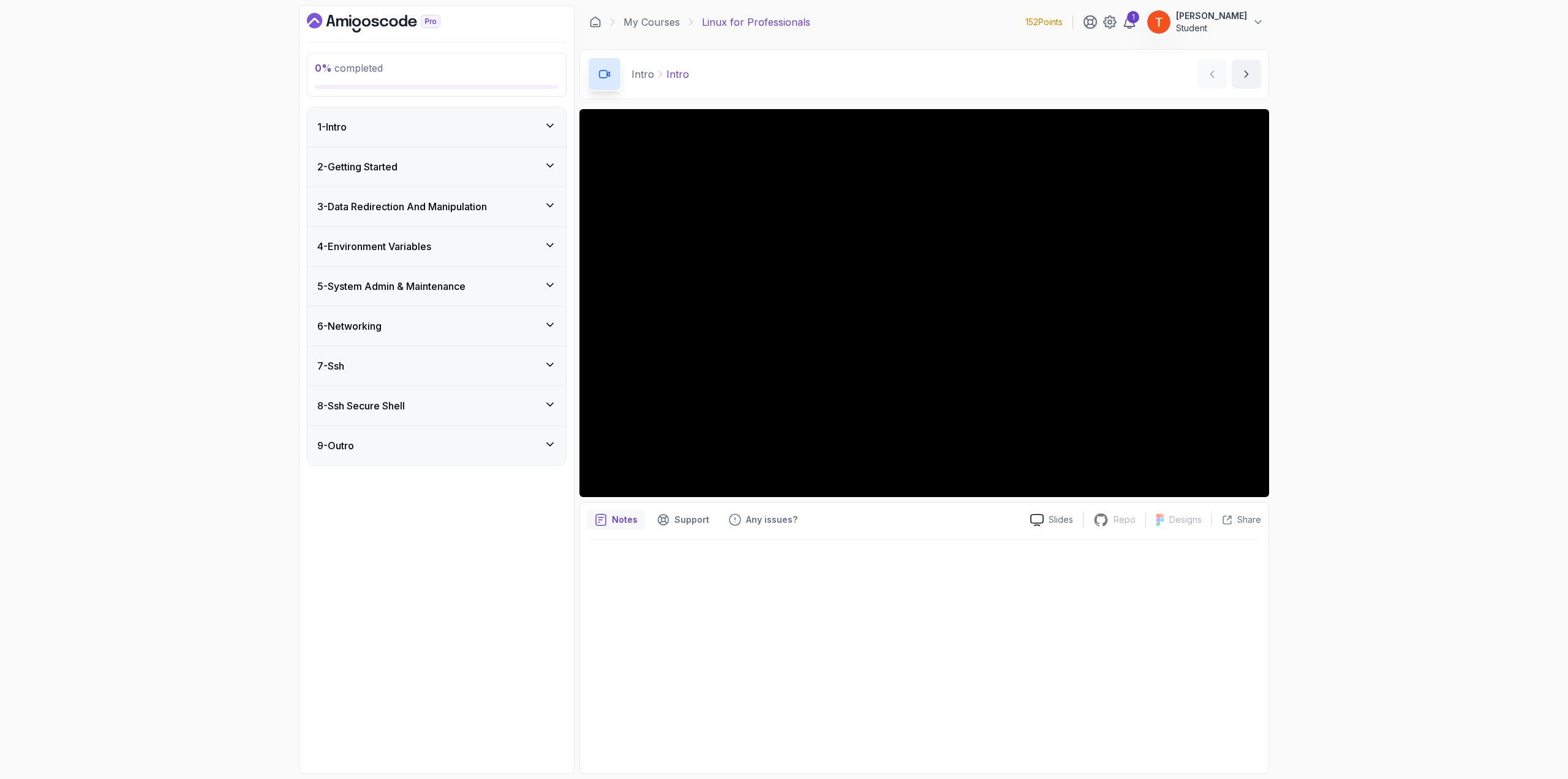
click at [462, 116] on div "1 - Intro" at bounding box center [436, 127] width 258 height 39
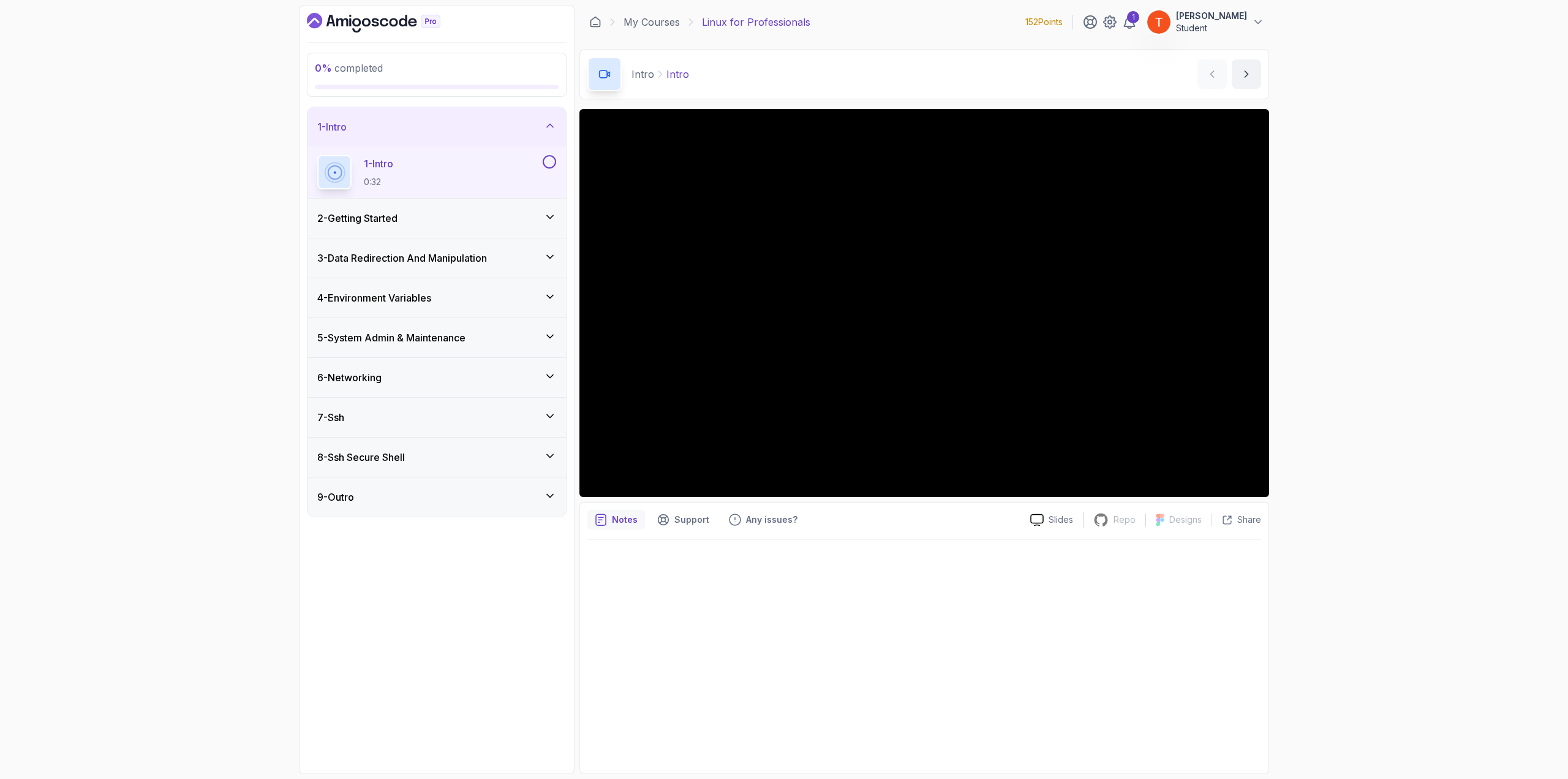
click at [372, 219] on h3 "2 - Getting Started" at bounding box center [357, 218] width 80 height 15
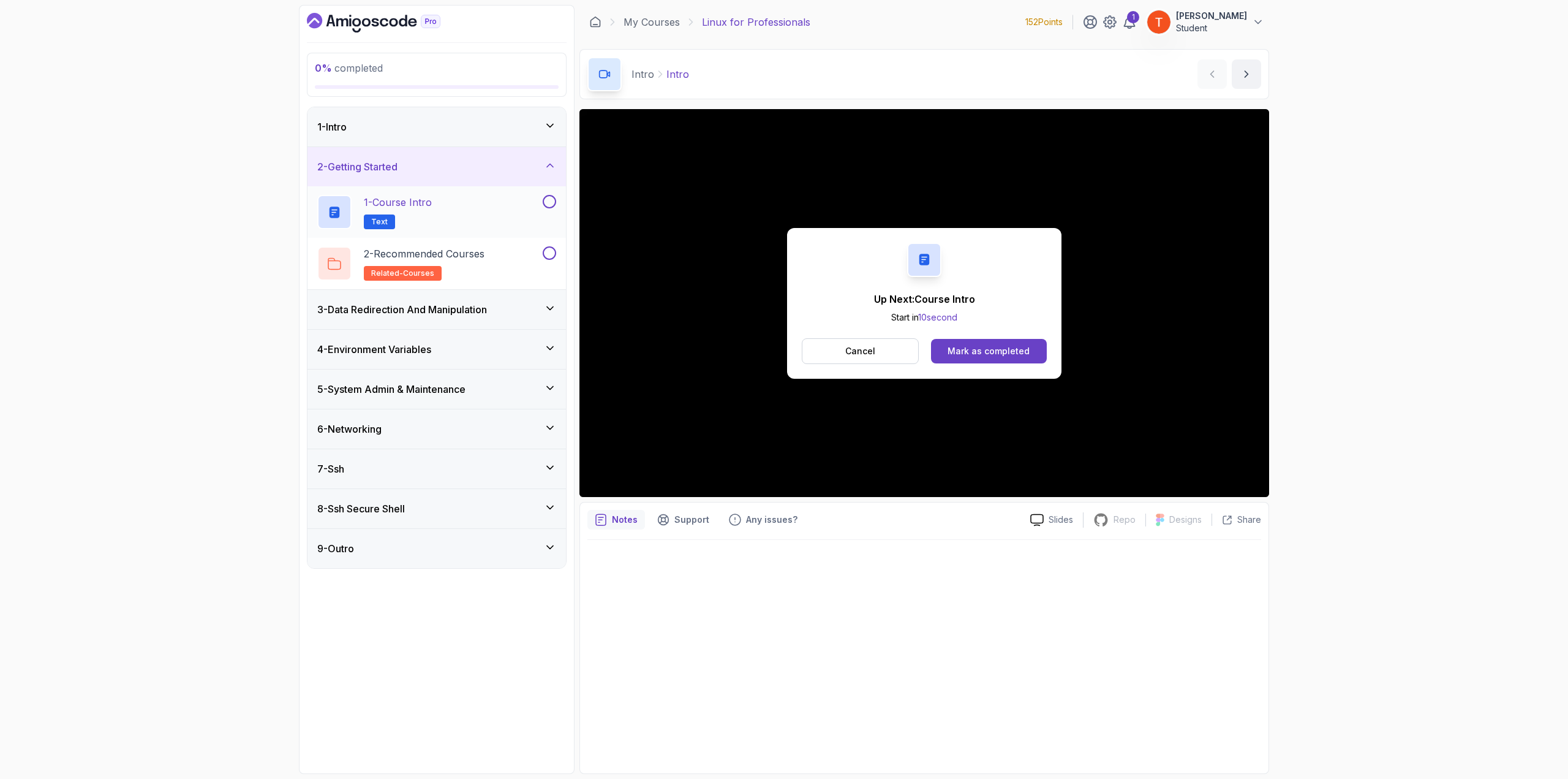
click at [423, 205] on p "1 - Course Intro" at bounding box center [398, 202] width 68 height 15
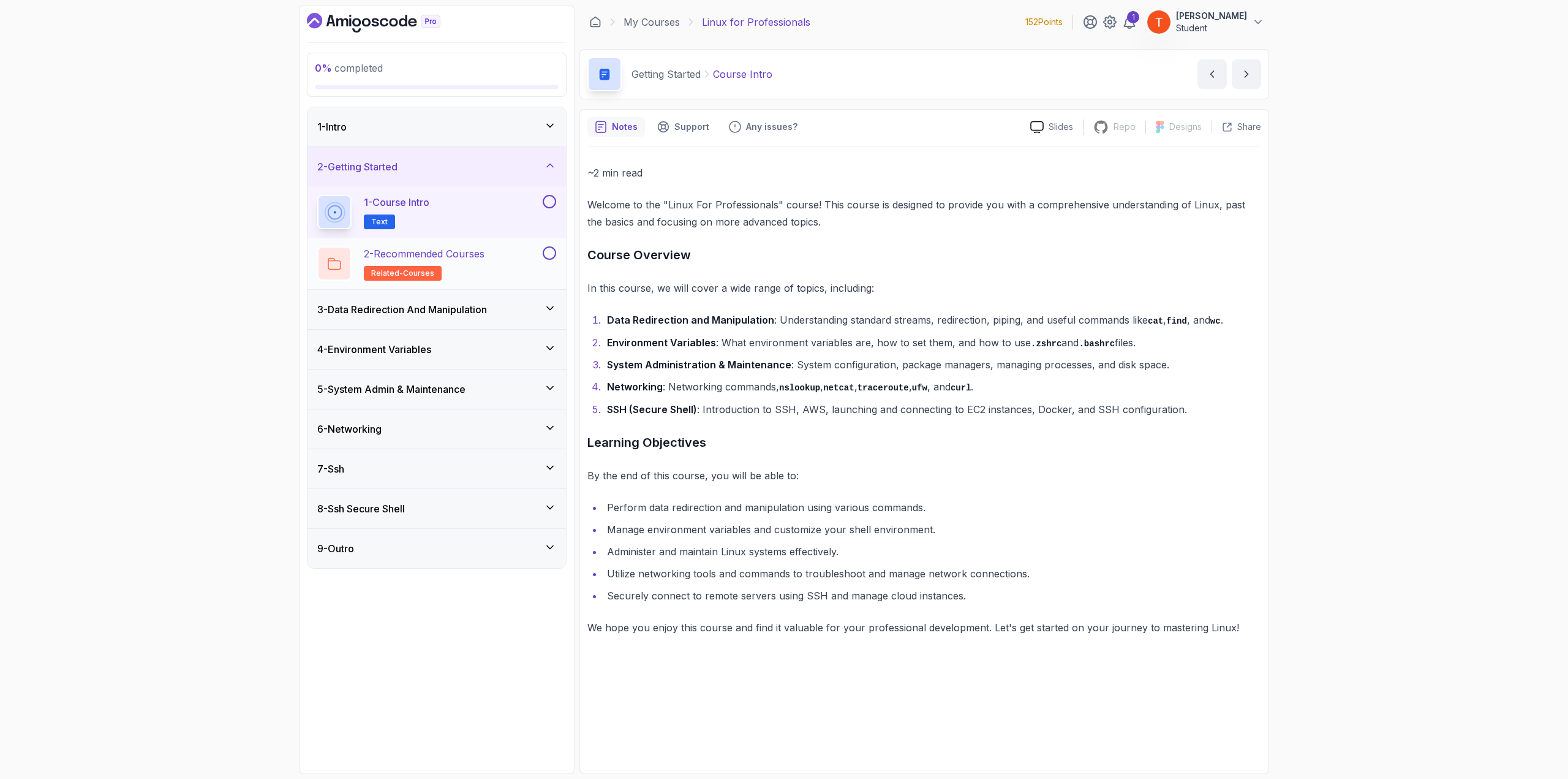
click at [445, 256] on p "2 - Recommended Courses" at bounding box center [424, 254] width 121 height 15
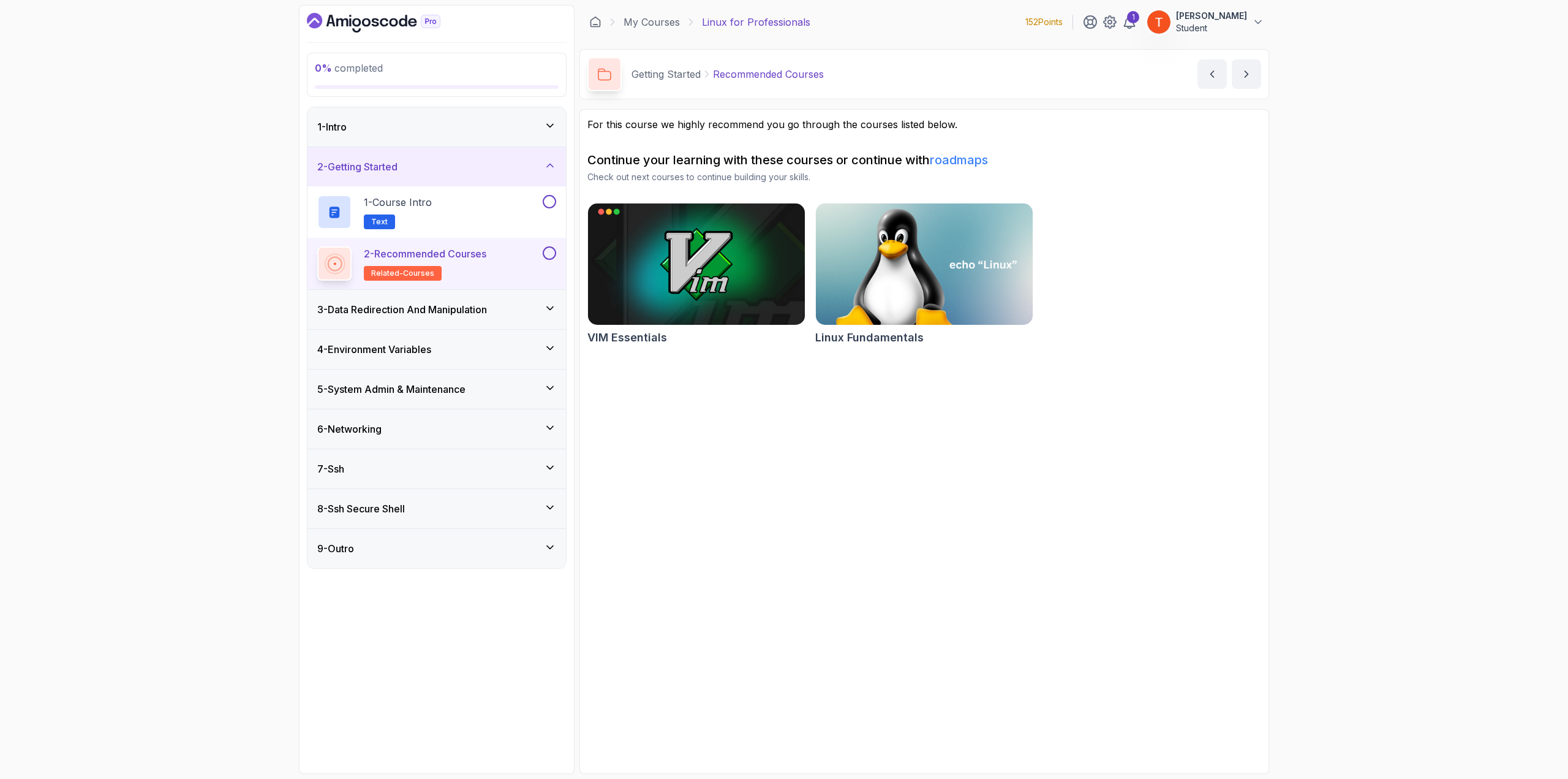
click at [415, 312] on h3 "3 - Data Redirection And Manipulation" at bounding box center [402, 309] width 169 height 15
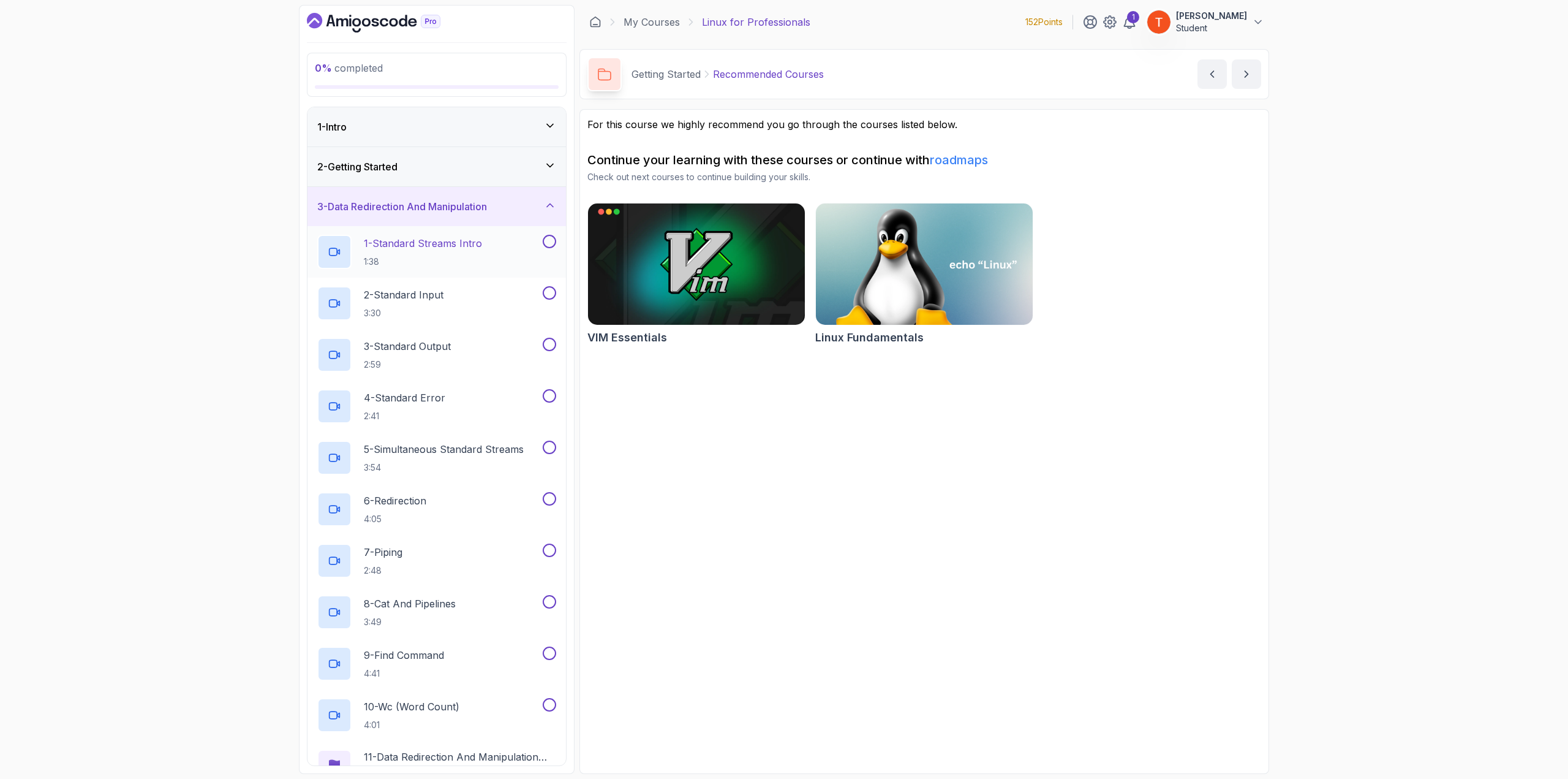
click at [418, 243] on p "1 - Standard Streams Intro" at bounding box center [423, 243] width 118 height 15
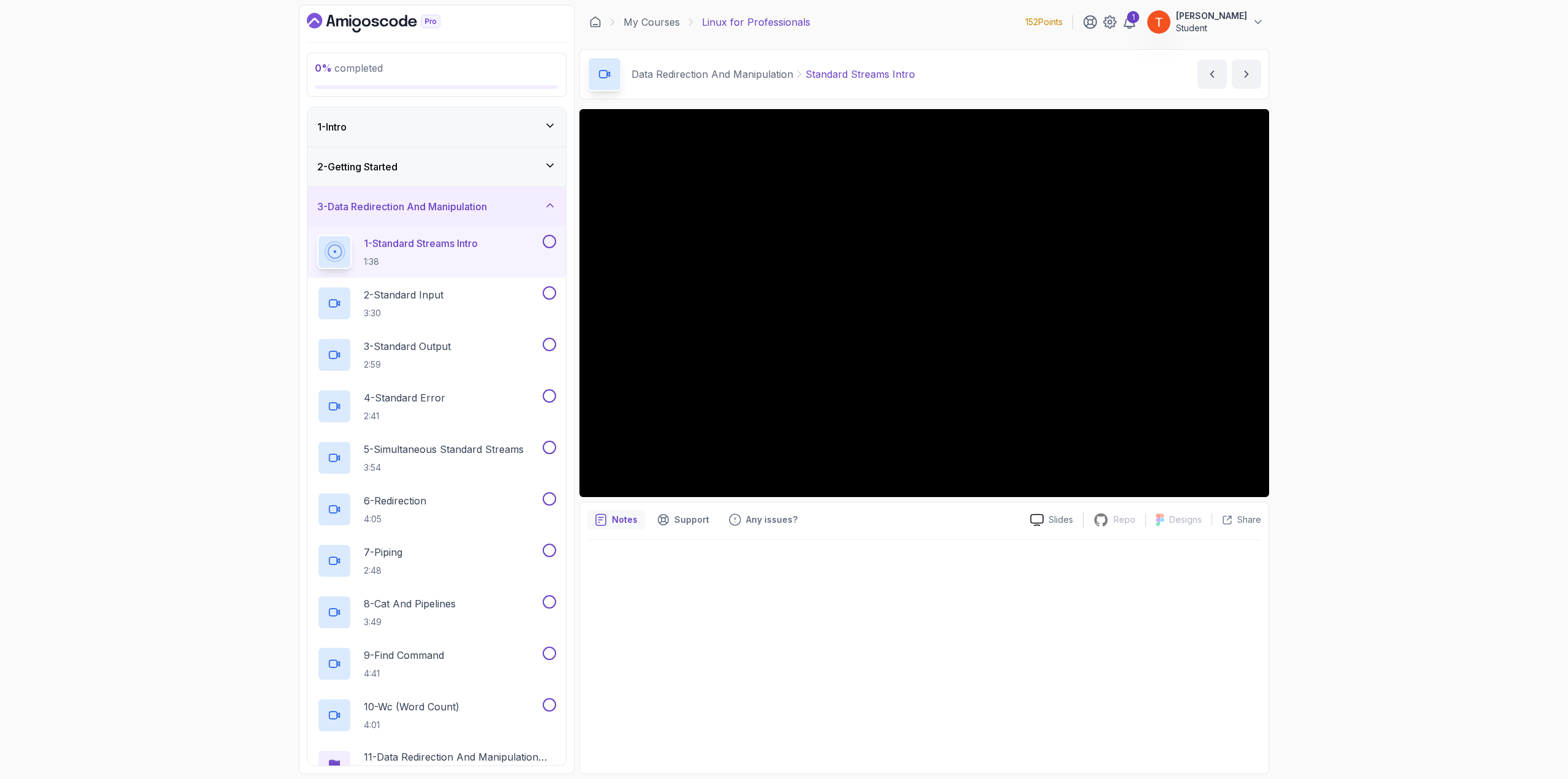
click at [522, 169] on div "2 - Getting Started" at bounding box center [436, 166] width 239 height 15
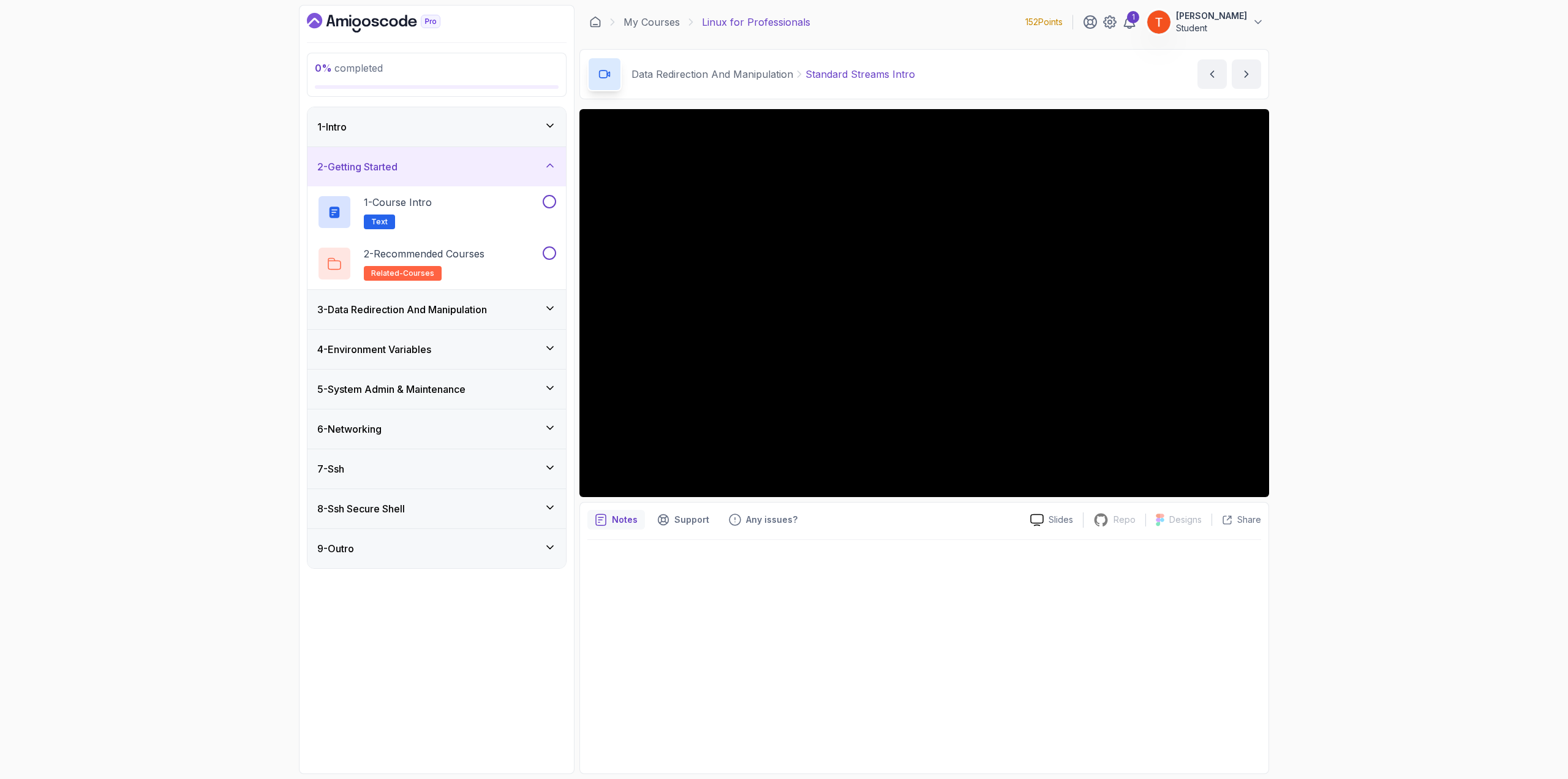
click at [514, 174] on div "2 - Getting Started" at bounding box center [436, 166] width 258 height 39
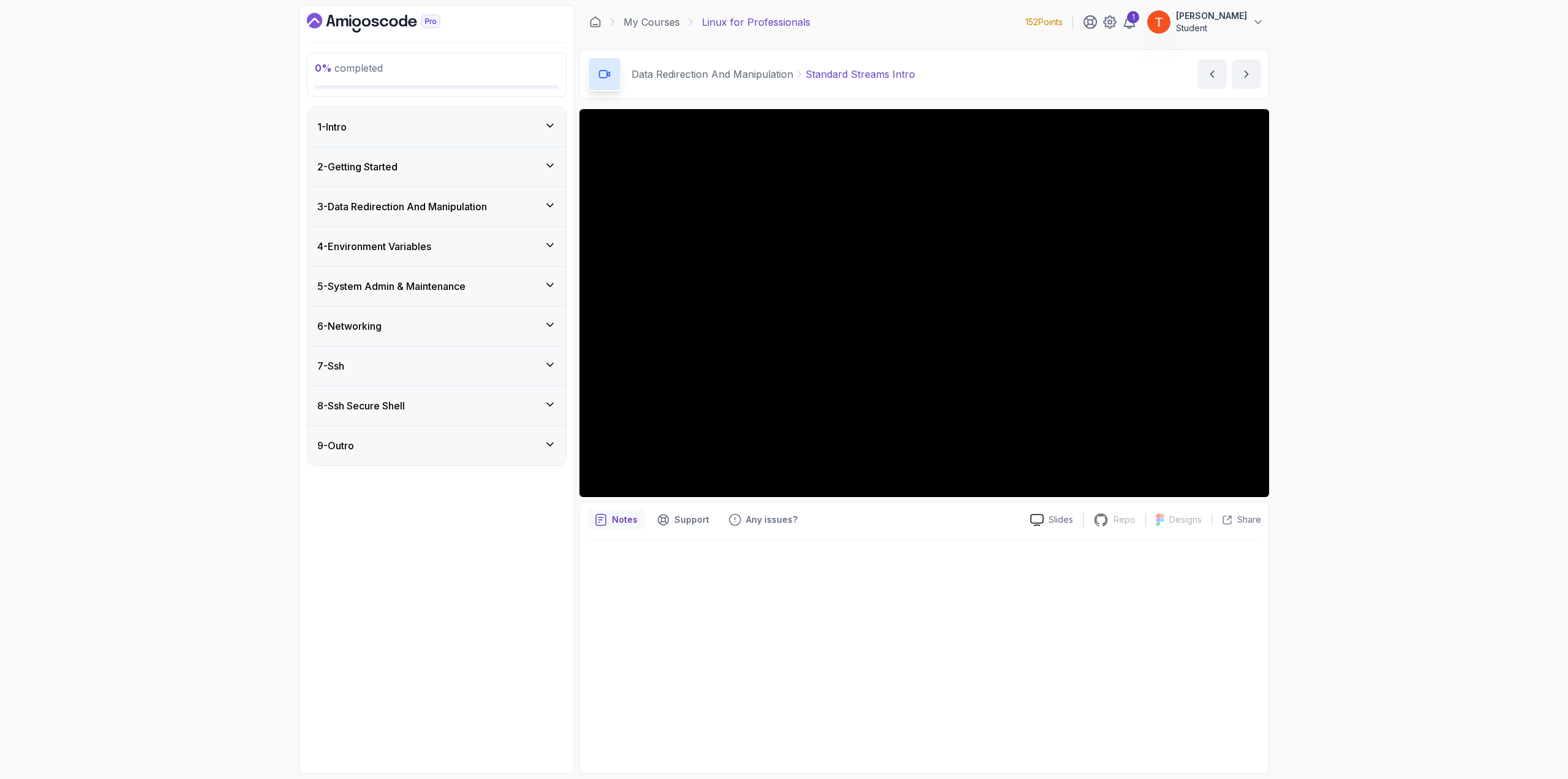
click at [442, 203] on h3 "3 - Data Redirection And Manipulation" at bounding box center [402, 206] width 169 height 15
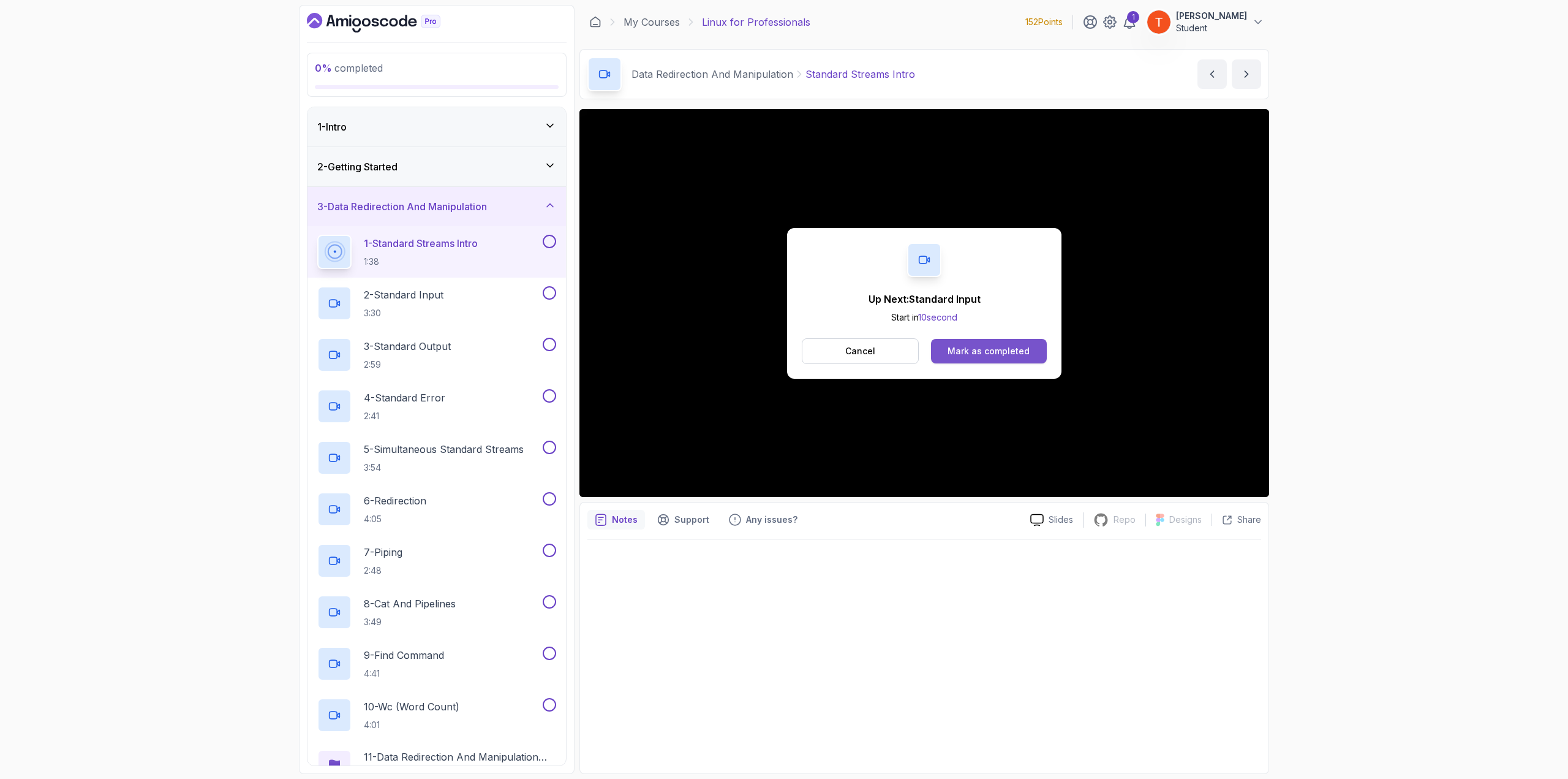
click at [931, 351] on div "Mark as completed" at bounding box center [988, 351] width 82 height 13
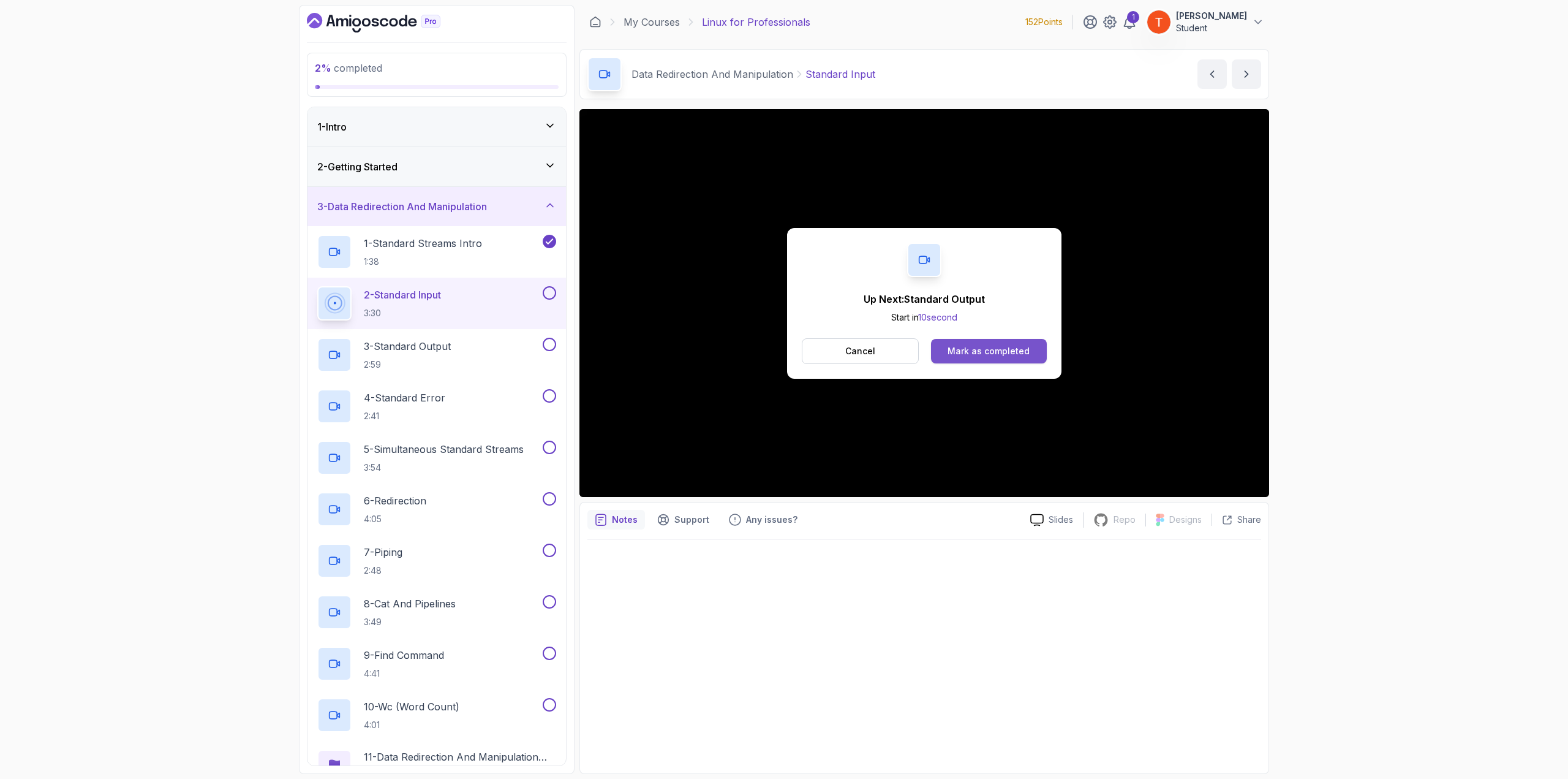
click at [931, 354] on div "Mark as completed" at bounding box center [988, 351] width 82 height 13
click at [931, 348] on div "Mark as completed" at bounding box center [988, 351] width 82 height 13
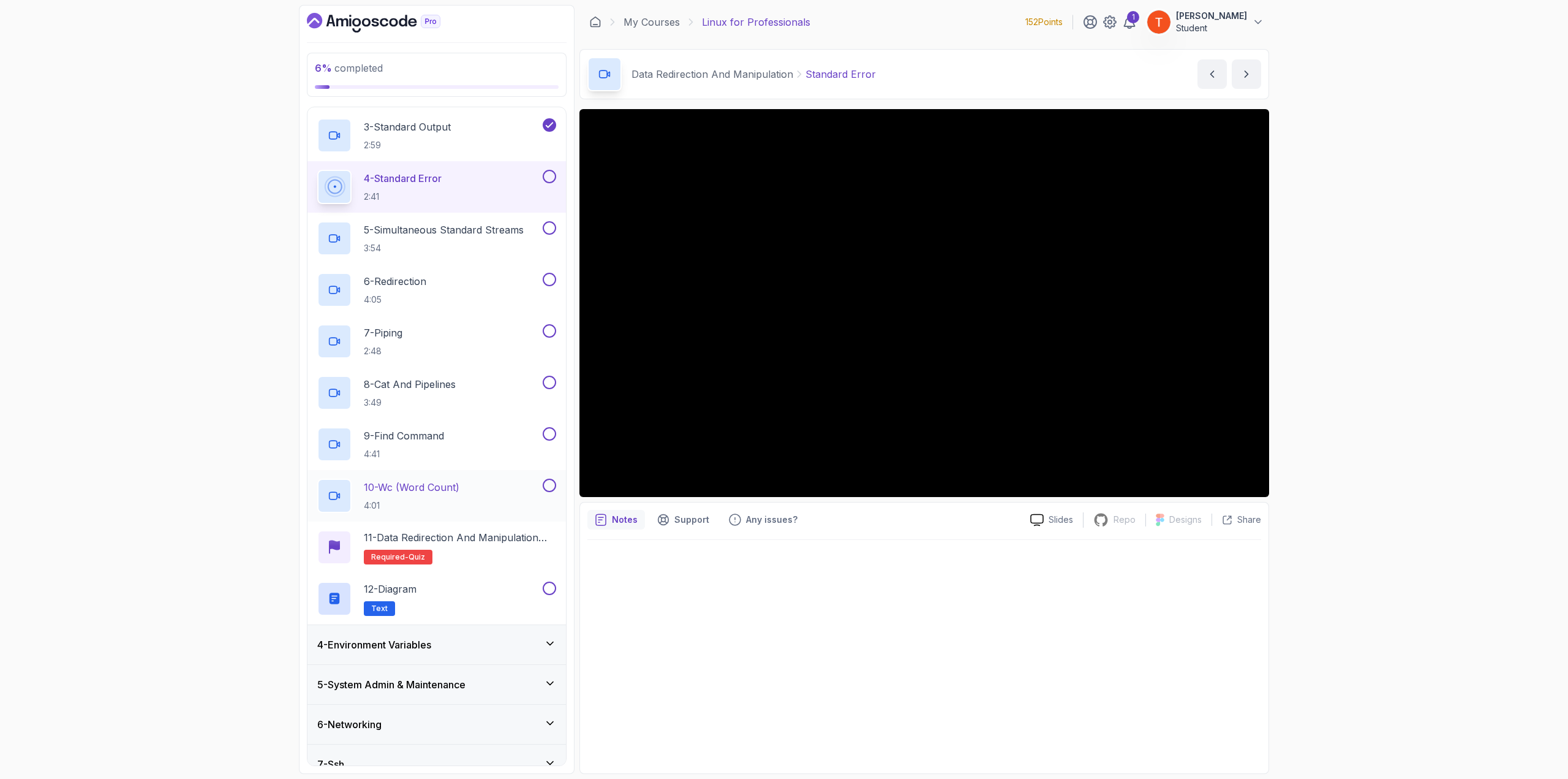
scroll to position [314, 0]
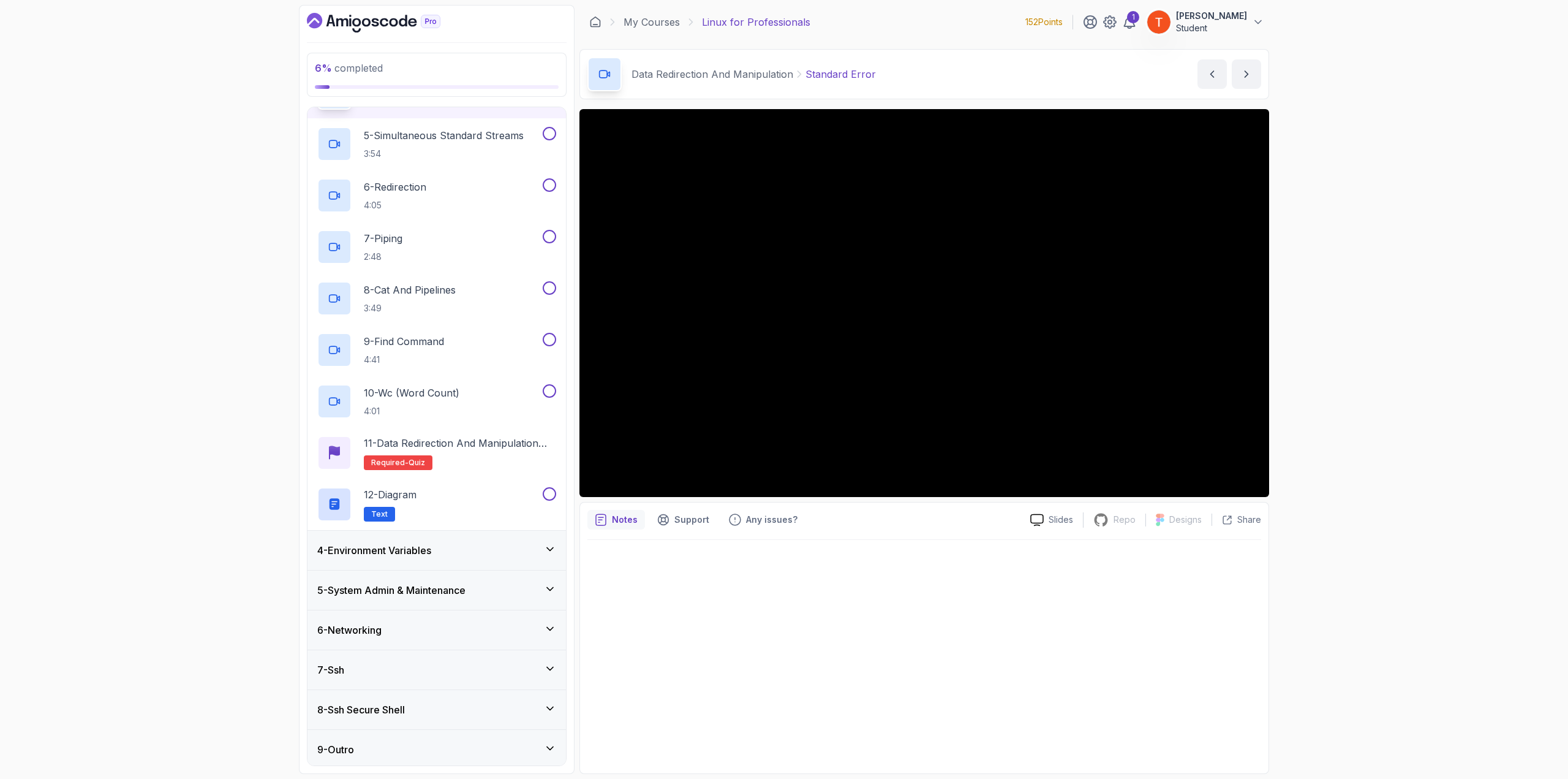
click at [351, 425] on div "7 - Ssh" at bounding box center [436, 670] width 239 height 15
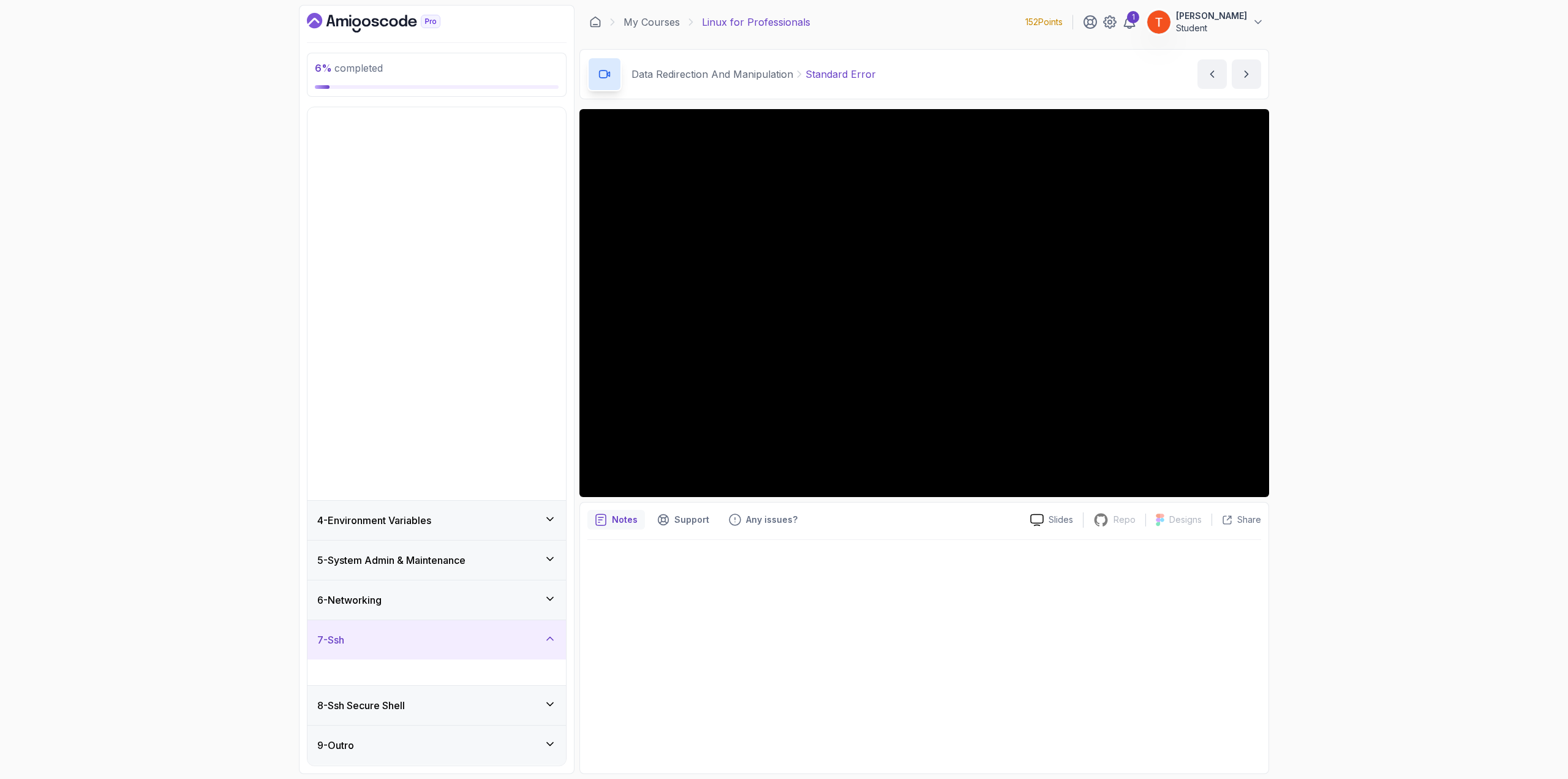
scroll to position [0, 0]
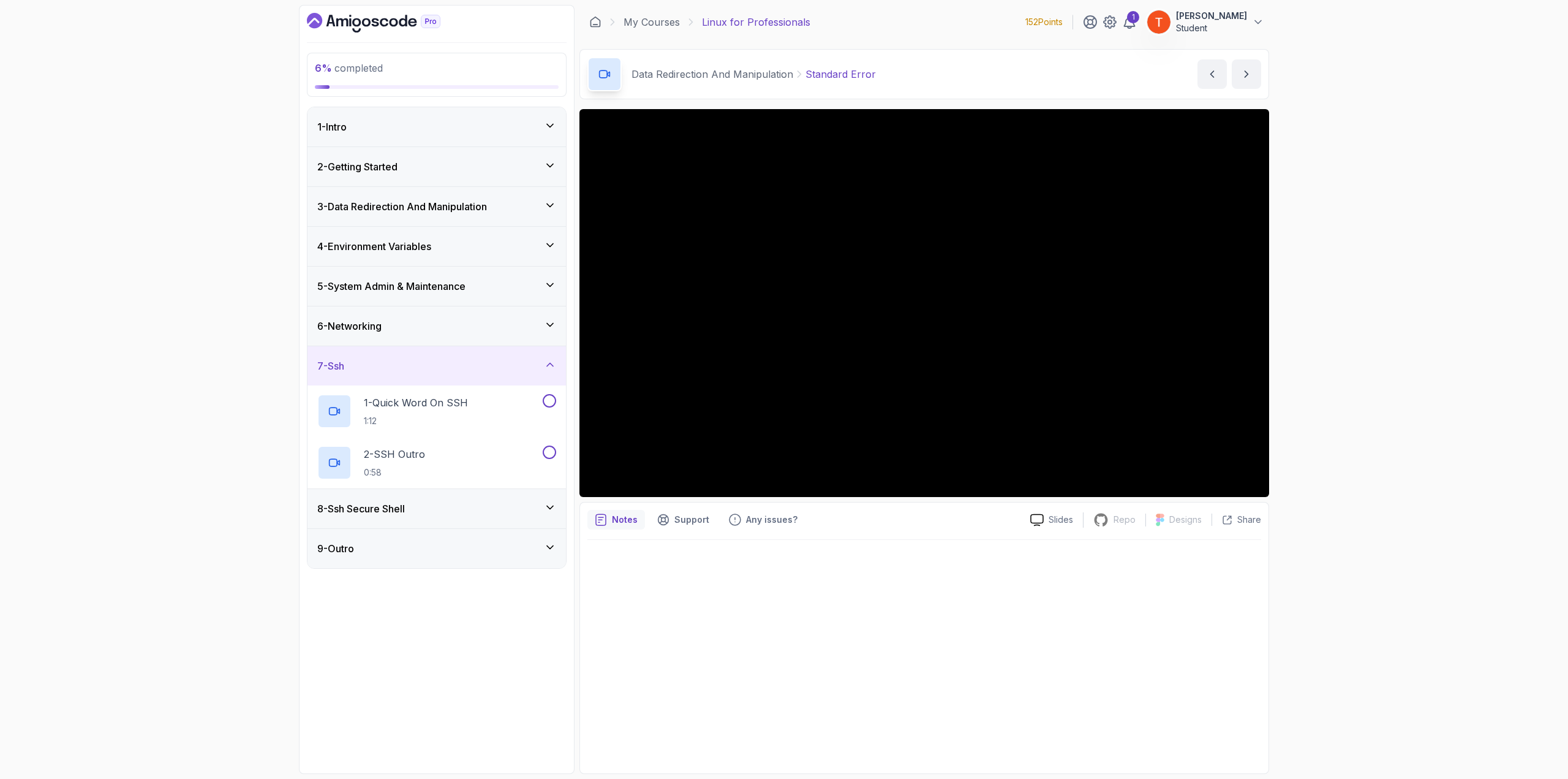
click at [437, 368] on div "7 - Ssh" at bounding box center [436, 365] width 239 height 15
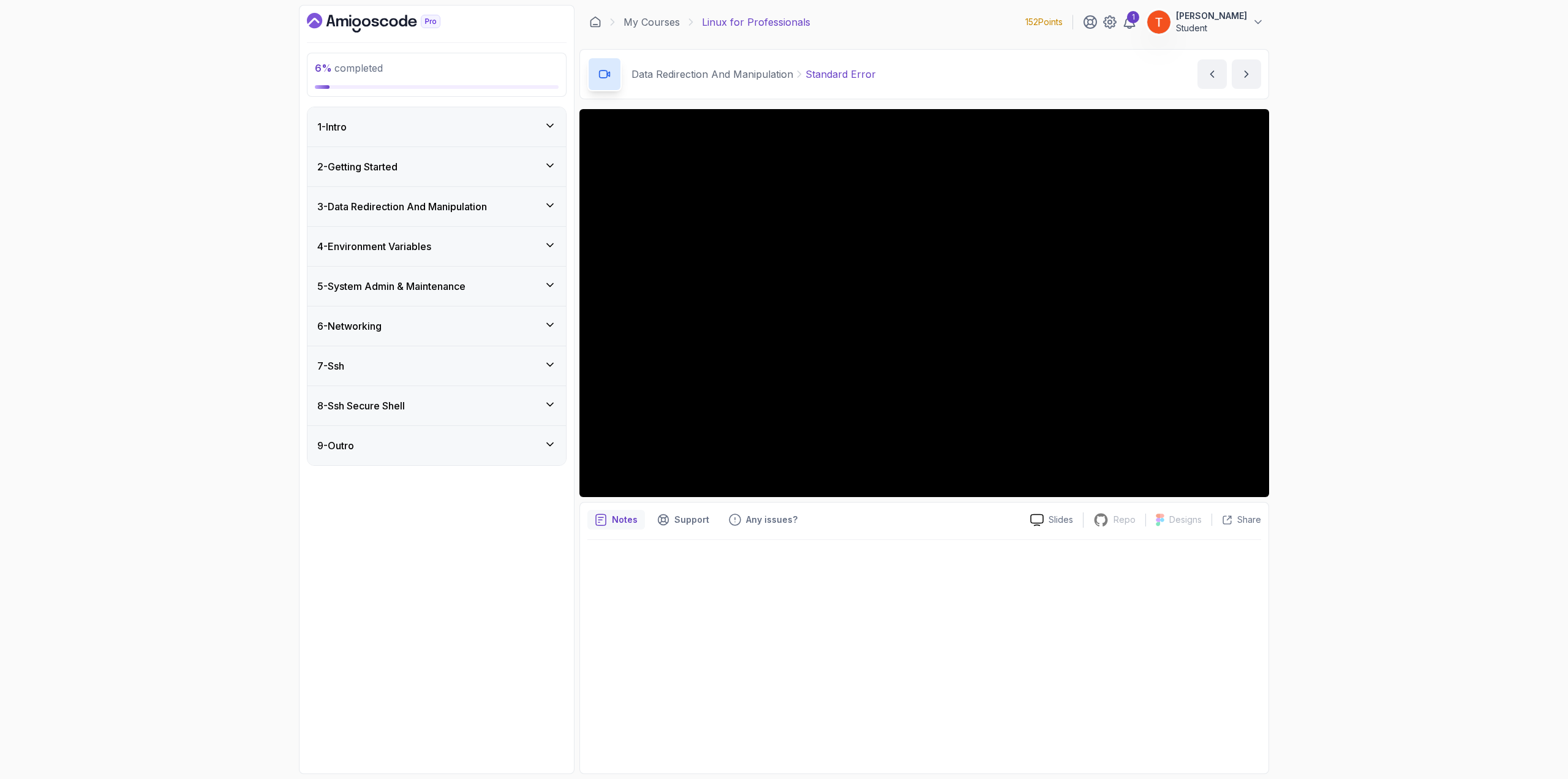
click at [405, 408] on h3 "8 - Ssh Secure Shell" at bounding box center [361, 405] width 87 height 15
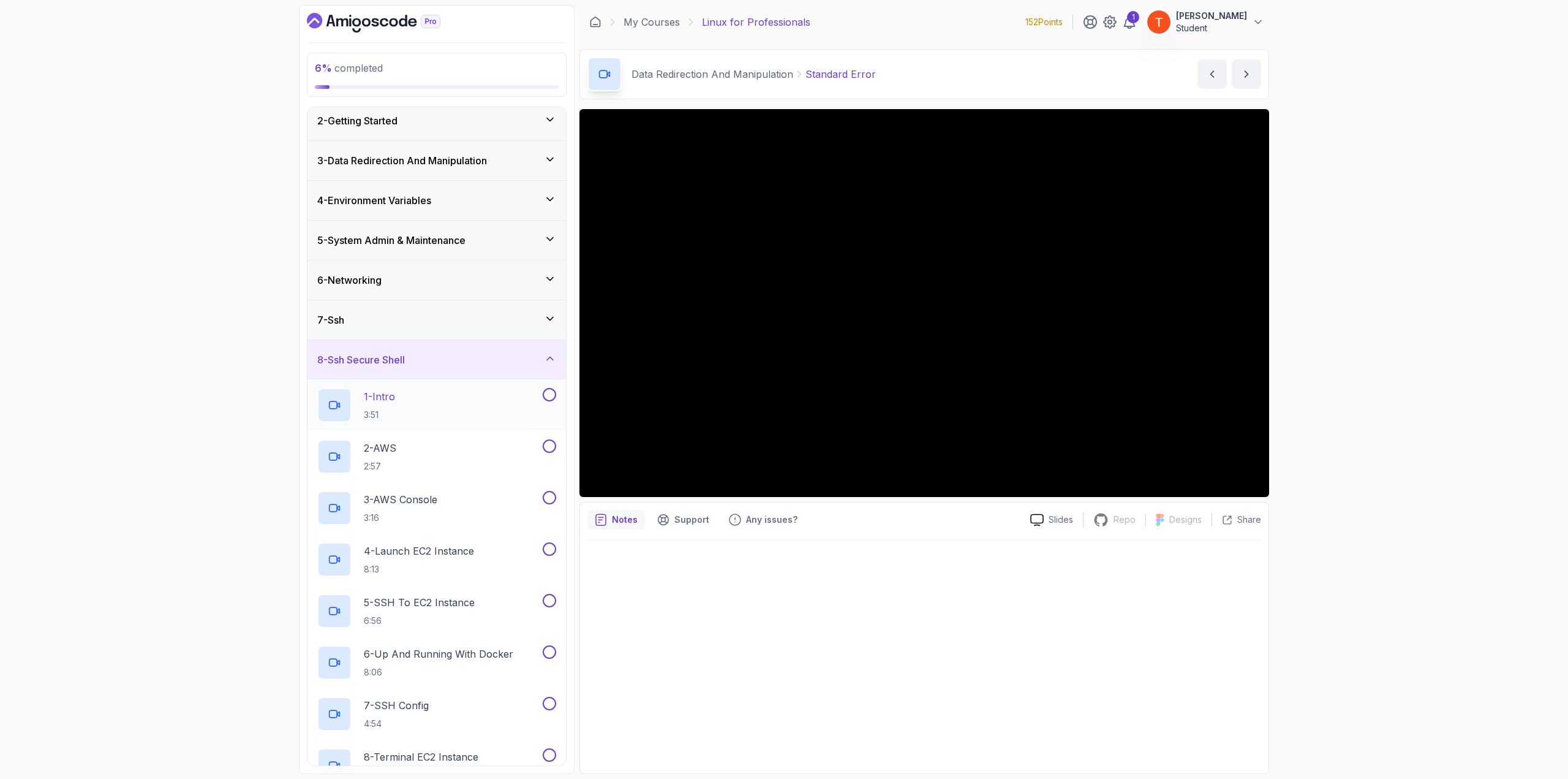
scroll to position [27, 0]
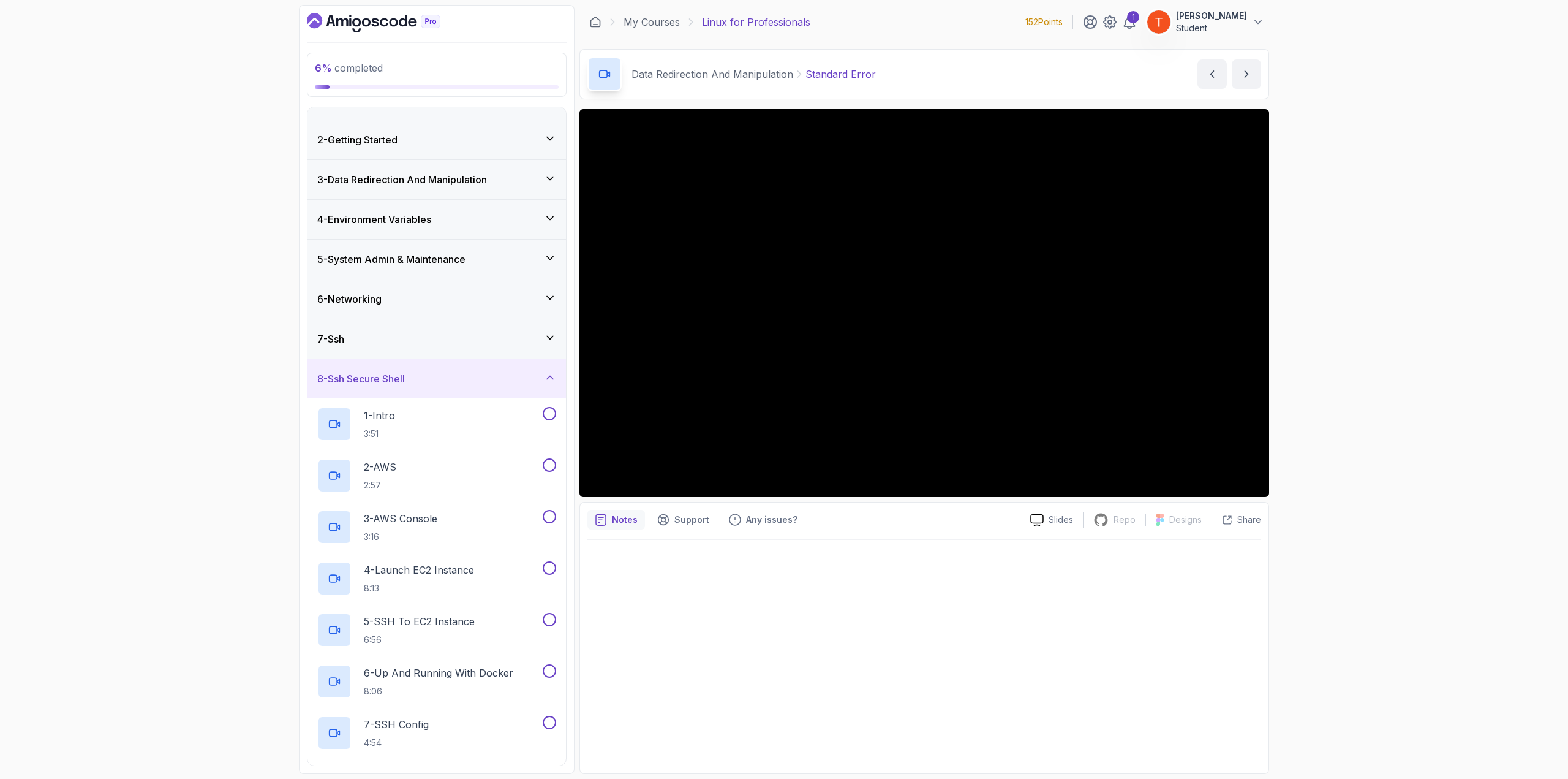
click at [401, 380] on h3 "8 - Ssh Secure Shell" at bounding box center [361, 379] width 87 height 15
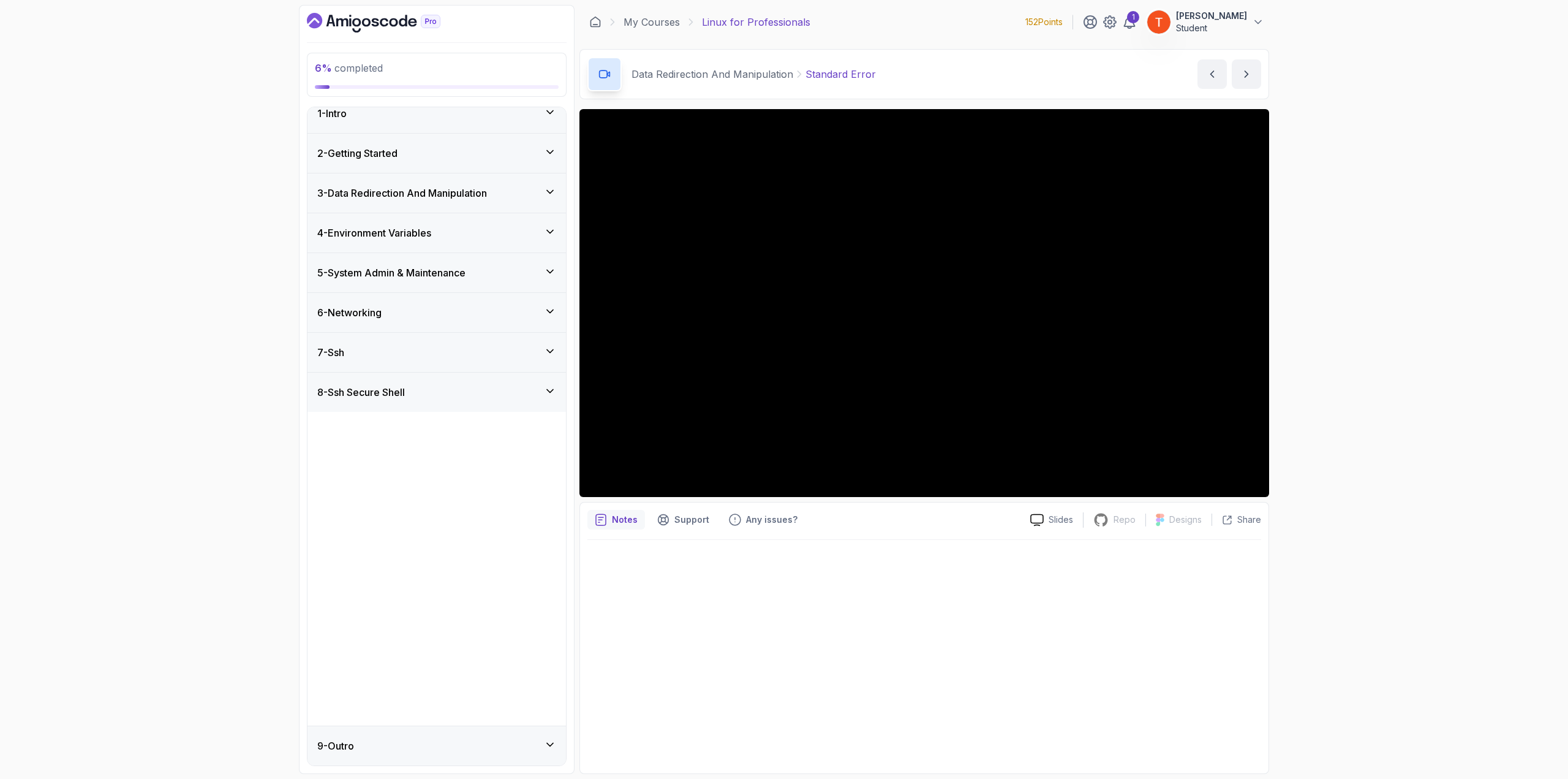
scroll to position [0, 0]
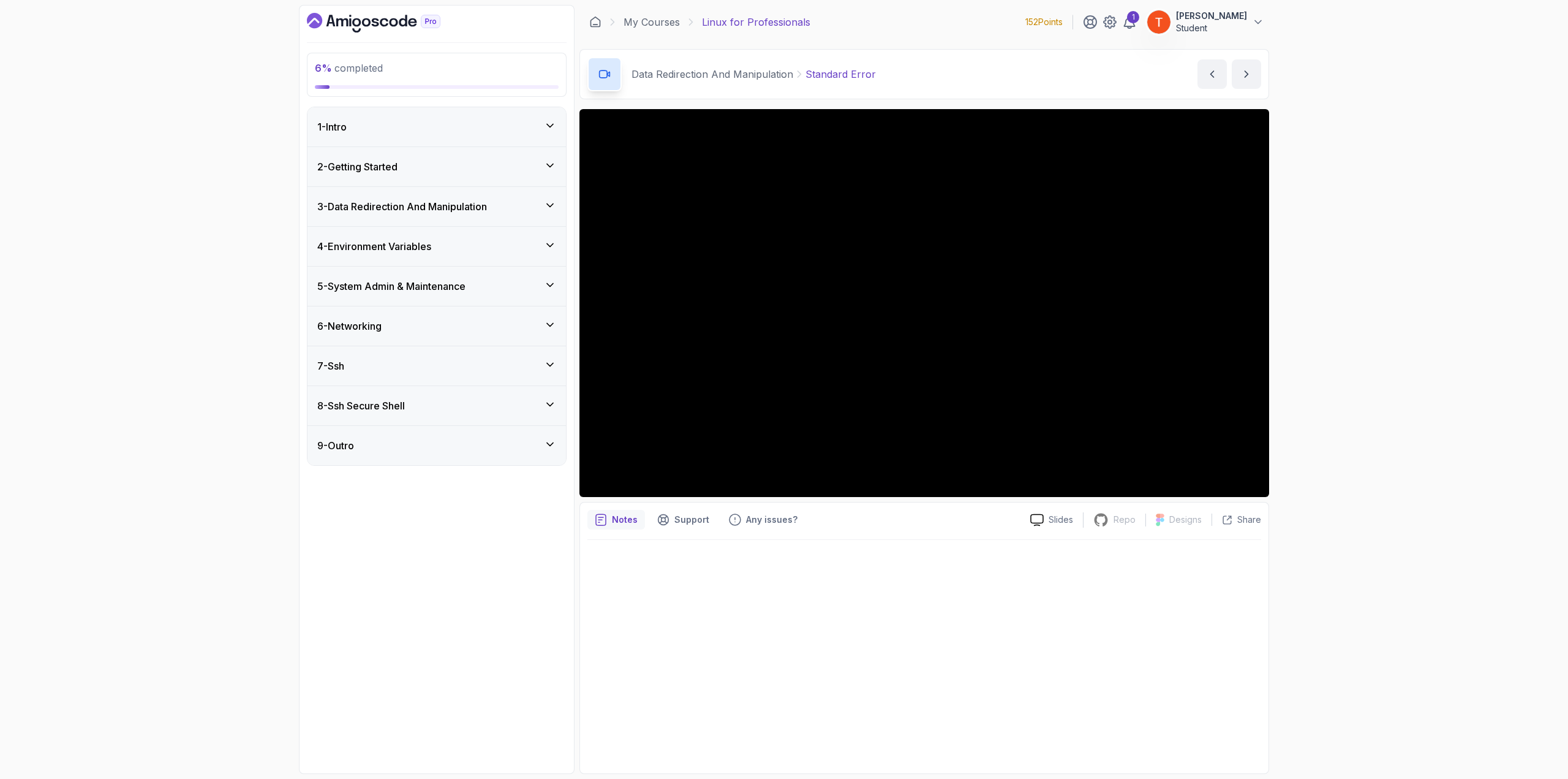
click at [396, 401] on h3 "8 - Ssh Secure Shell" at bounding box center [361, 405] width 87 height 15
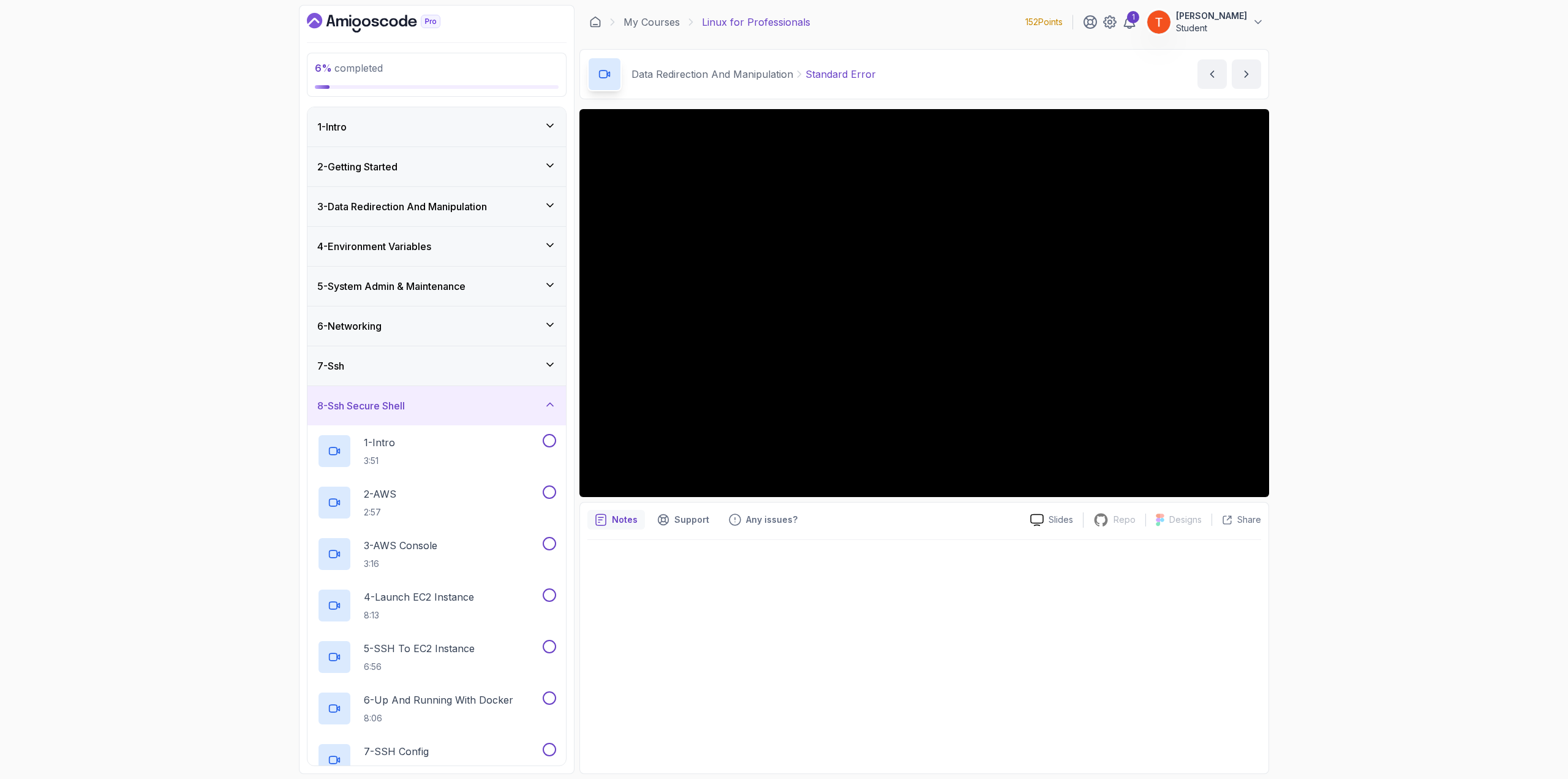
click at [430, 400] on div "8 - Ssh Secure Shell" at bounding box center [436, 405] width 239 height 15
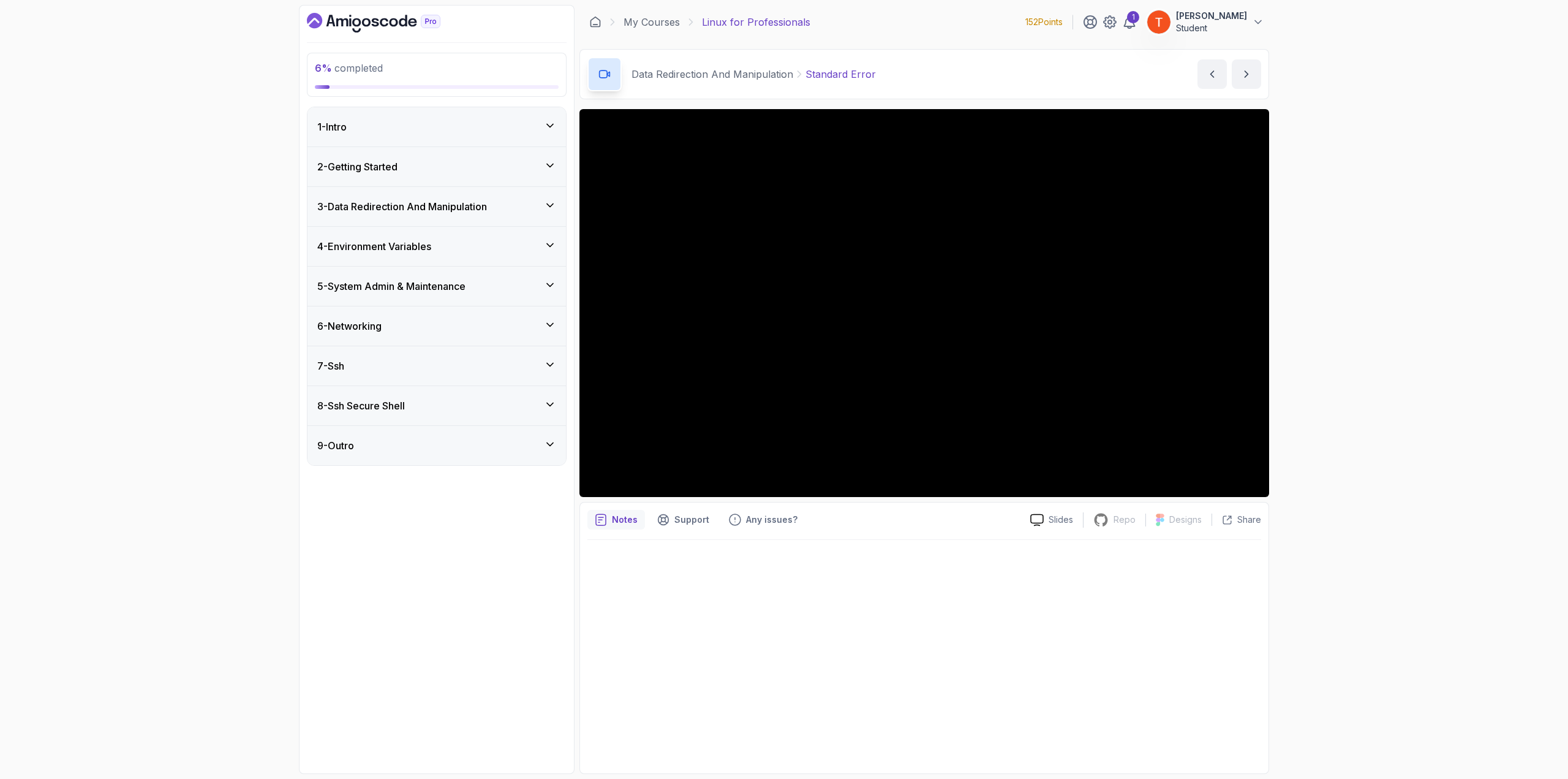
click at [389, 425] on div "9 - Outro" at bounding box center [436, 445] width 258 height 39
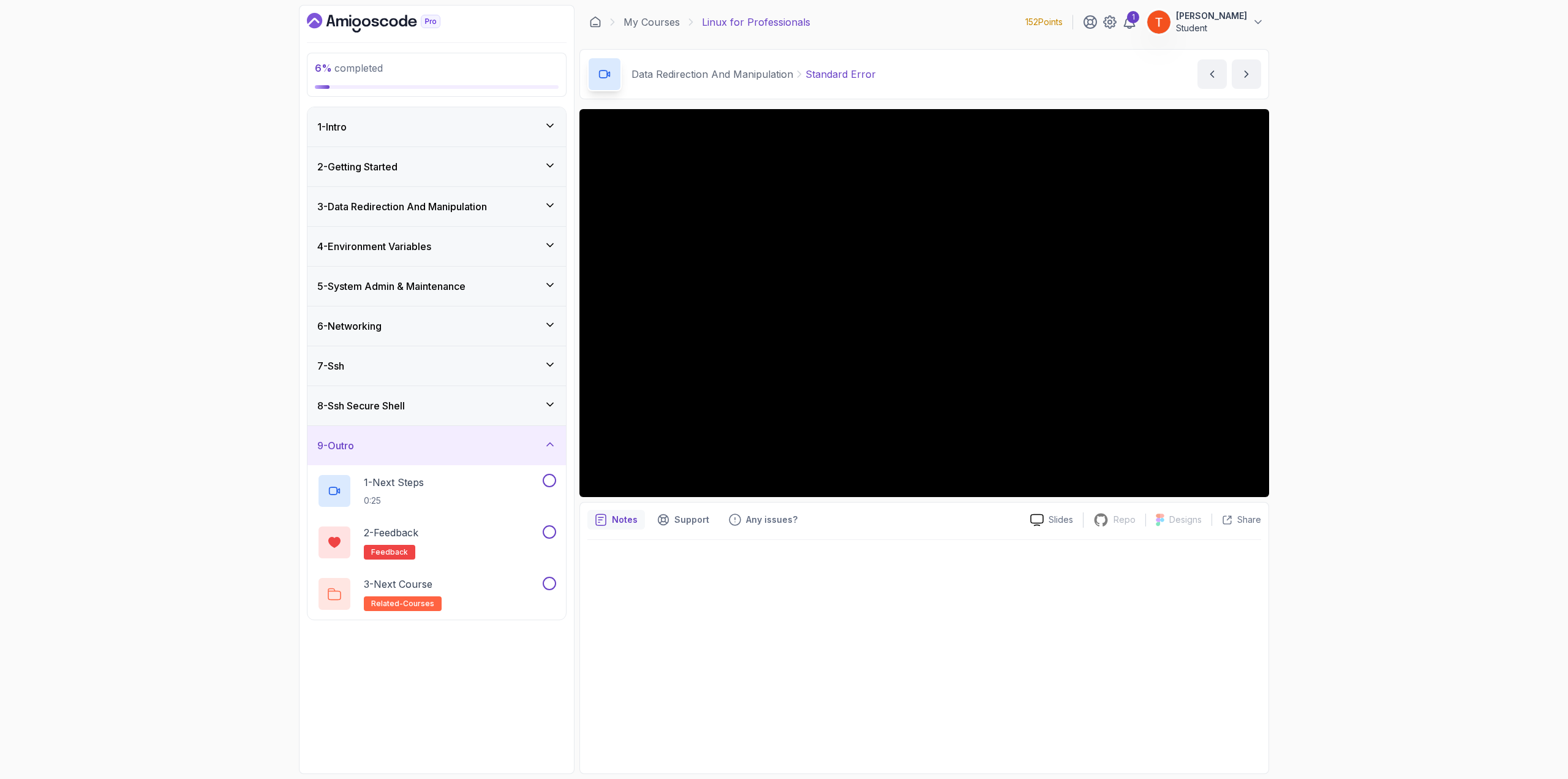
click at [386, 425] on div "9 - Outro" at bounding box center [436, 445] width 239 height 15
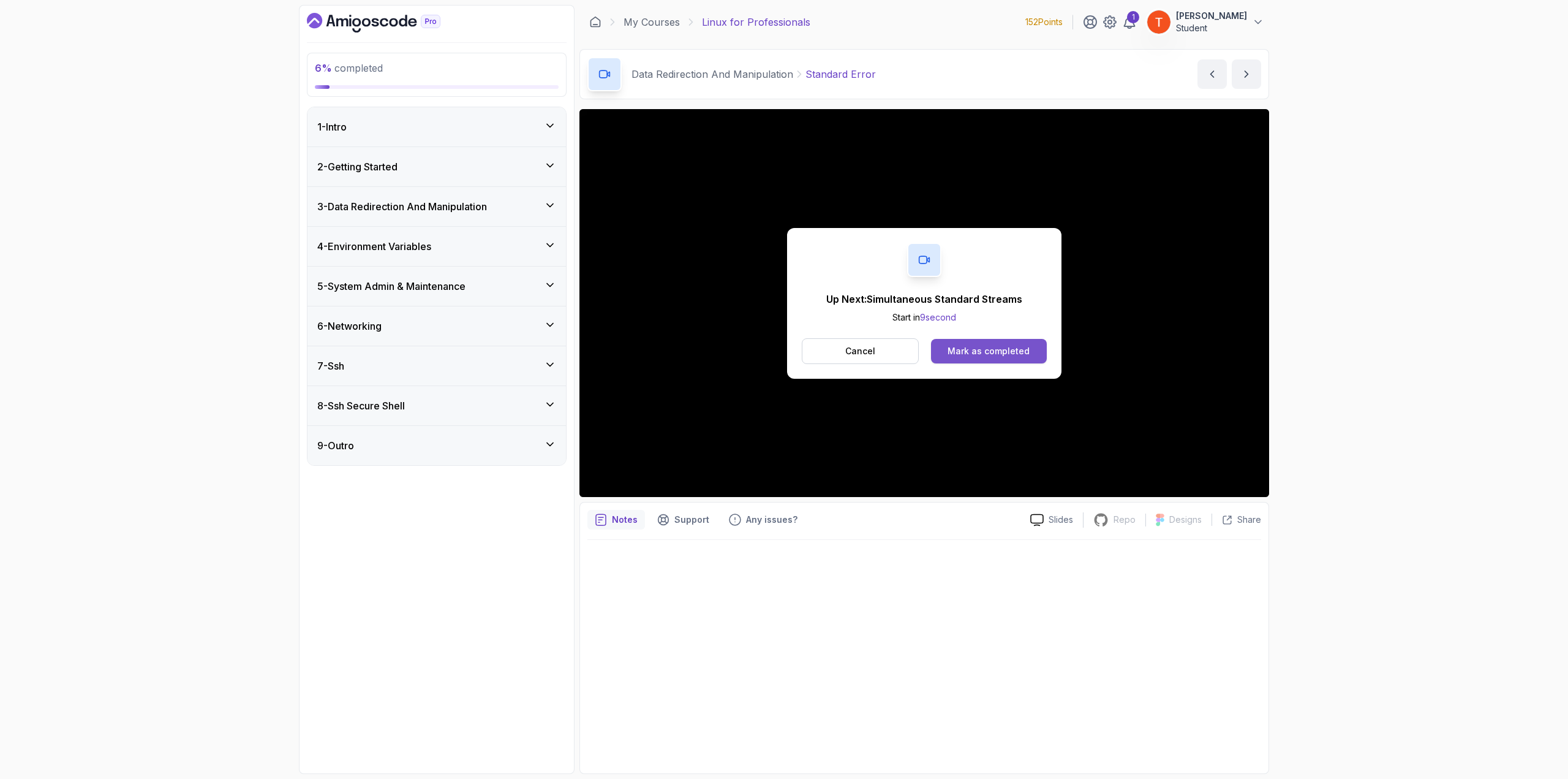
click at [931, 348] on div "Mark as completed" at bounding box center [988, 351] width 82 height 13
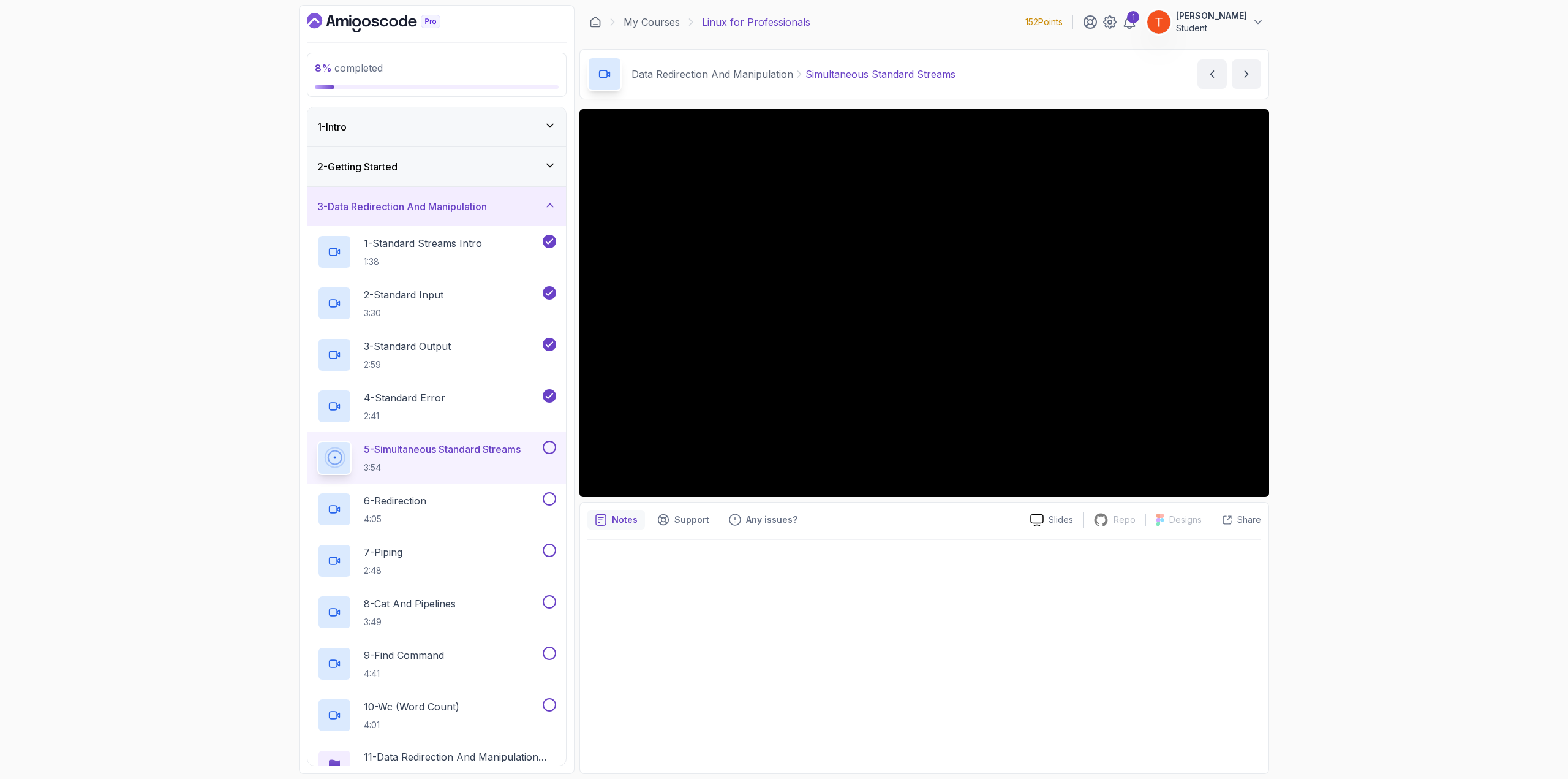
click at [366, 22] on icon "Dashboard" at bounding box center [374, 22] width 134 height 19
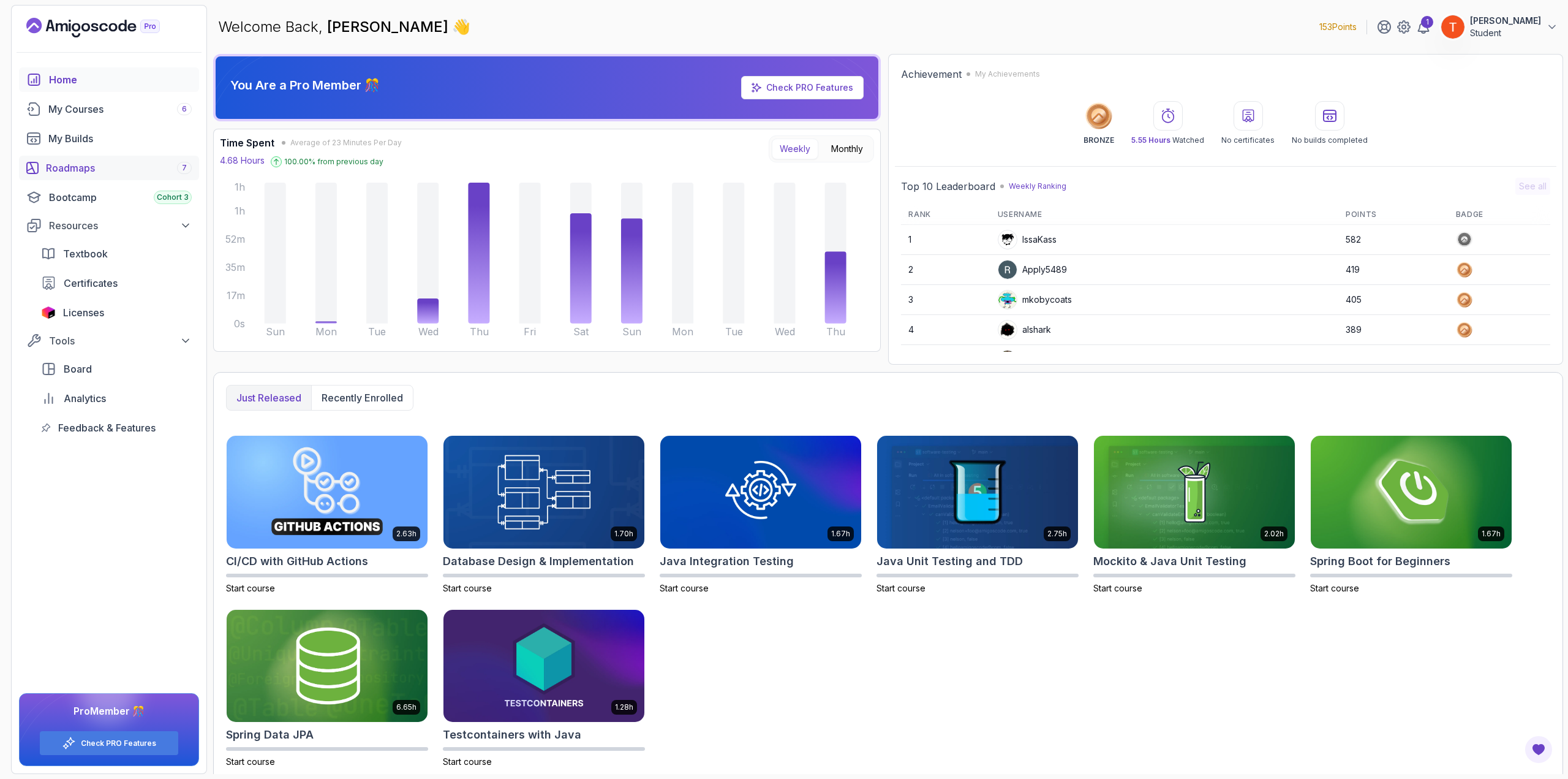
click at [80, 167] on div "Roadmaps 7" at bounding box center [118, 168] width 146 height 15
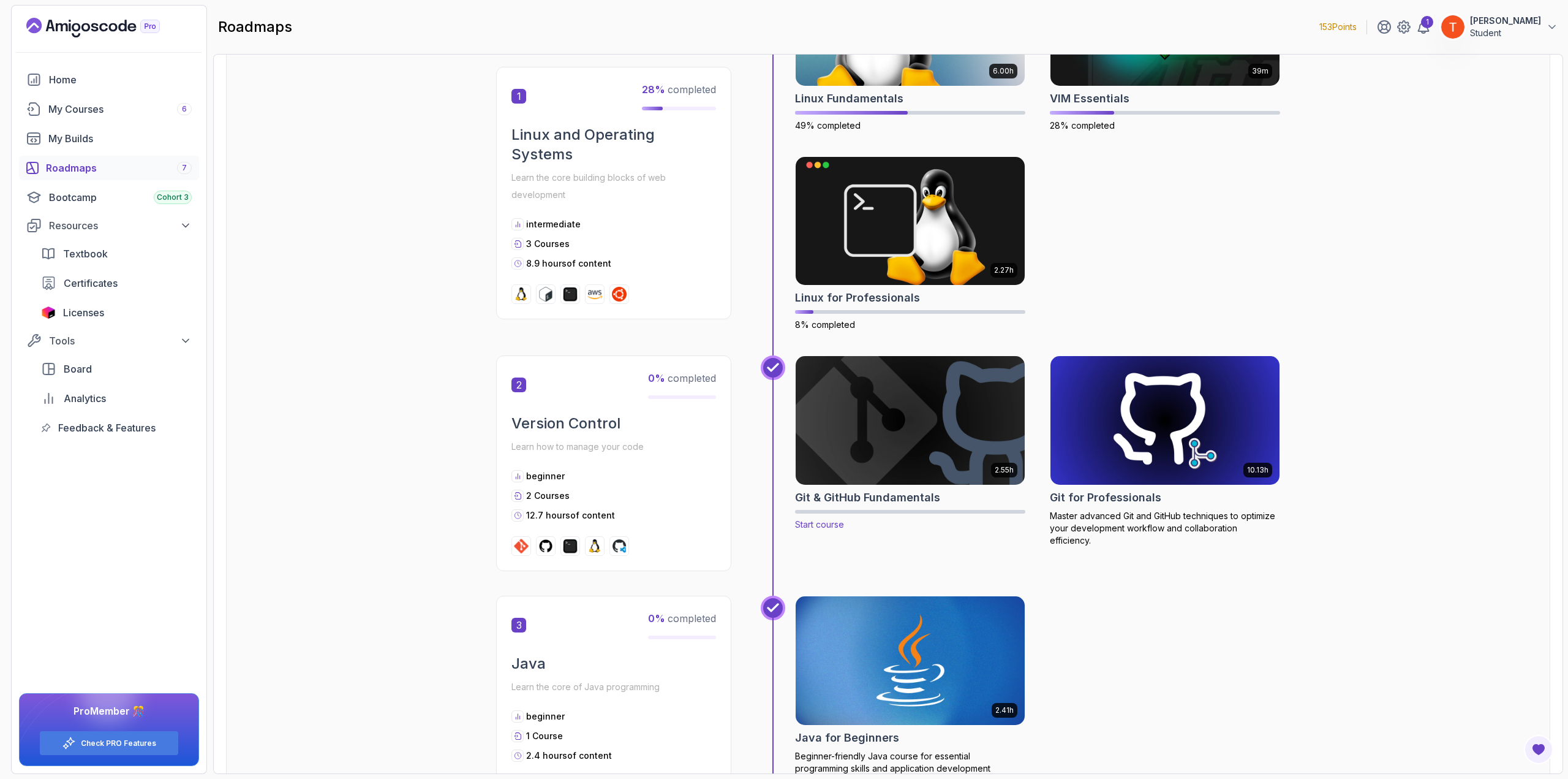
scroll to position [368, 0]
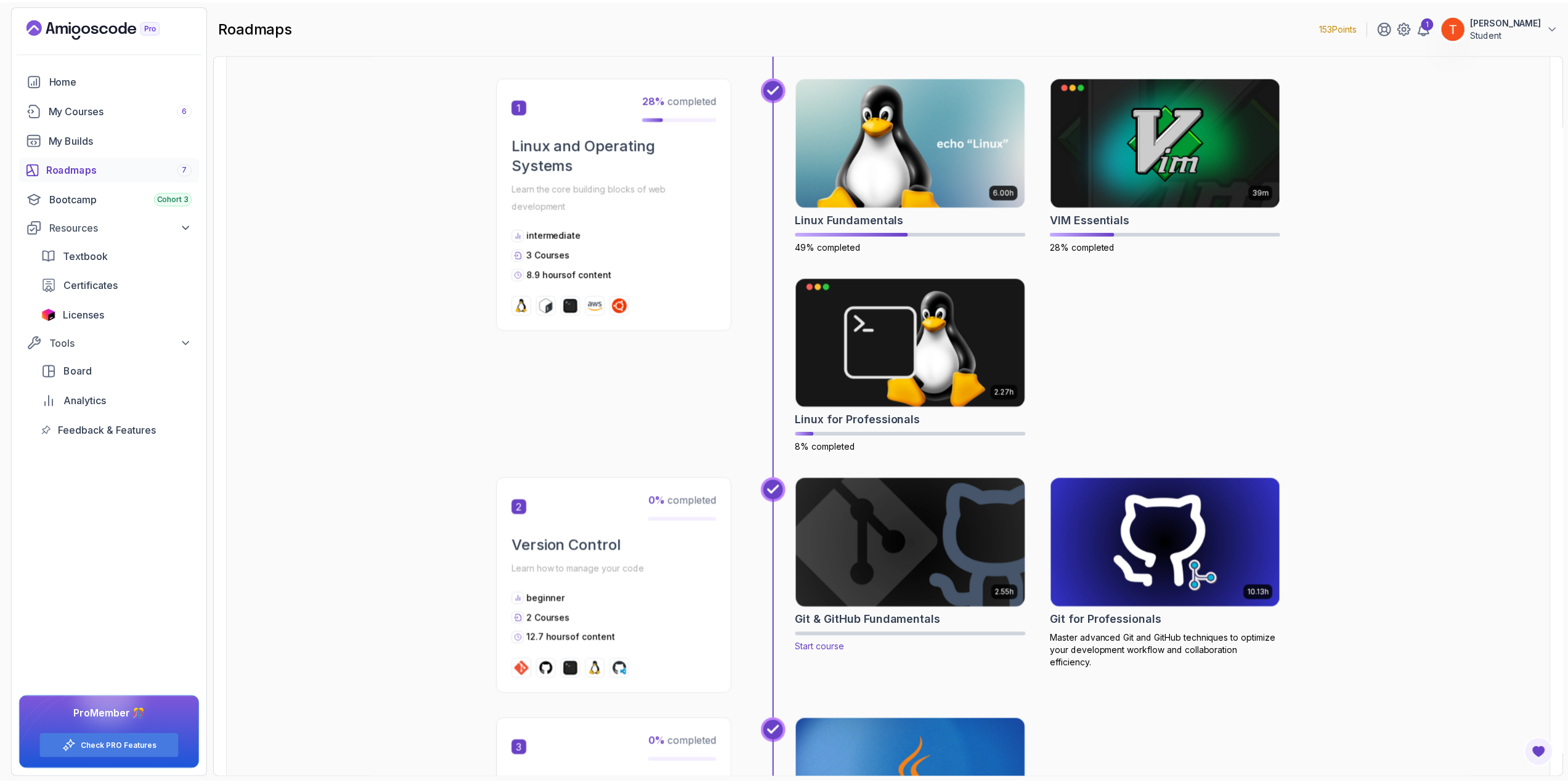
scroll to position [370, 0]
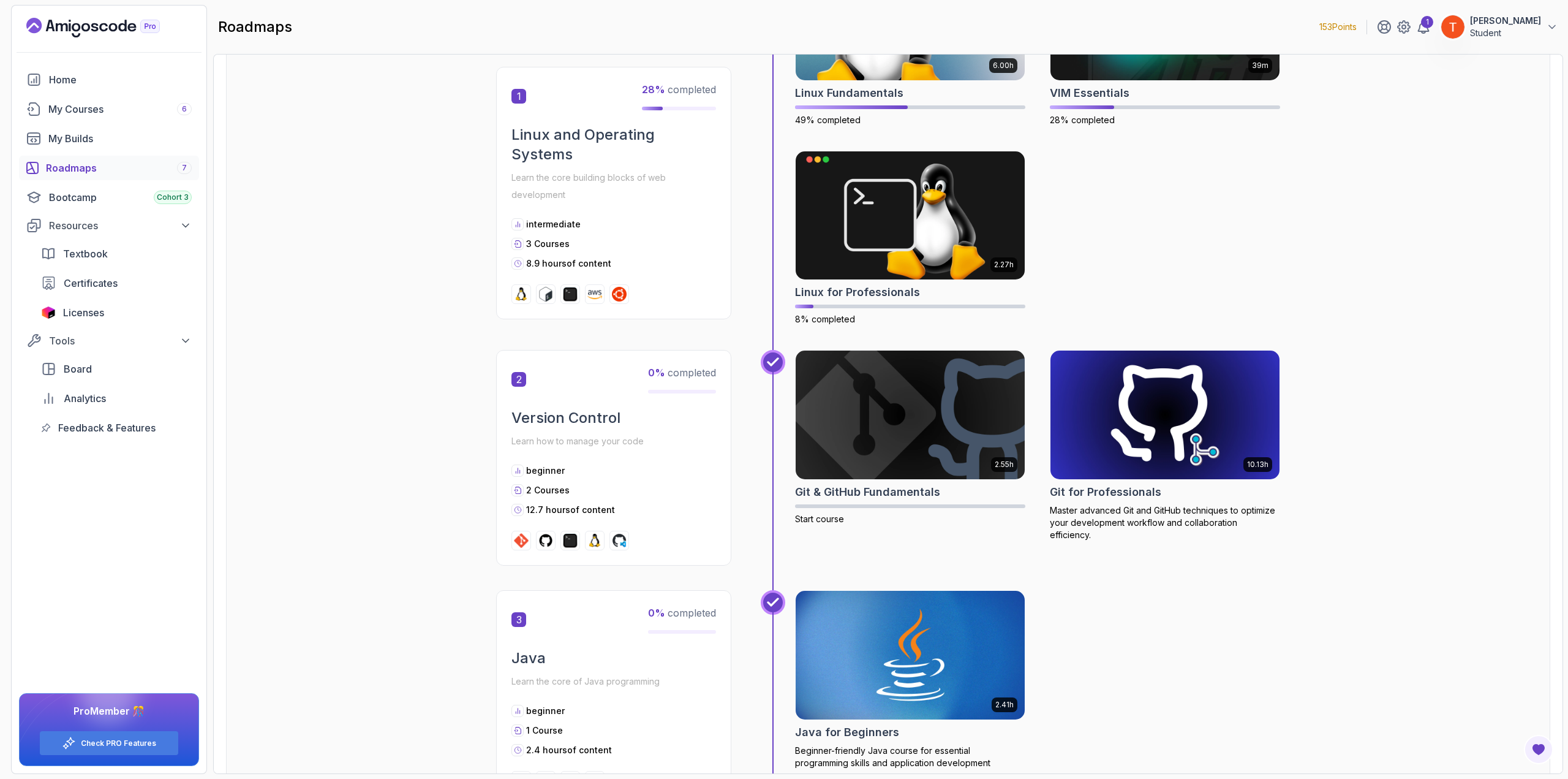
click at [1122, 465] on img at bounding box center [1165, 415] width 240 height 135
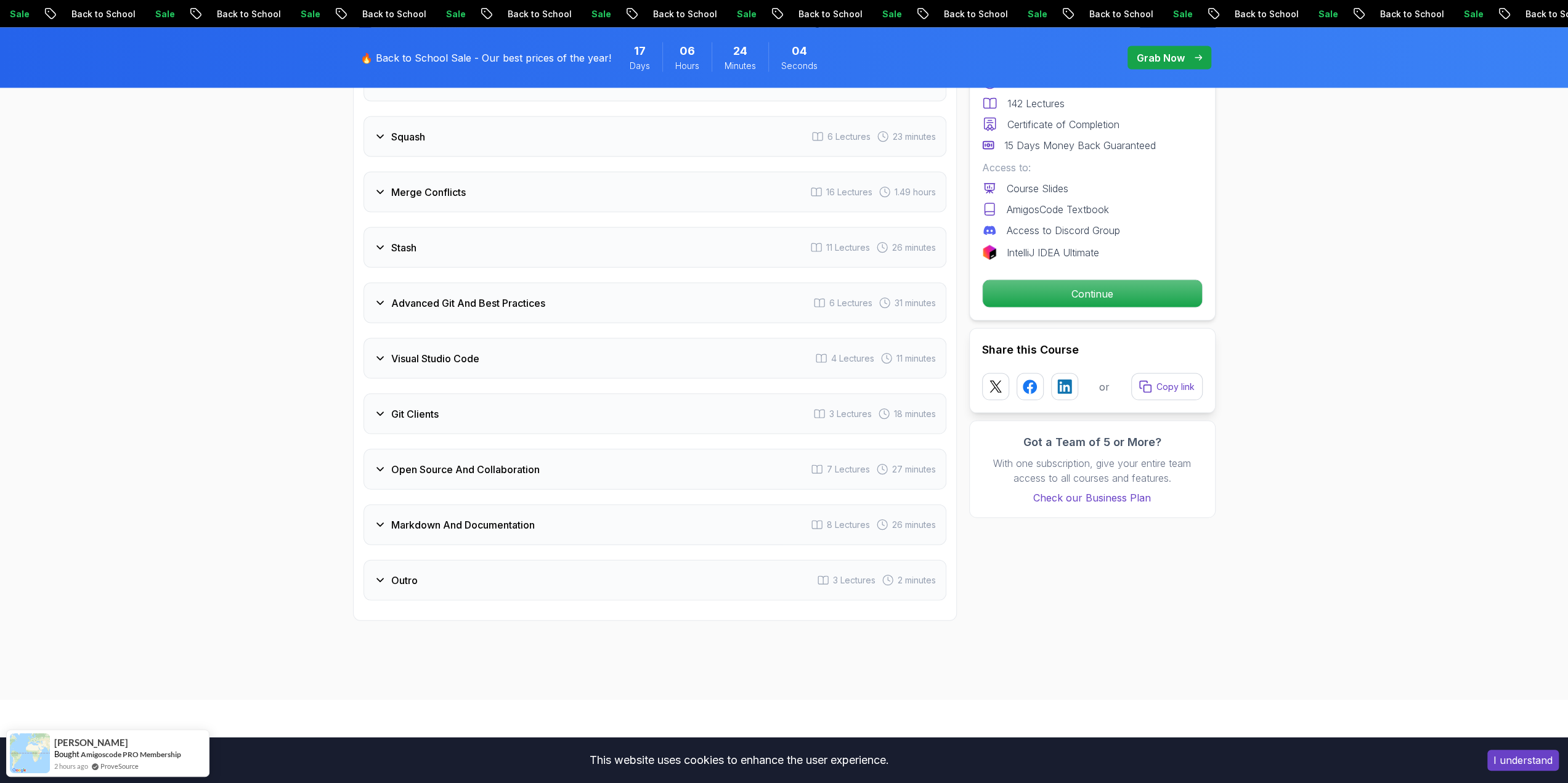
scroll to position [2648, 0]
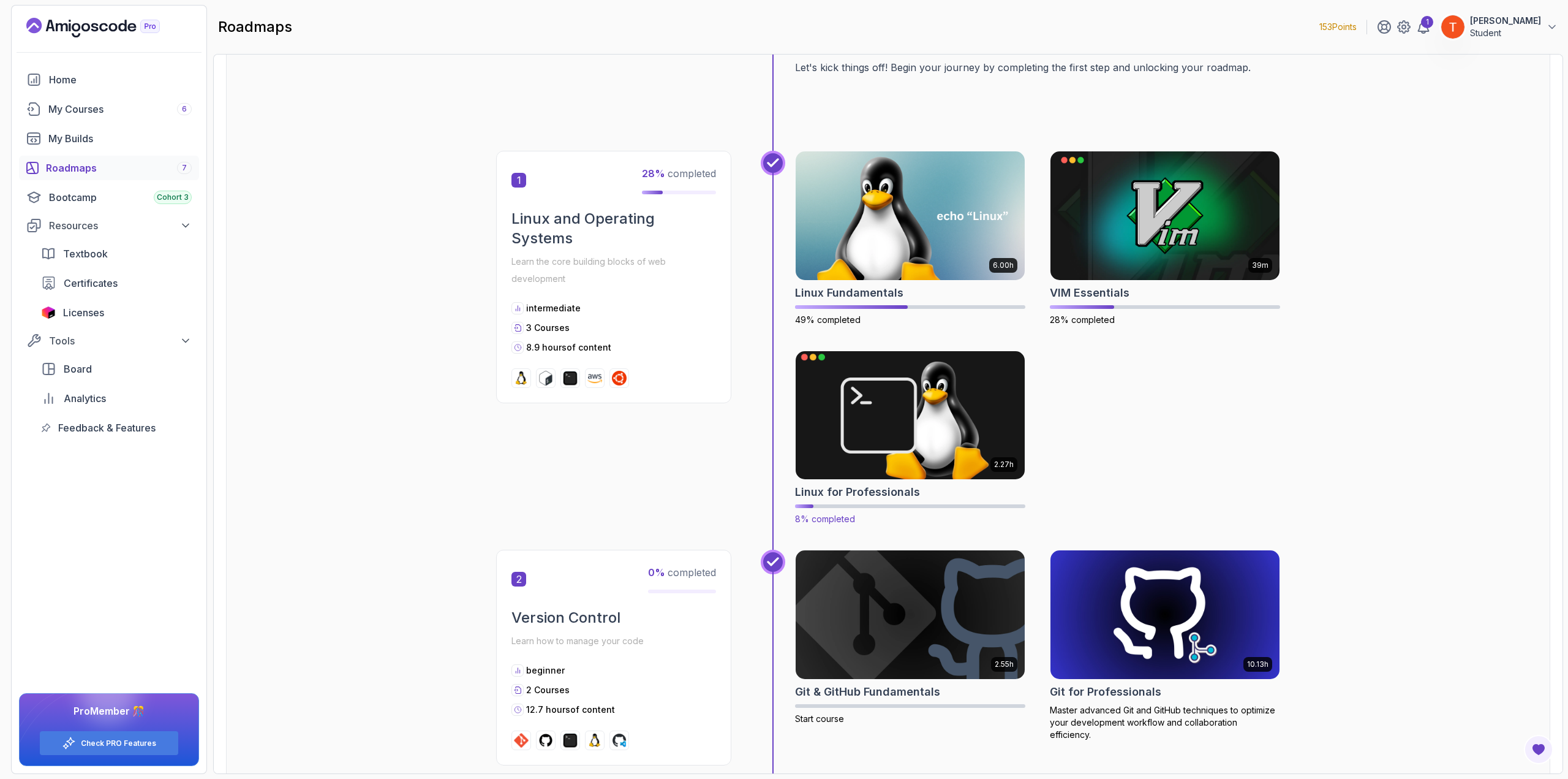
scroll to position [245, 0]
